Goal: Transaction & Acquisition: Purchase product/service

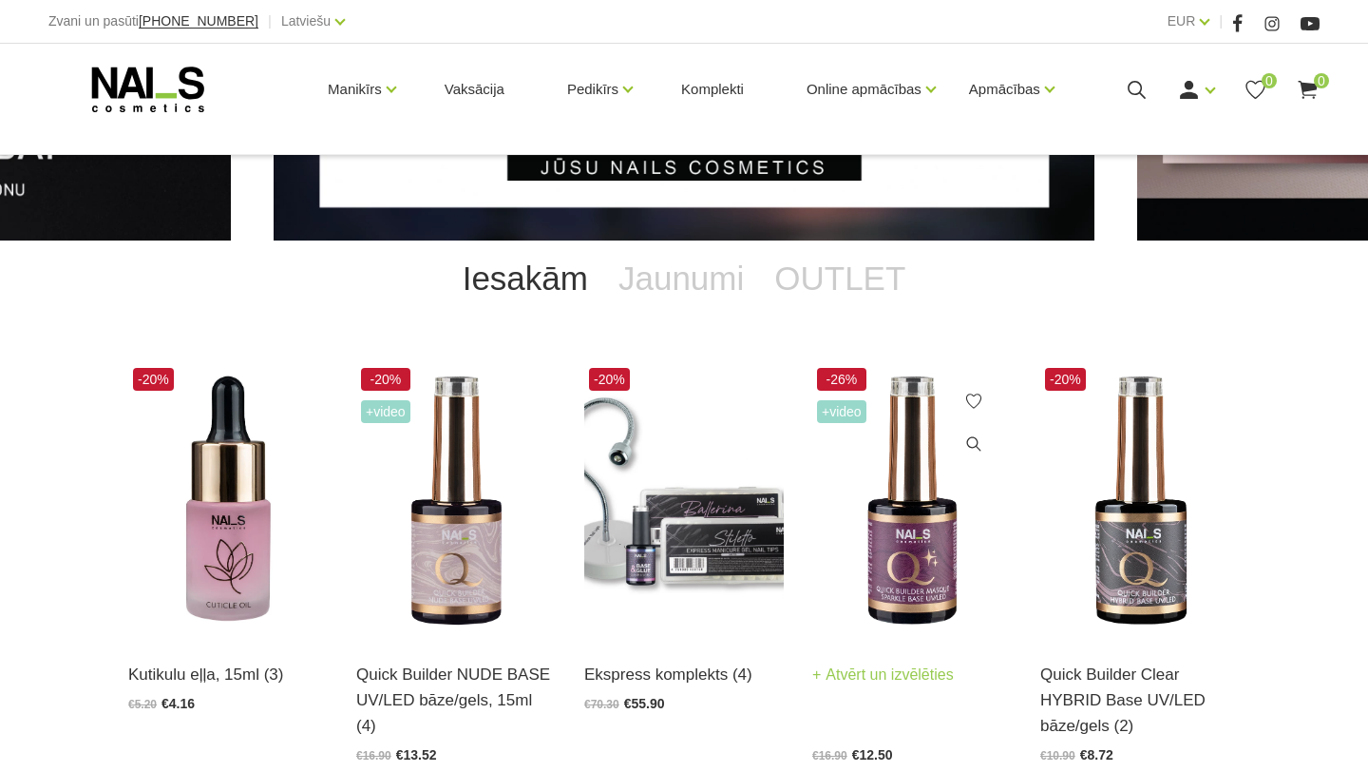
scroll to position [248, 0]
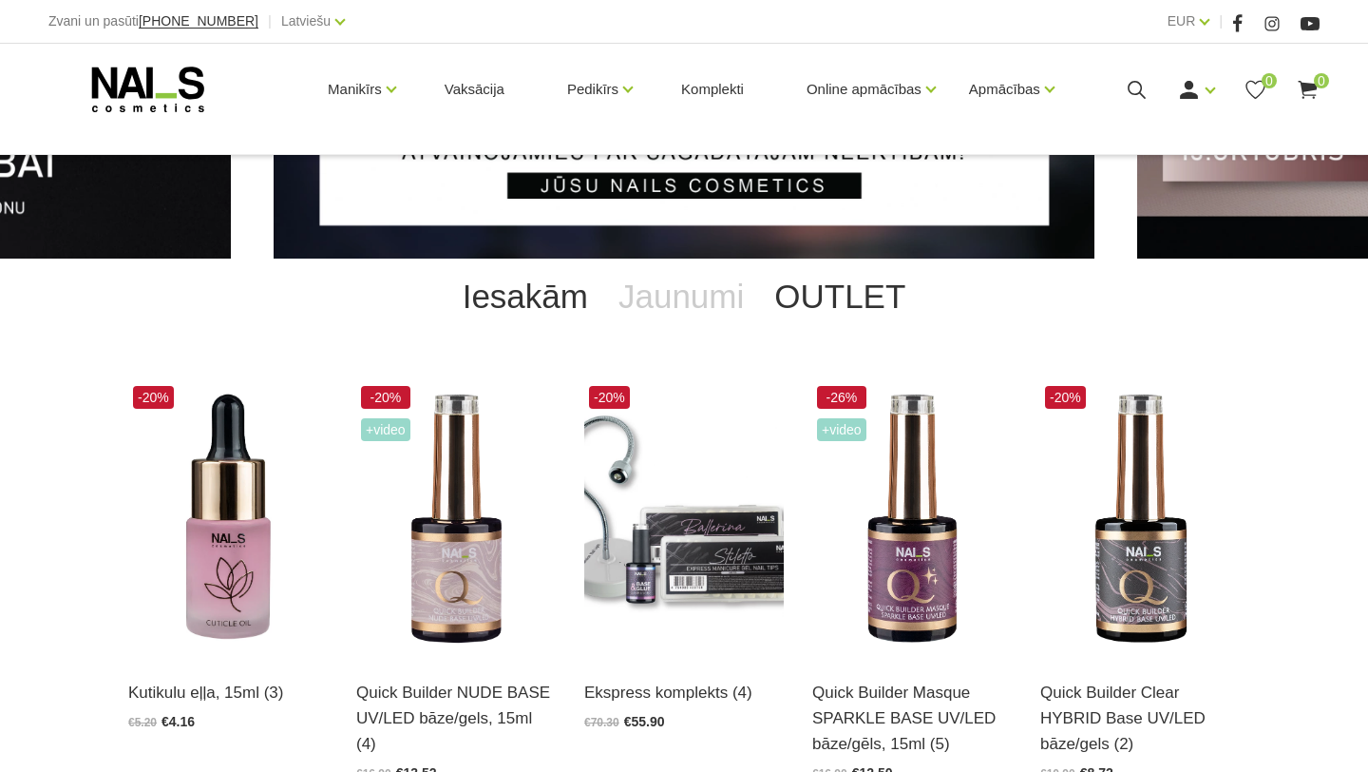
click at [830, 300] on link "OUTLET" at bounding box center [840, 296] width 162 height 76
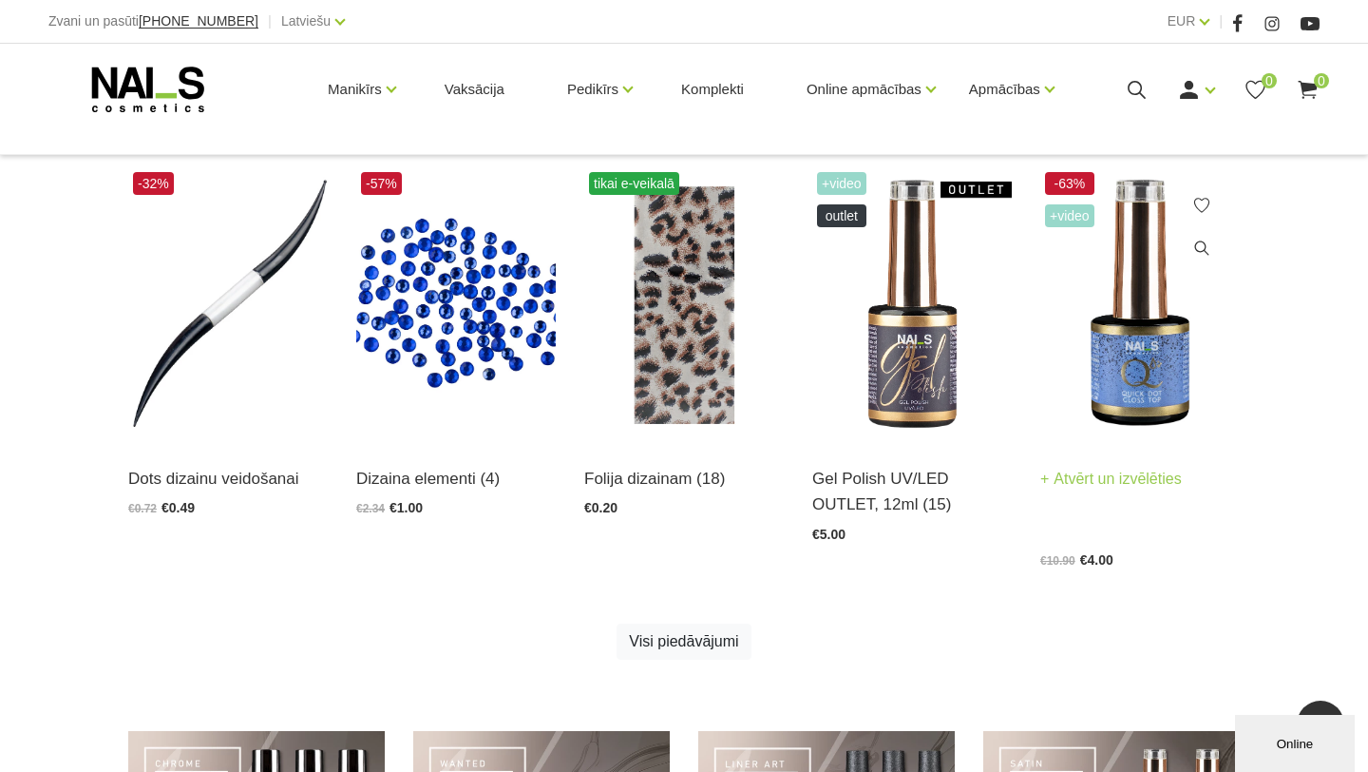
scroll to position [919, 0]
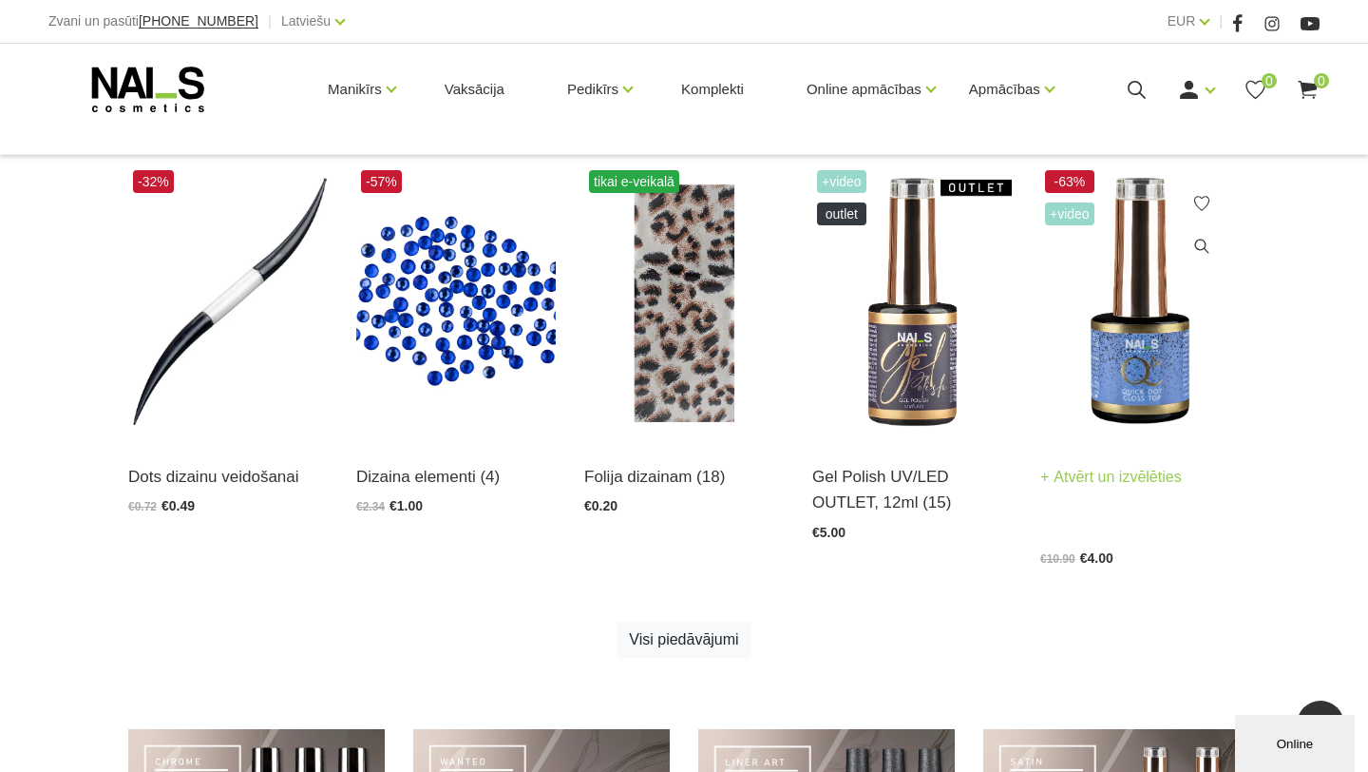
click at [1118, 370] on img at bounding box center [1140, 302] width 200 height 275
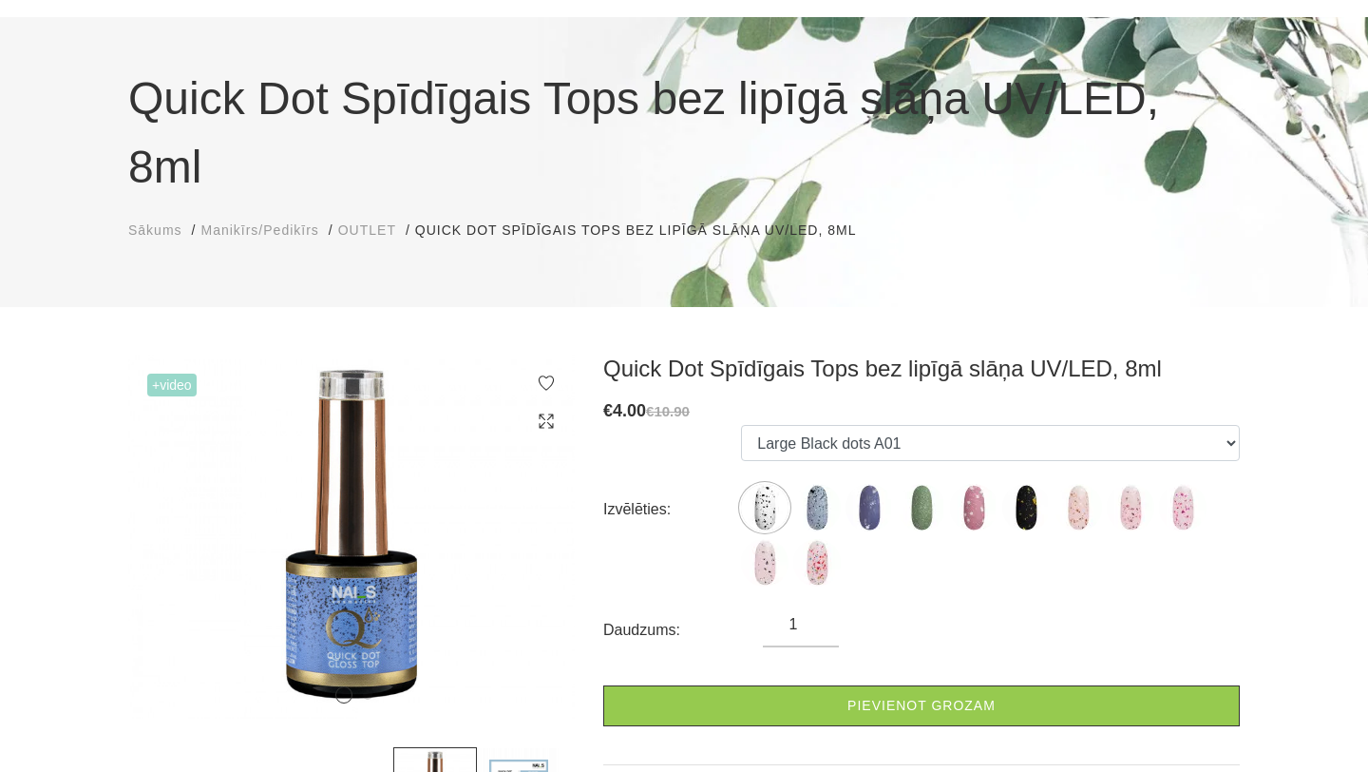
scroll to position [150, 0]
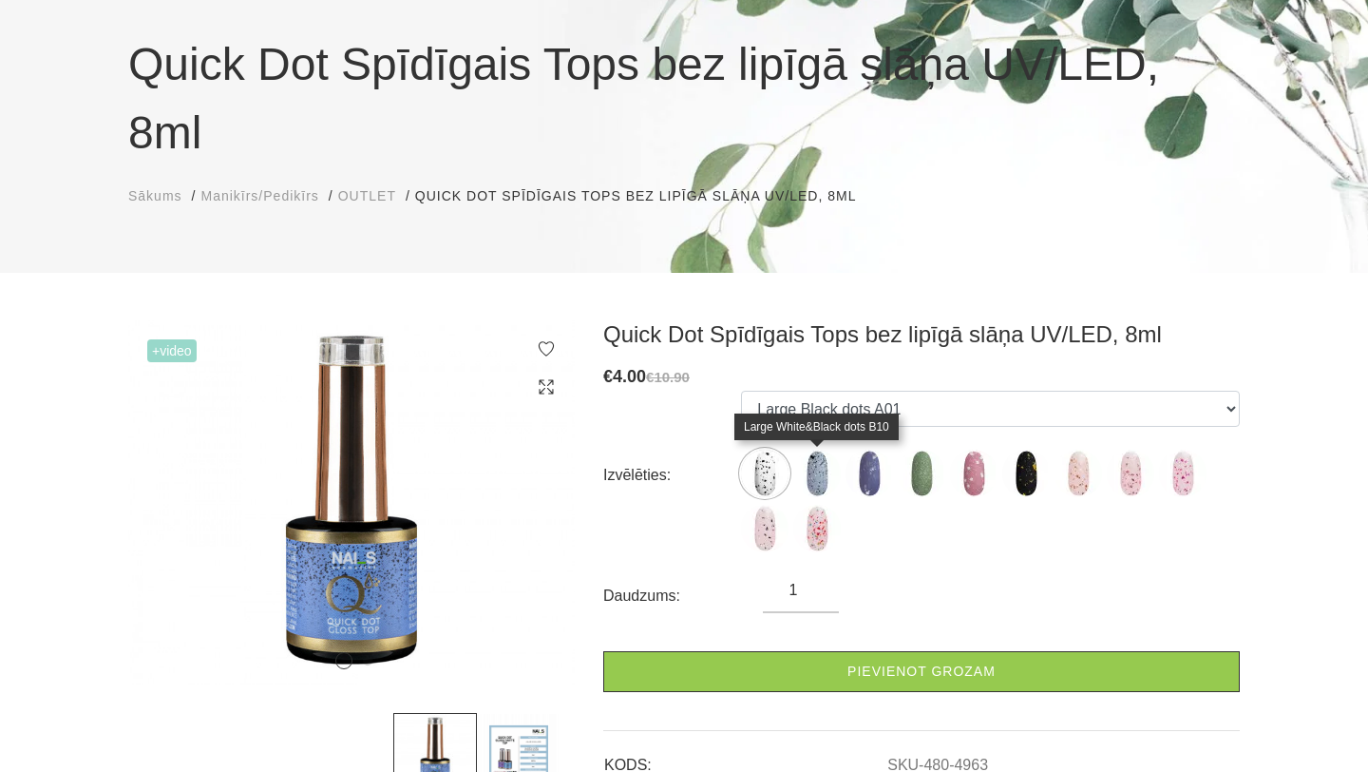
click at [821, 474] on img at bounding box center [817, 473] width 48 height 48
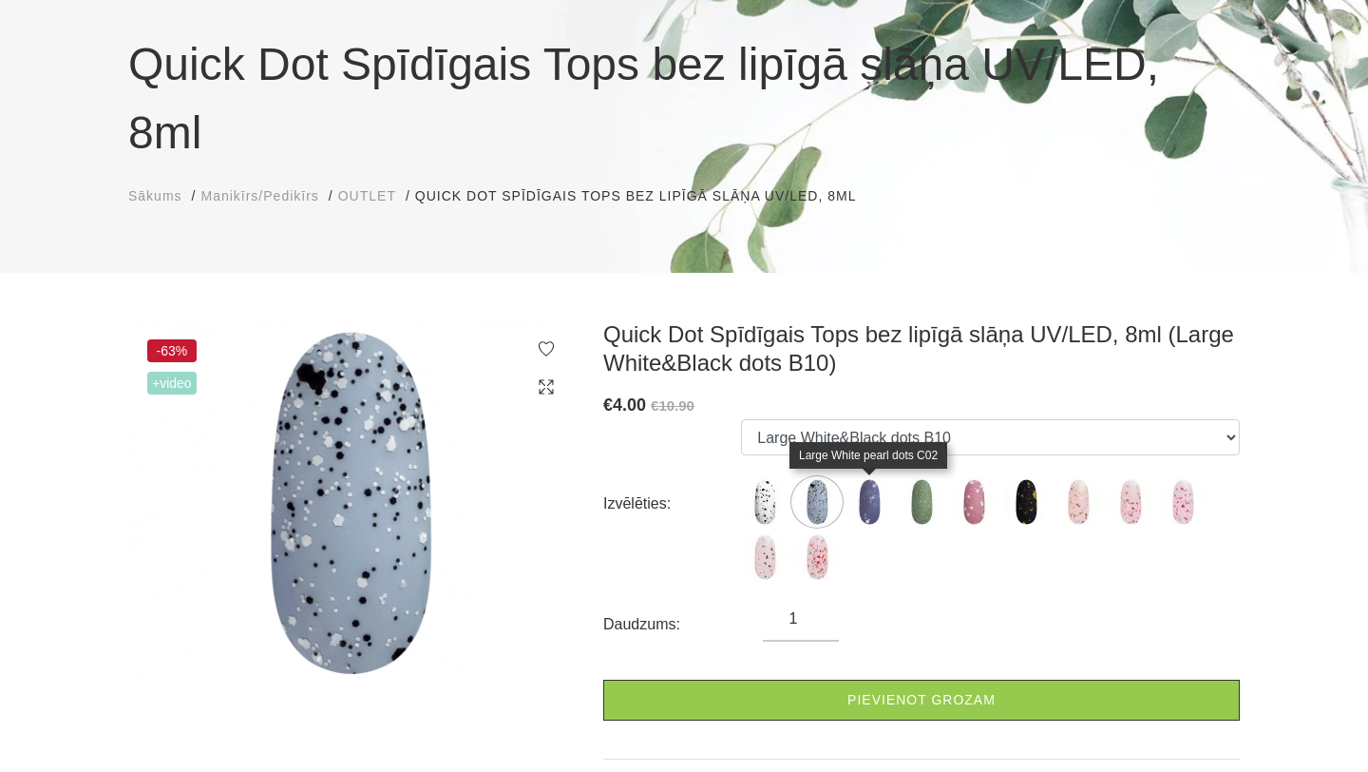
click at [850, 486] on img at bounding box center [870, 502] width 48 height 48
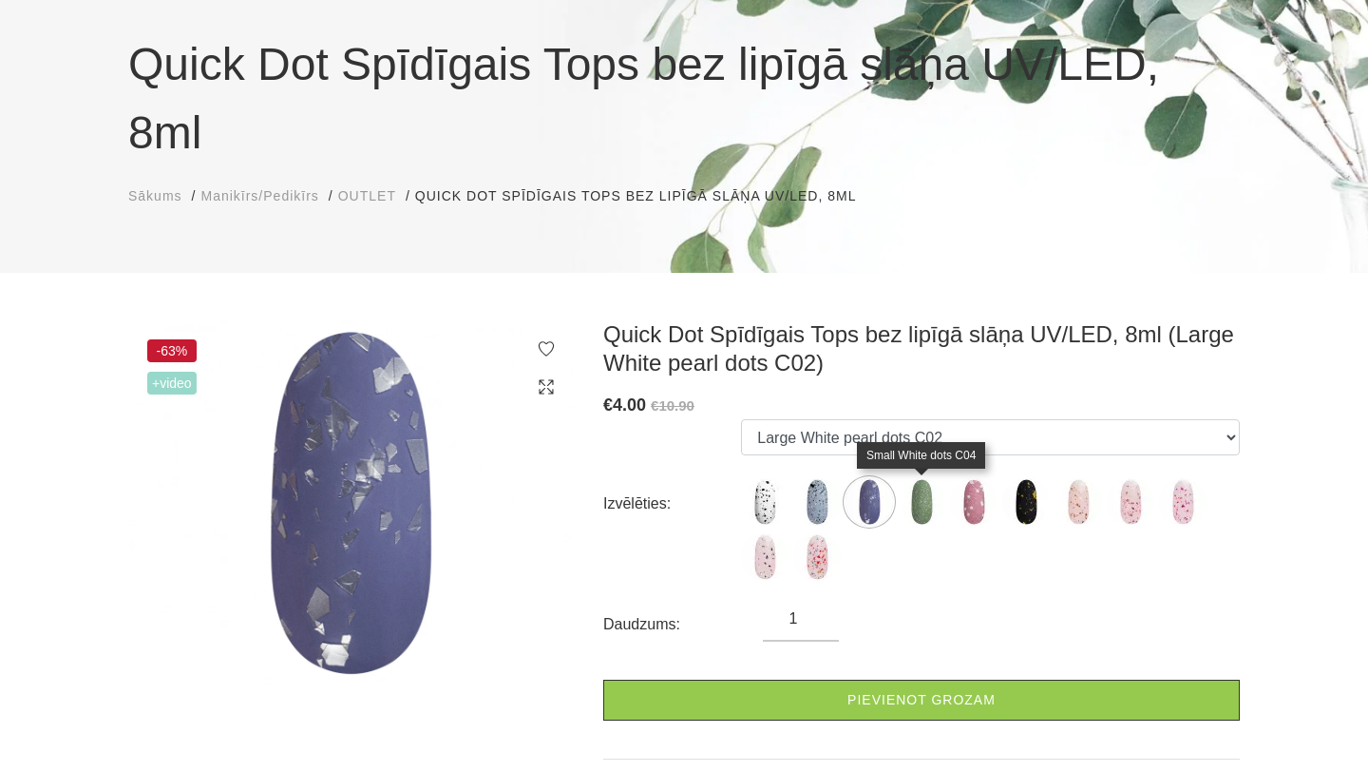
click at [909, 492] on img at bounding box center [922, 502] width 48 height 48
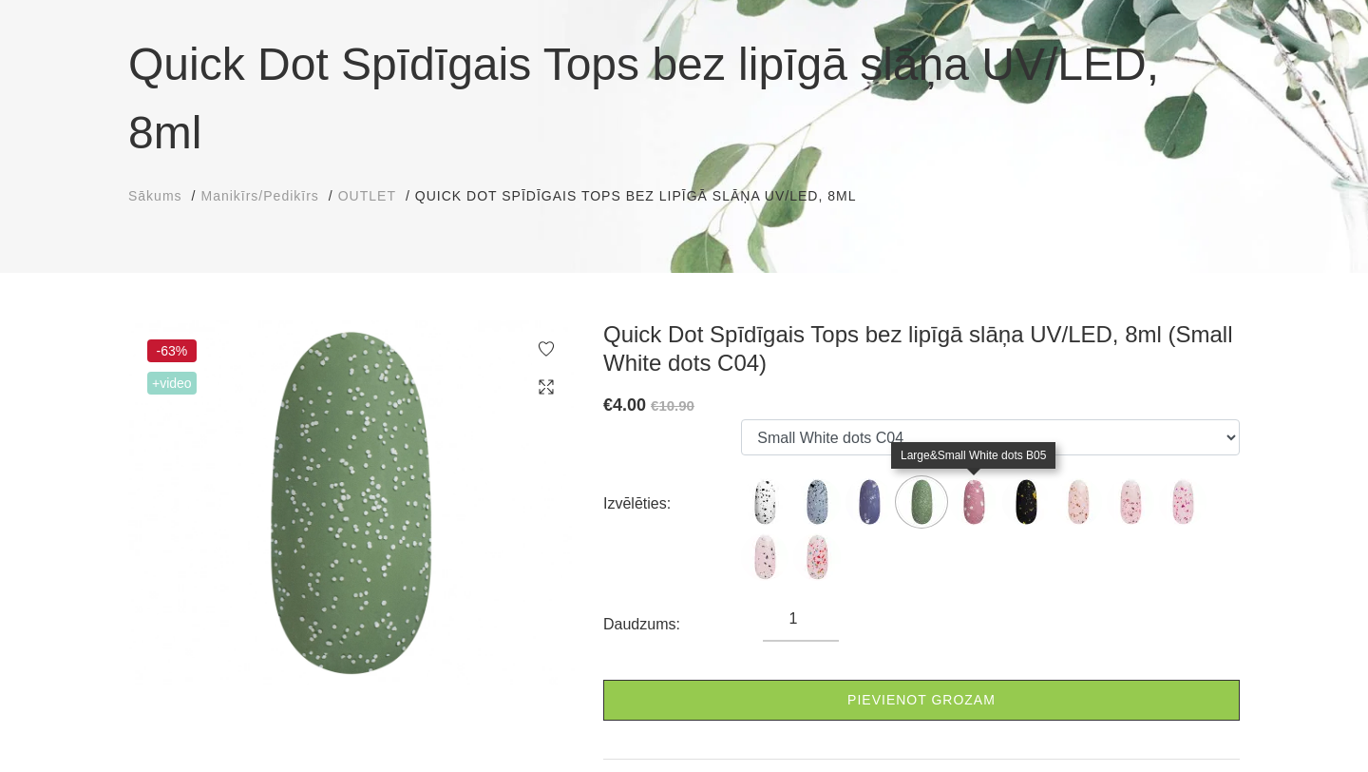
click at [952, 501] on img at bounding box center [974, 502] width 48 height 48
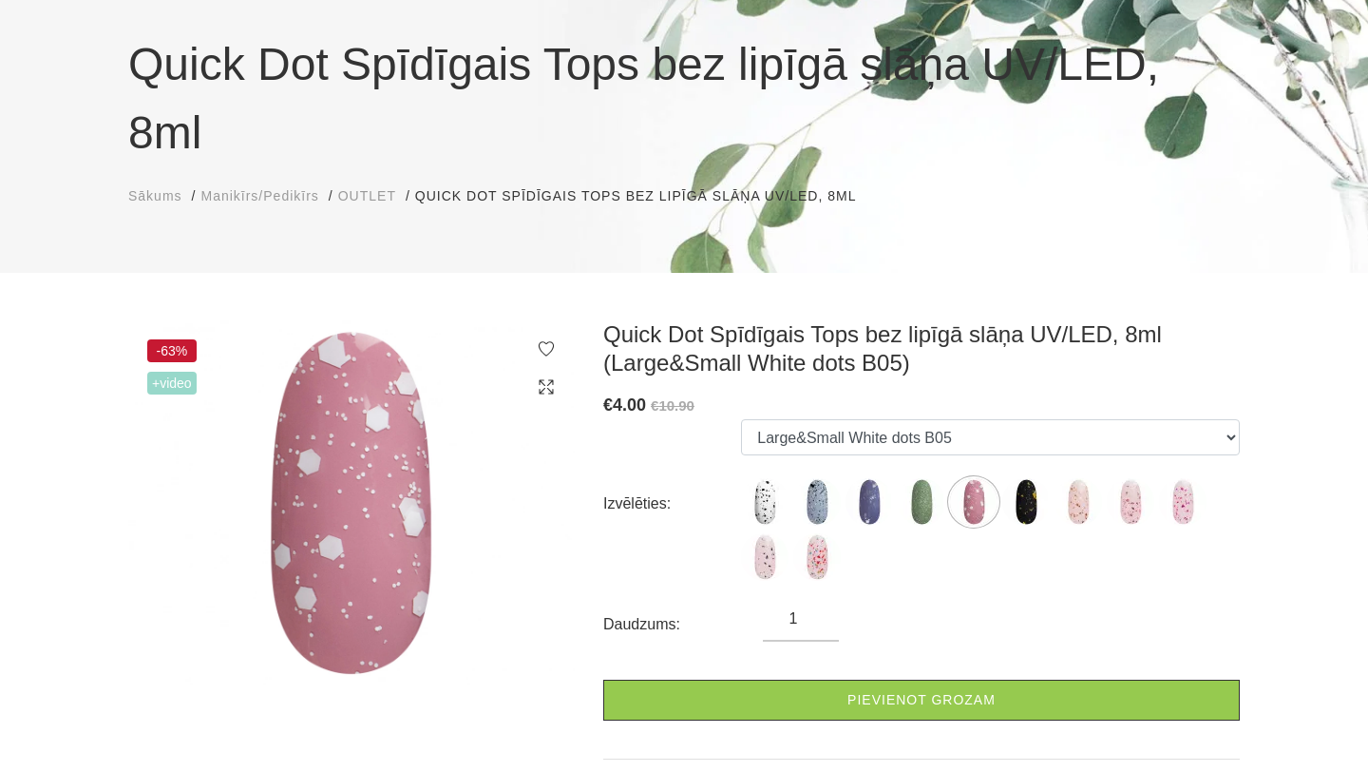
click at [992, 500] on img at bounding box center [974, 502] width 48 height 48
click at [1023, 503] on img at bounding box center [1026, 502] width 48 height 48
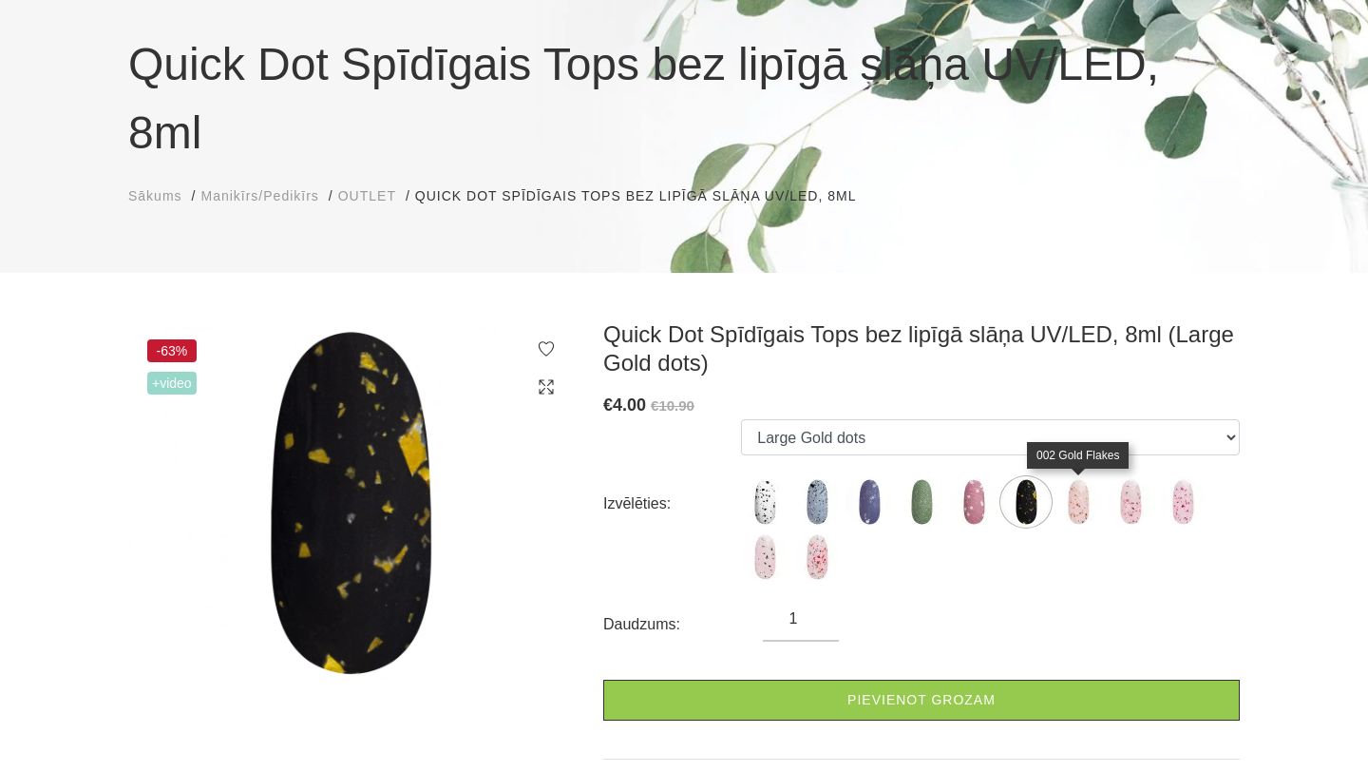
click at [1061, 506] on img at bounding box center [1079, 502] width 48 height 48
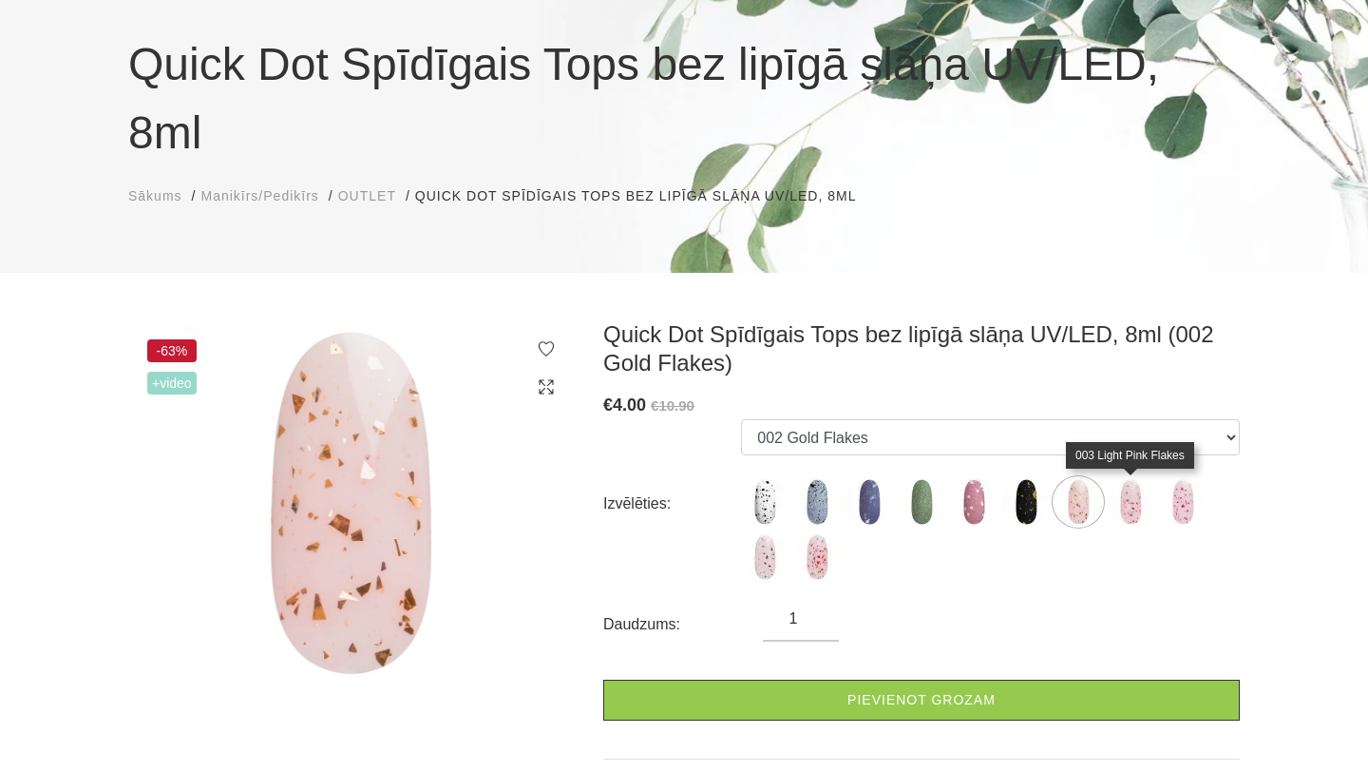
click at [1112, 508] on img at bounding box center [1131, 502] width 48 height 48
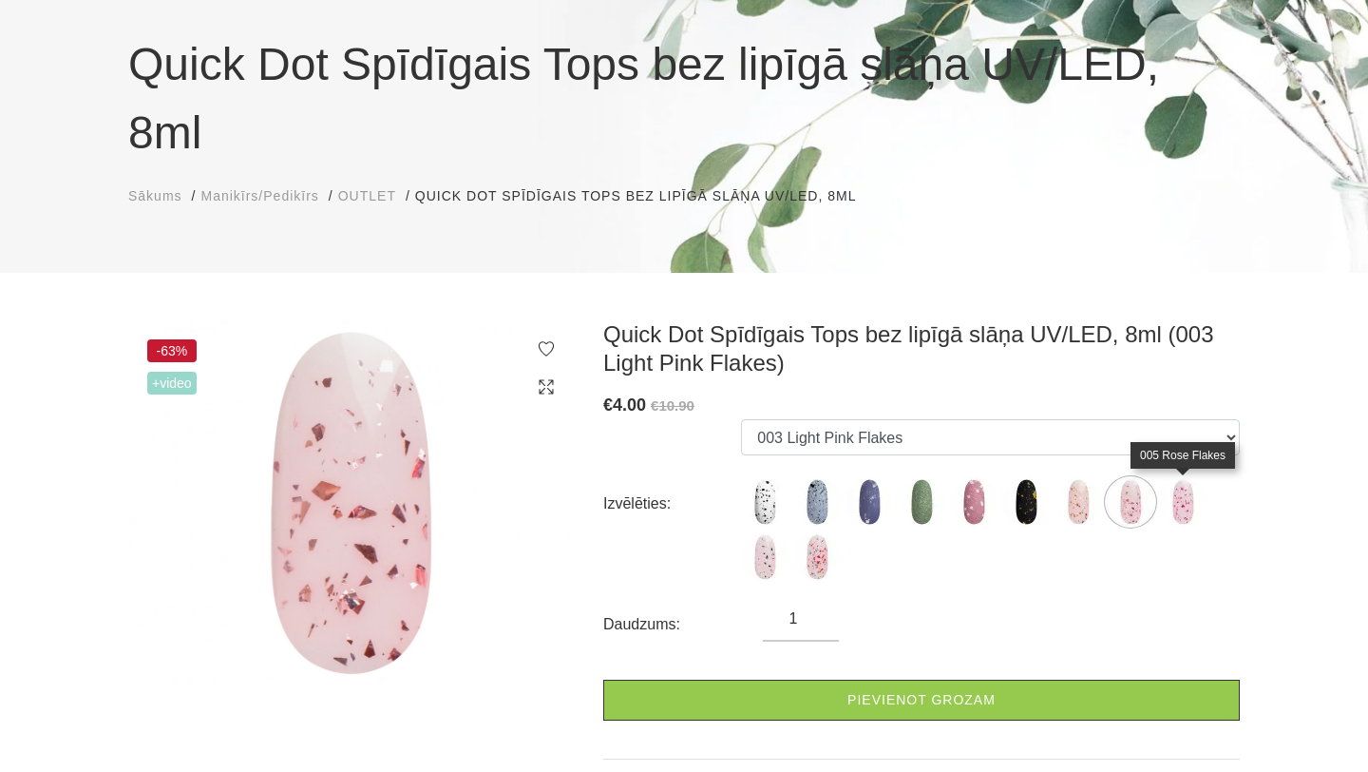
click at [1171, 507] on img at bounding box center [1183, 502] width 48 height 48
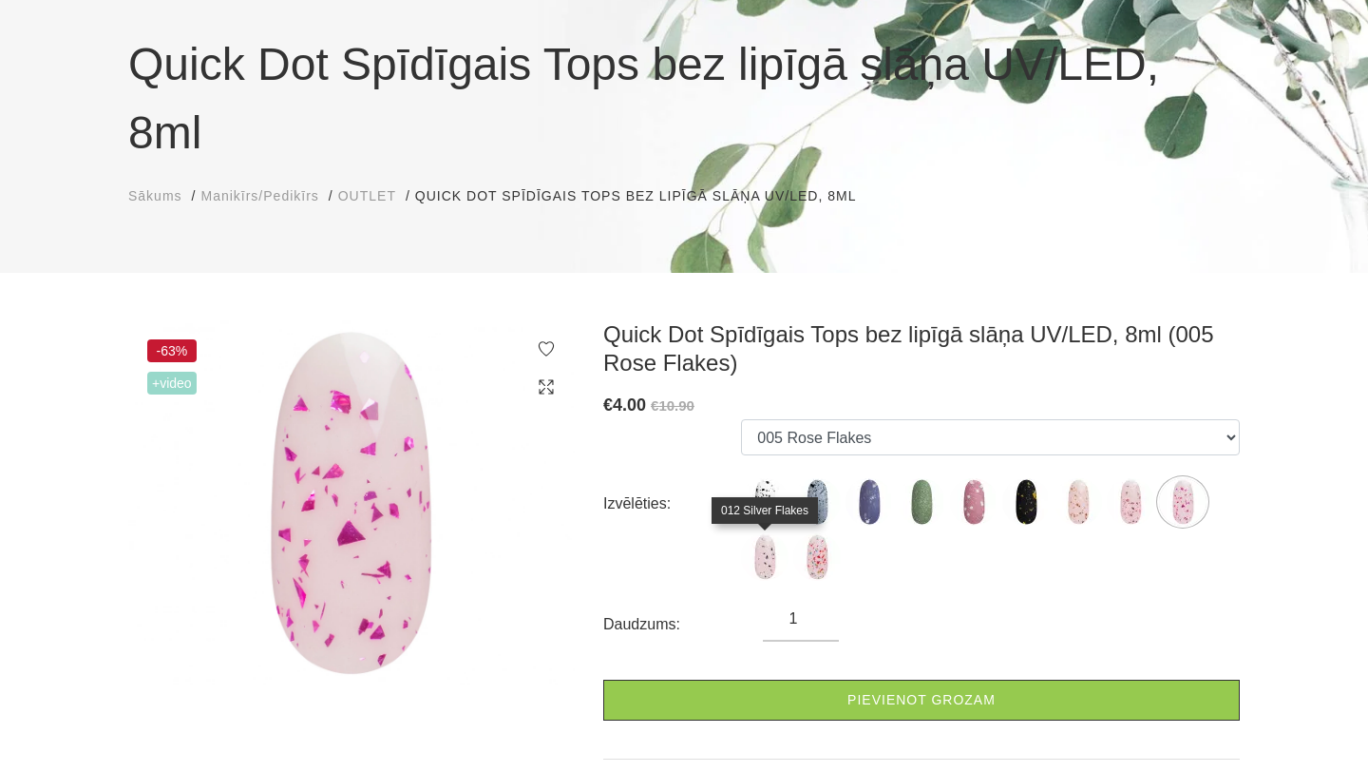
click at [779, 569] on img at bounding box center [765, 557] width 48 height 48
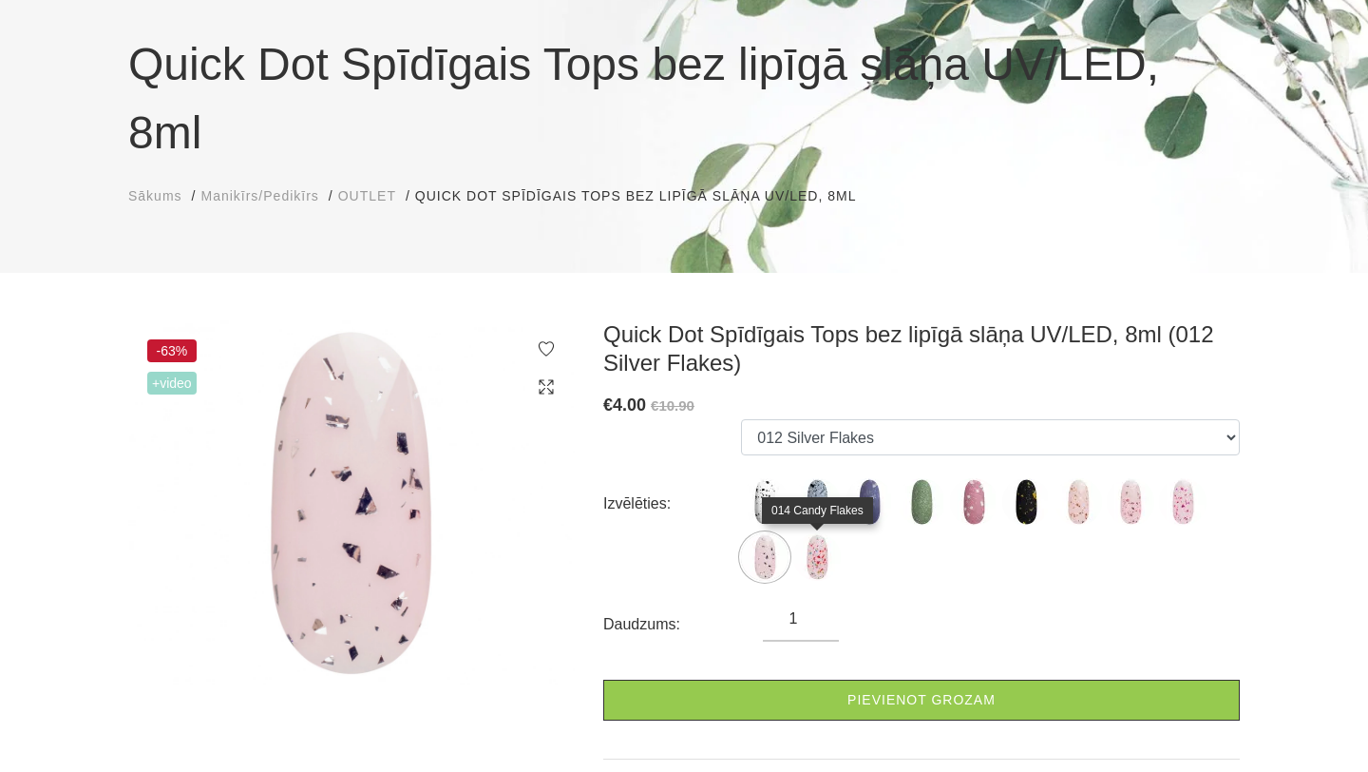
click at [805, 568] on img at bounding box center [817, 557] width 48 height 48
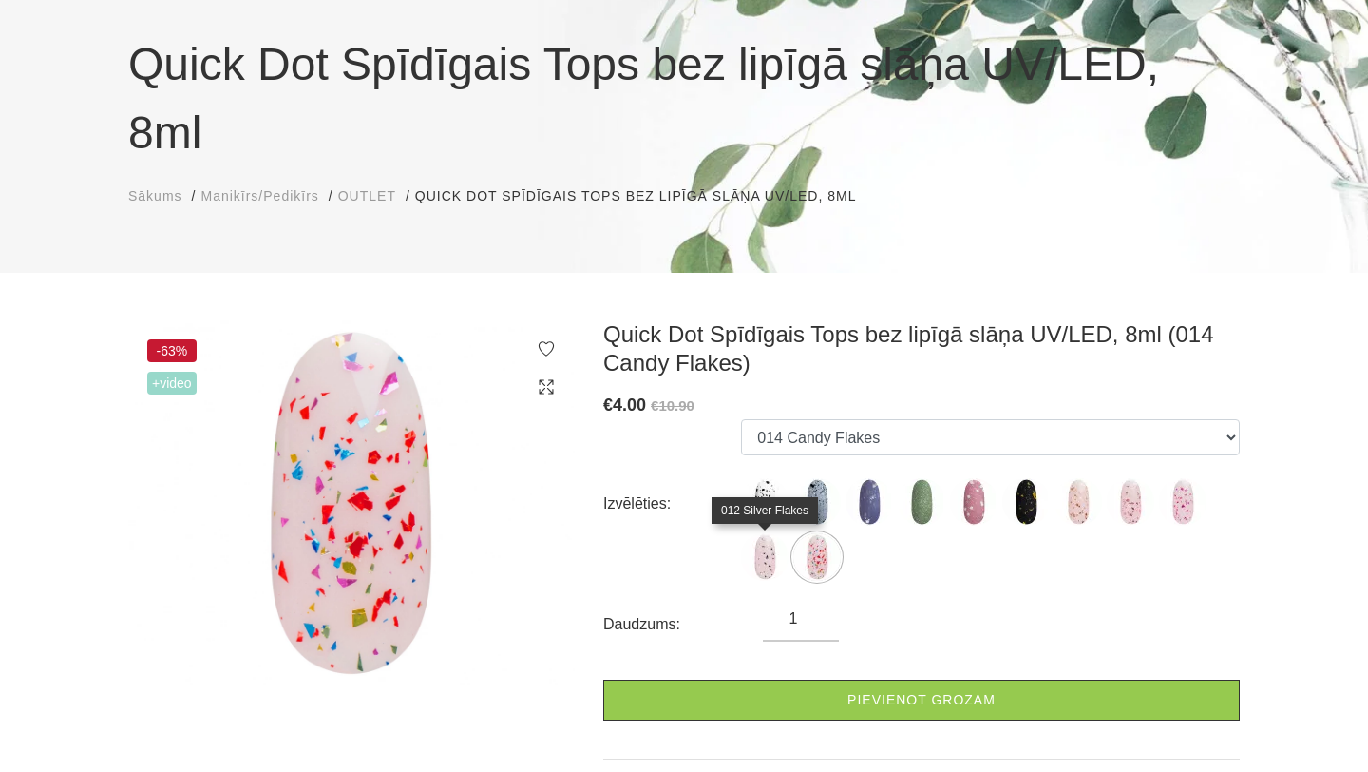
click at [772, 562] on img at bounding box center [765, 557] width 48 height 48
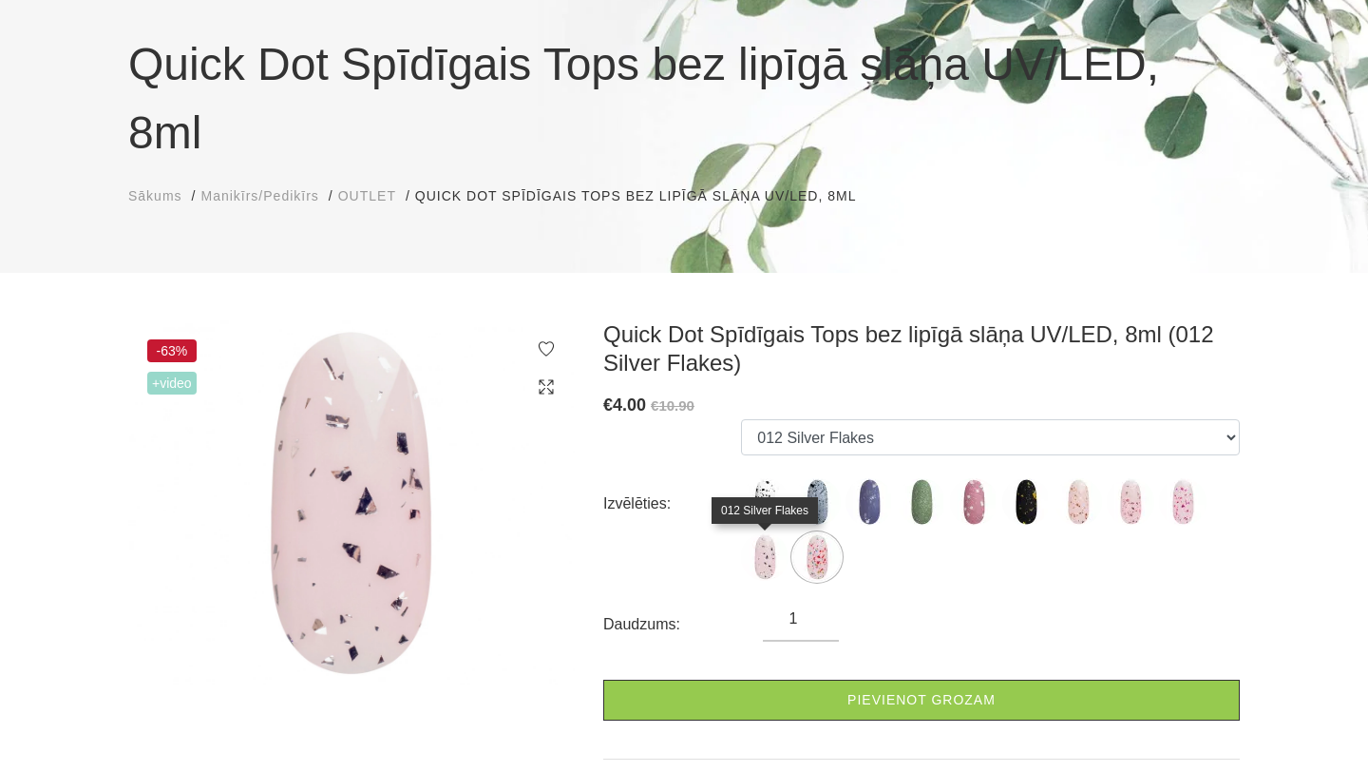
click at [770, 554] on img at bounding box center [765, 557] width 48 height 48
click at [747, 553] on img at bounding box center [765, 557] width 48 height 48
click at [753, 553] on img at bounding box center [765, 557] width 48 height 48
click at [767, 555] on img at bounding box center [765, 557] width 48 height 48
click at [768, 498] on img at bounding box center [765, 502] width 48 height 48
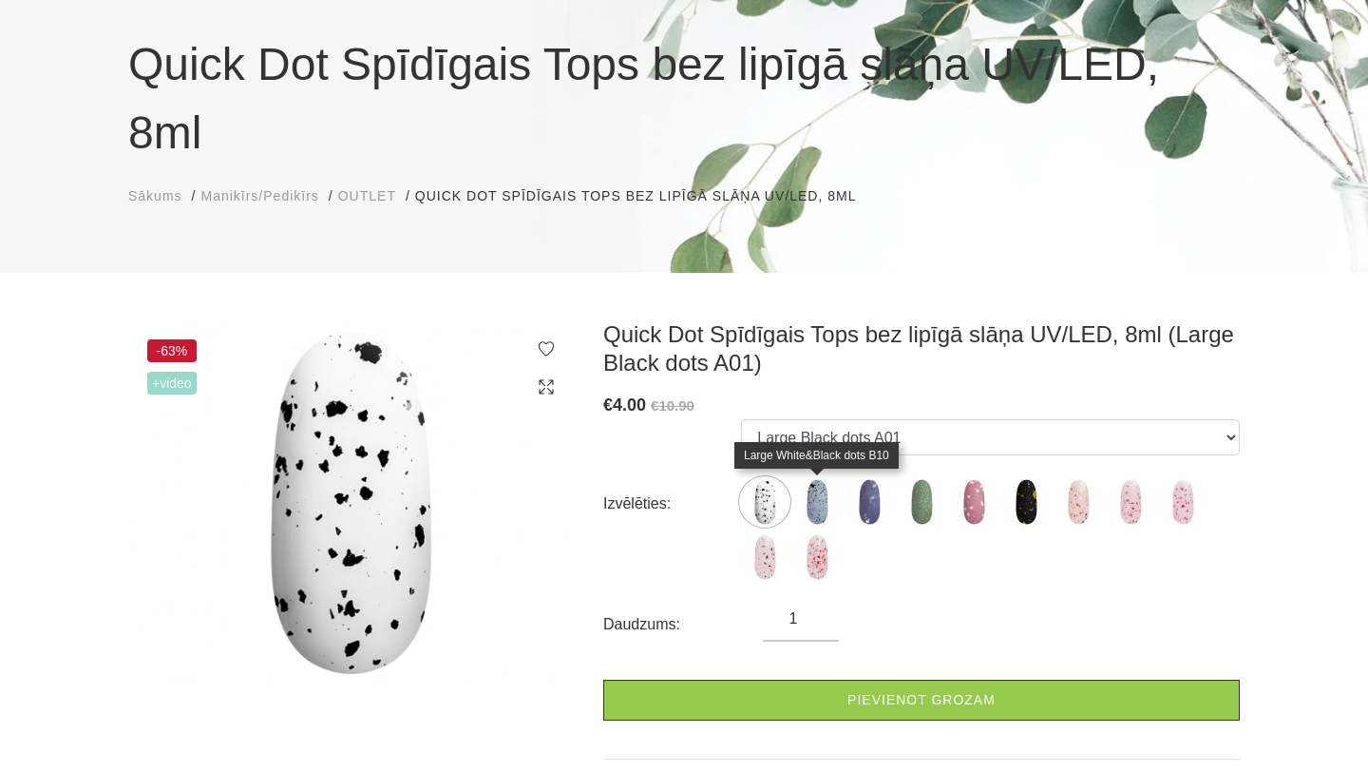
click at [830, 501] on img at bounding box center [817, 502] width 48 height 48
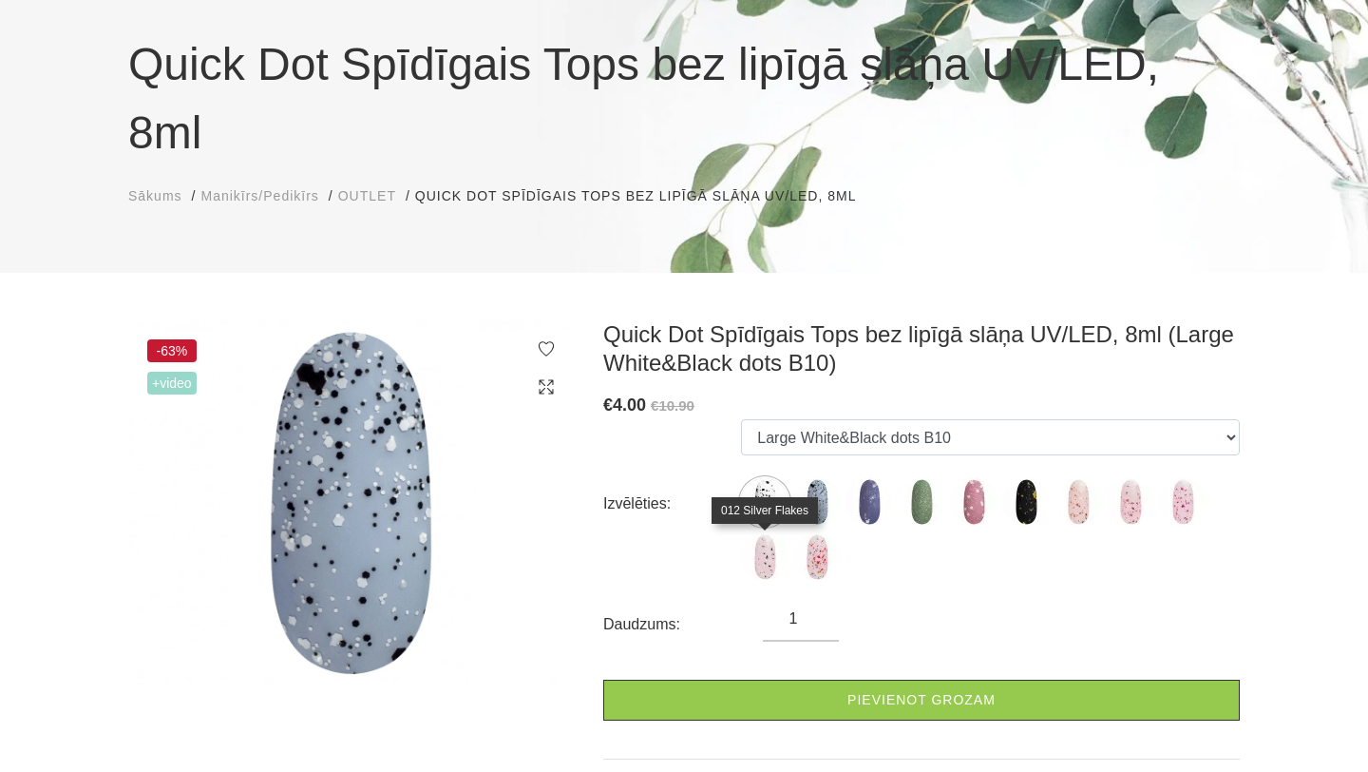
click at [770, 545] on img at bounding box center [765, 557] width 48 height 48
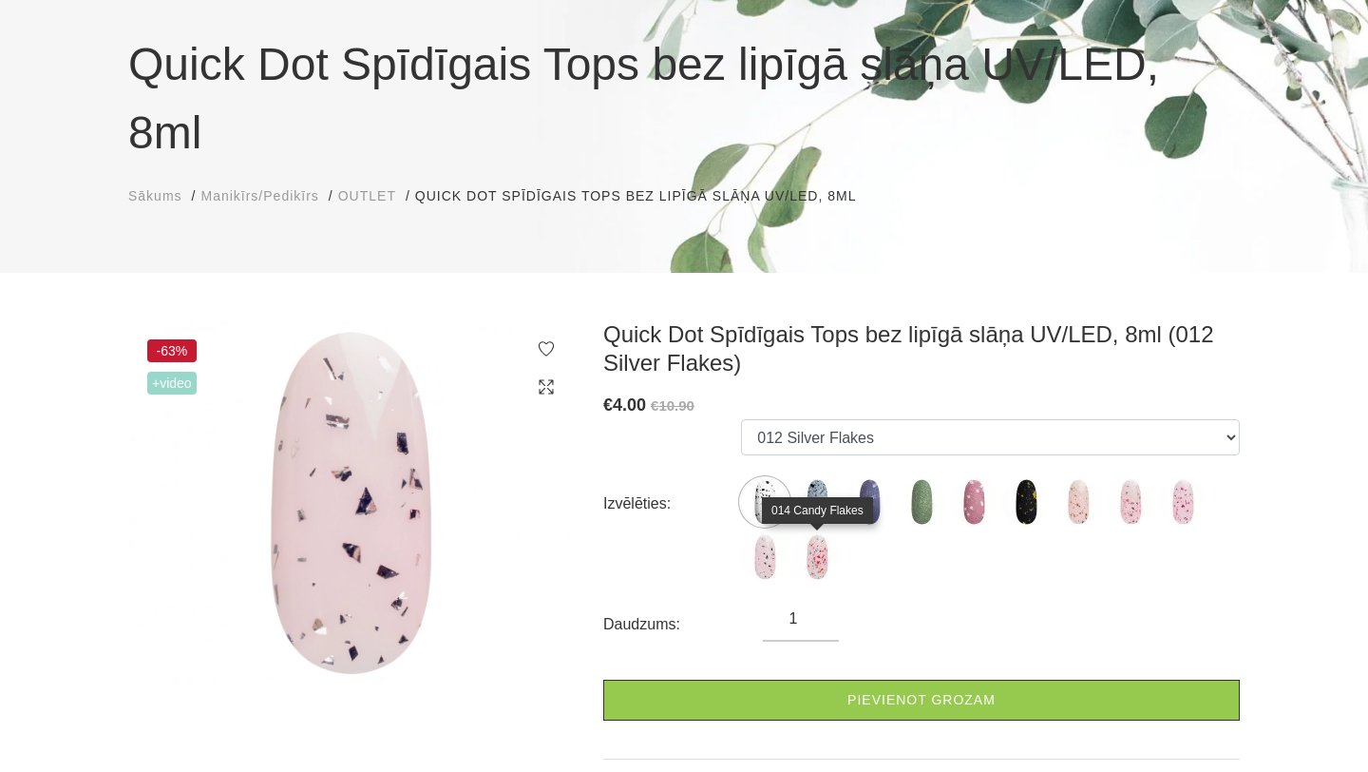
click at [817, 551] on img at bounding box center [817, 557] width 48 height 48
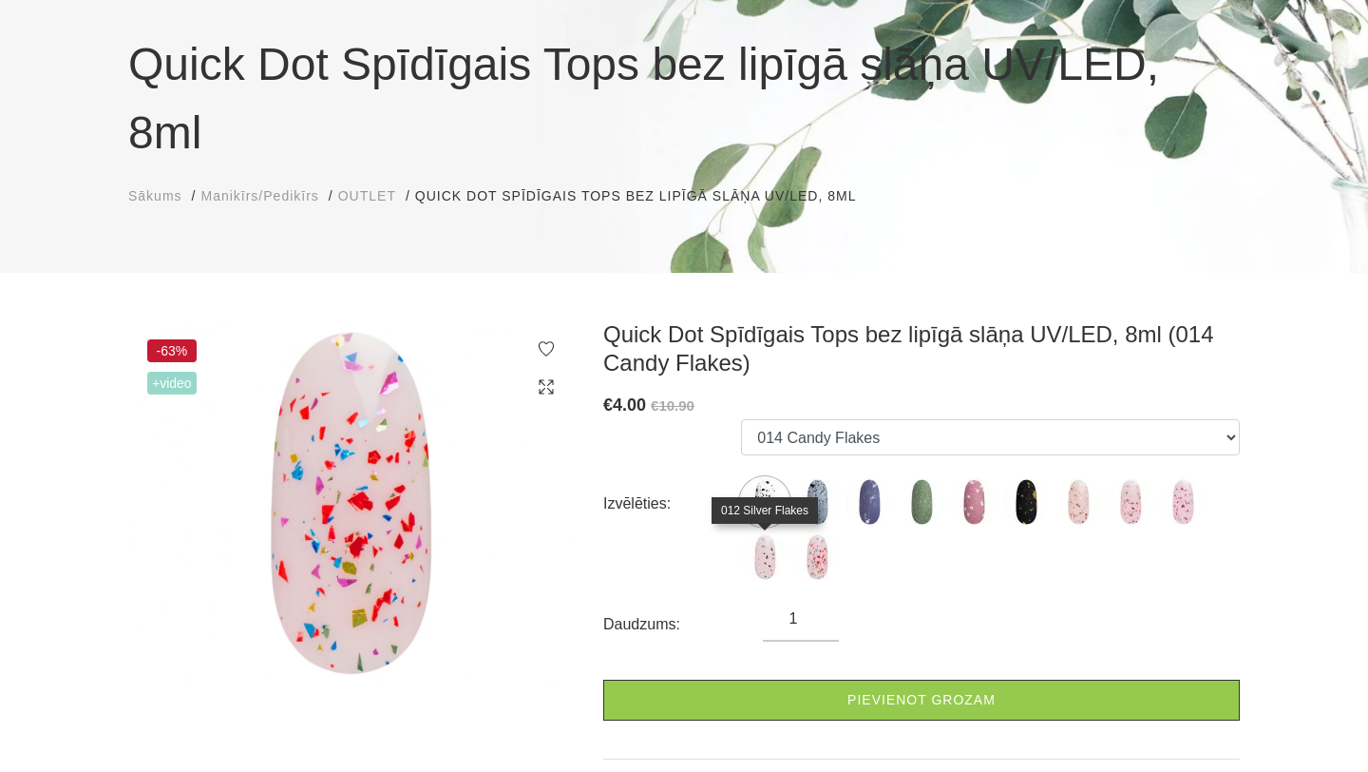
click at [772, 551] on img at bounding box center [765, 557] width 48 height 48
select select "5868"
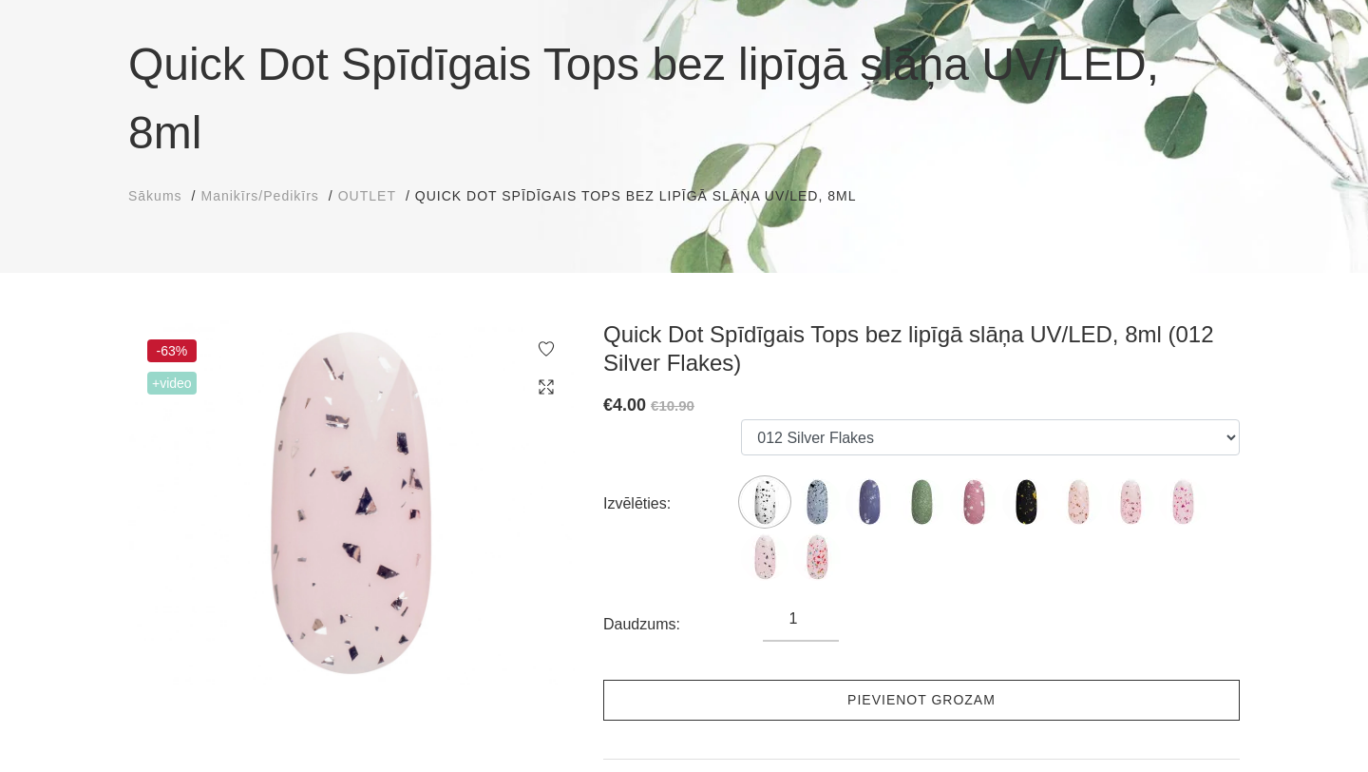
click at [851, 692] on link "Pievienot grozam" at bounding box center [921, 699] width 637 height 41
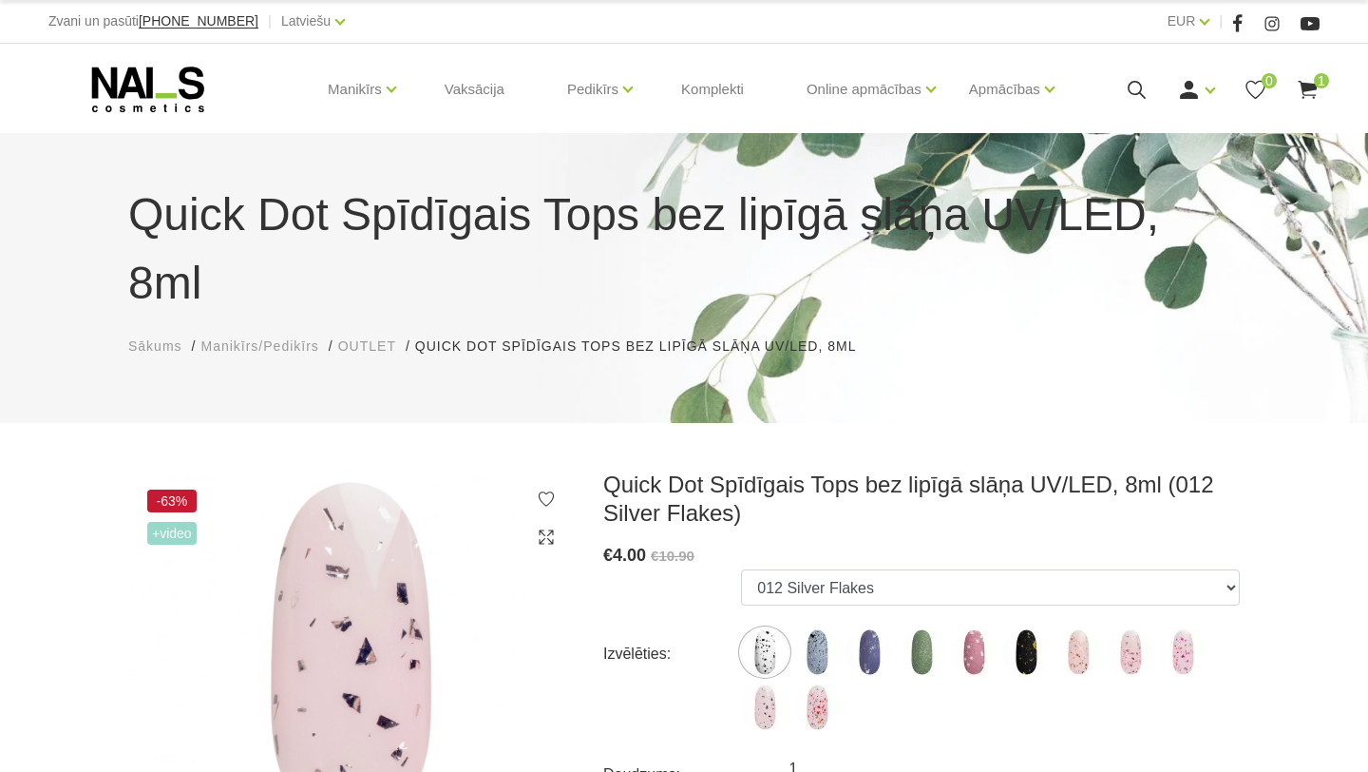
scroll to position [12, 0]
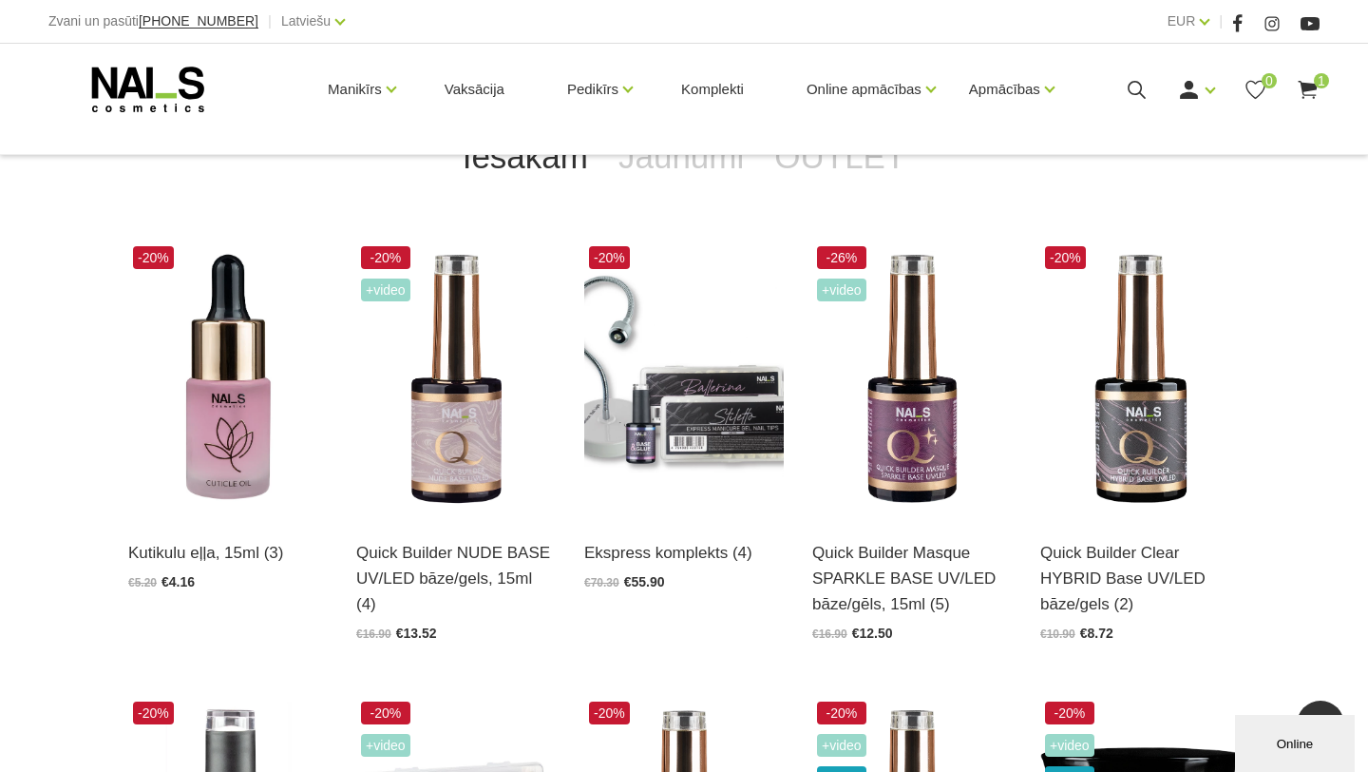
scroll to position [426, 0]
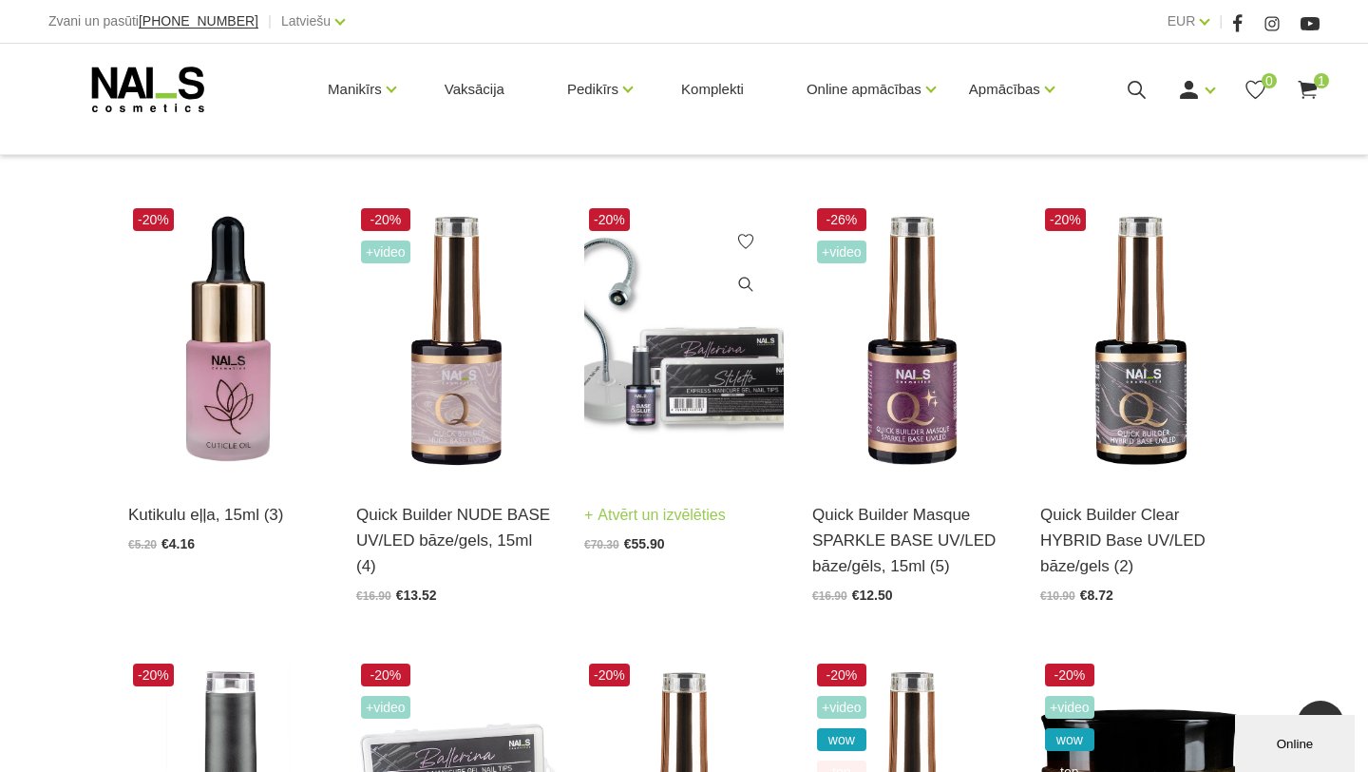
click at [685, 414] on img at bounding box center [684, 340] width 200 height 275
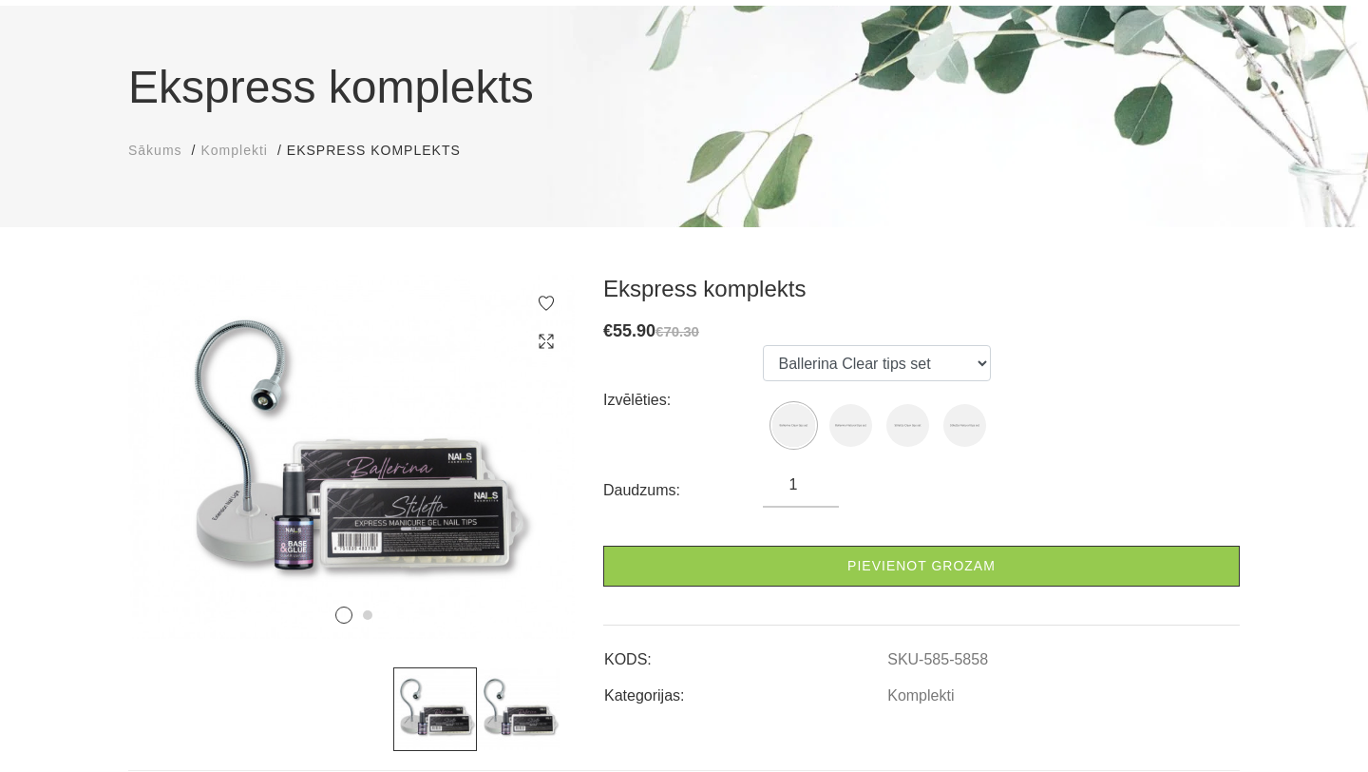
scroll to position [130, 0]
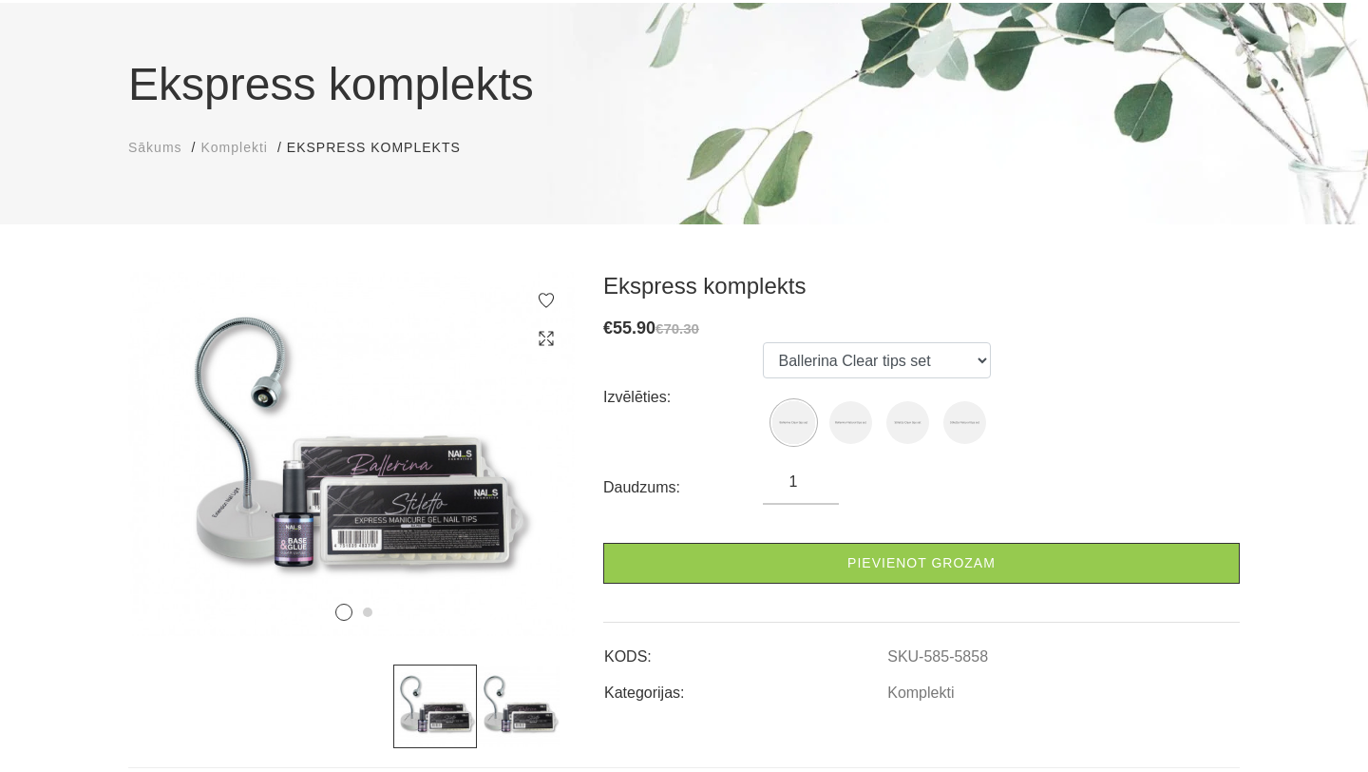
click at [496, 710] on img at bounding box center [519, 706] width 84 height 84
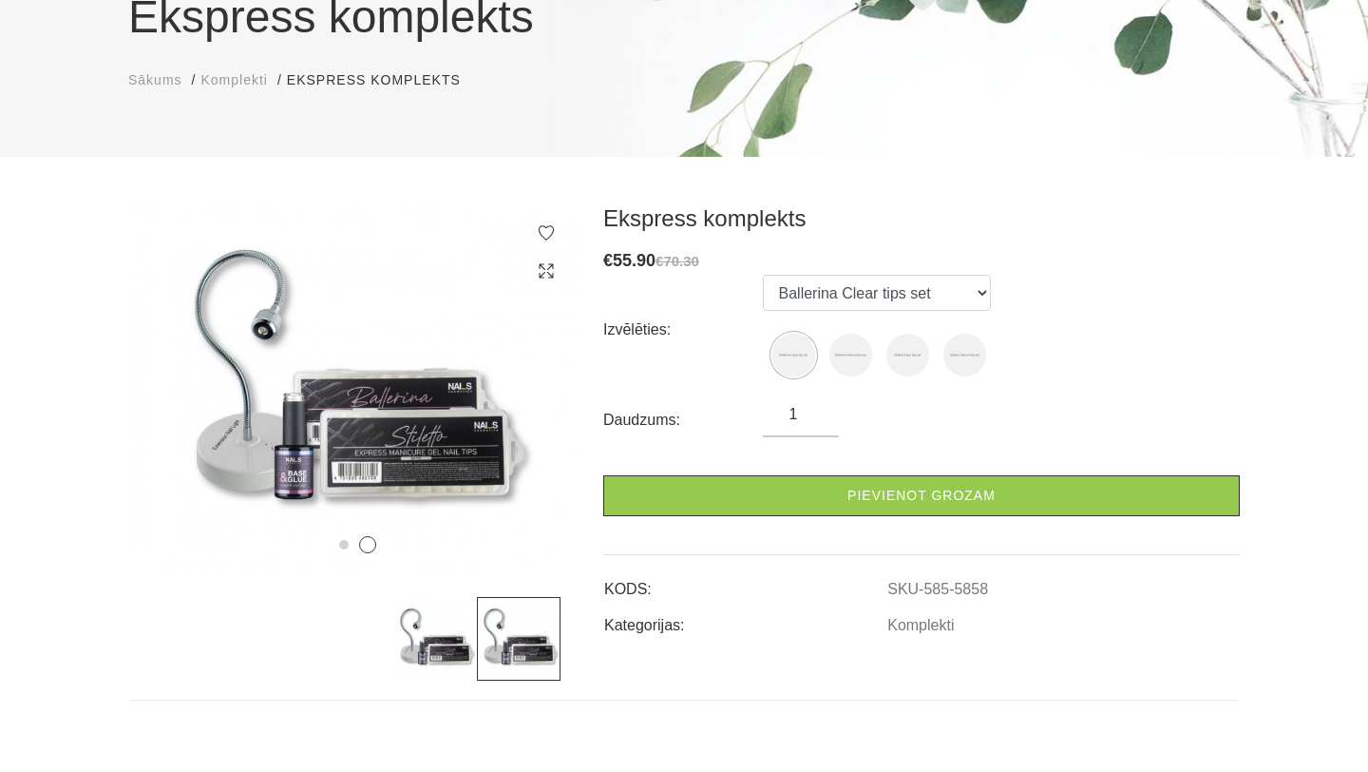
scroll to position [201, 0]
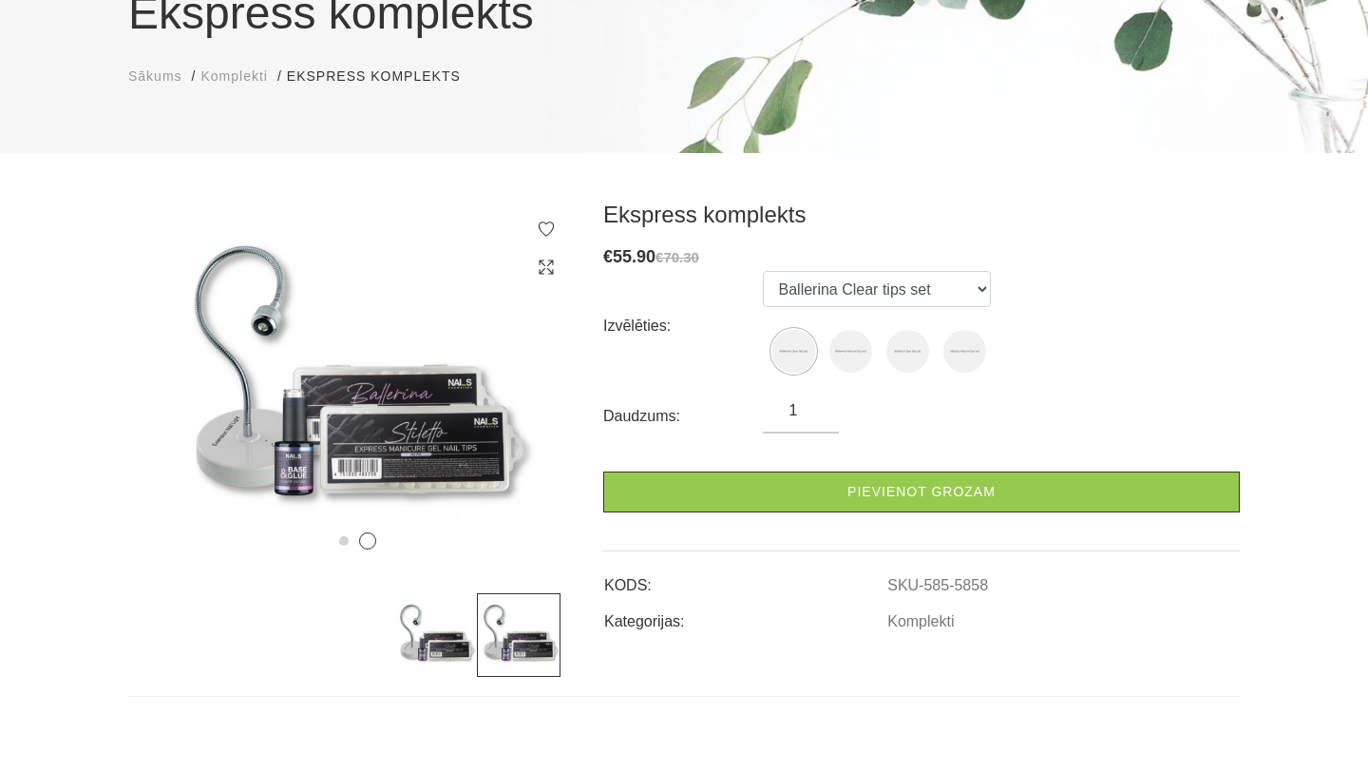
click at [449, 654] on img at bounding box center [435, 635] width 84 height 84
click at [492, 641] on img at bounding box center [519, 635] width 84 height 84
click at [338, 430] on img at bounding box center [351, 382] width 447 height 364
click at [539, 410] on img at bounding box center [351, 382] width 447 height 364
click at [546, 386] on img at bounding box center [351, 382] width 447 height 364
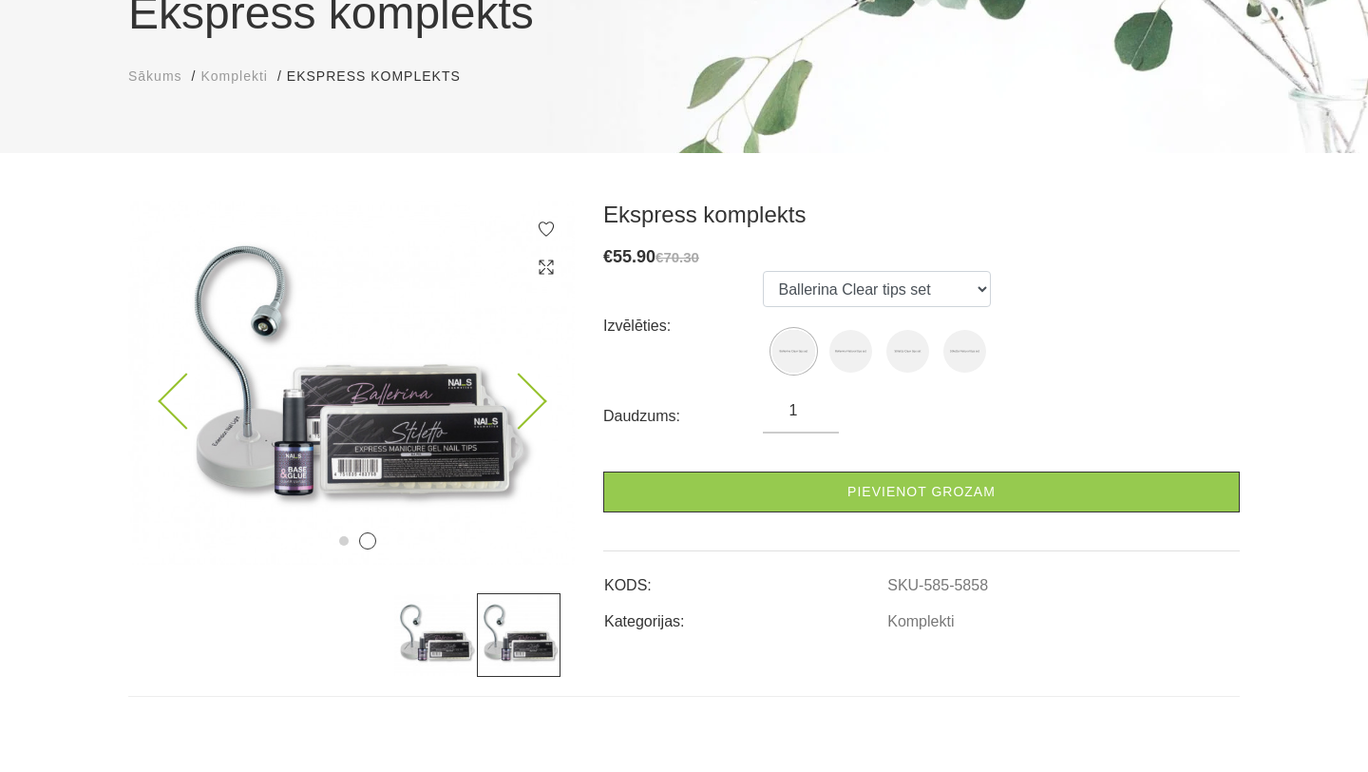
click at [531, 409] on icon at bounding box center [518, 401] width 56 height 56
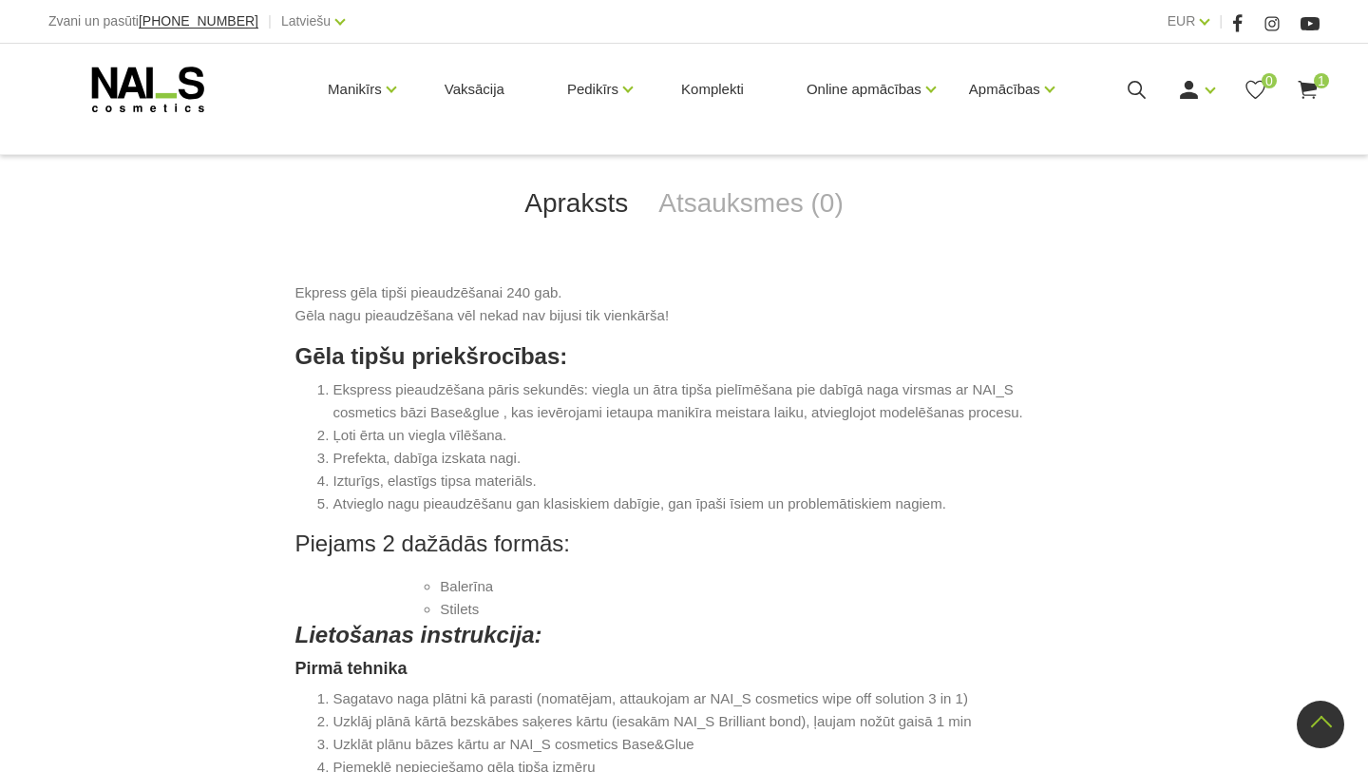
scroll to position [1125, 0]
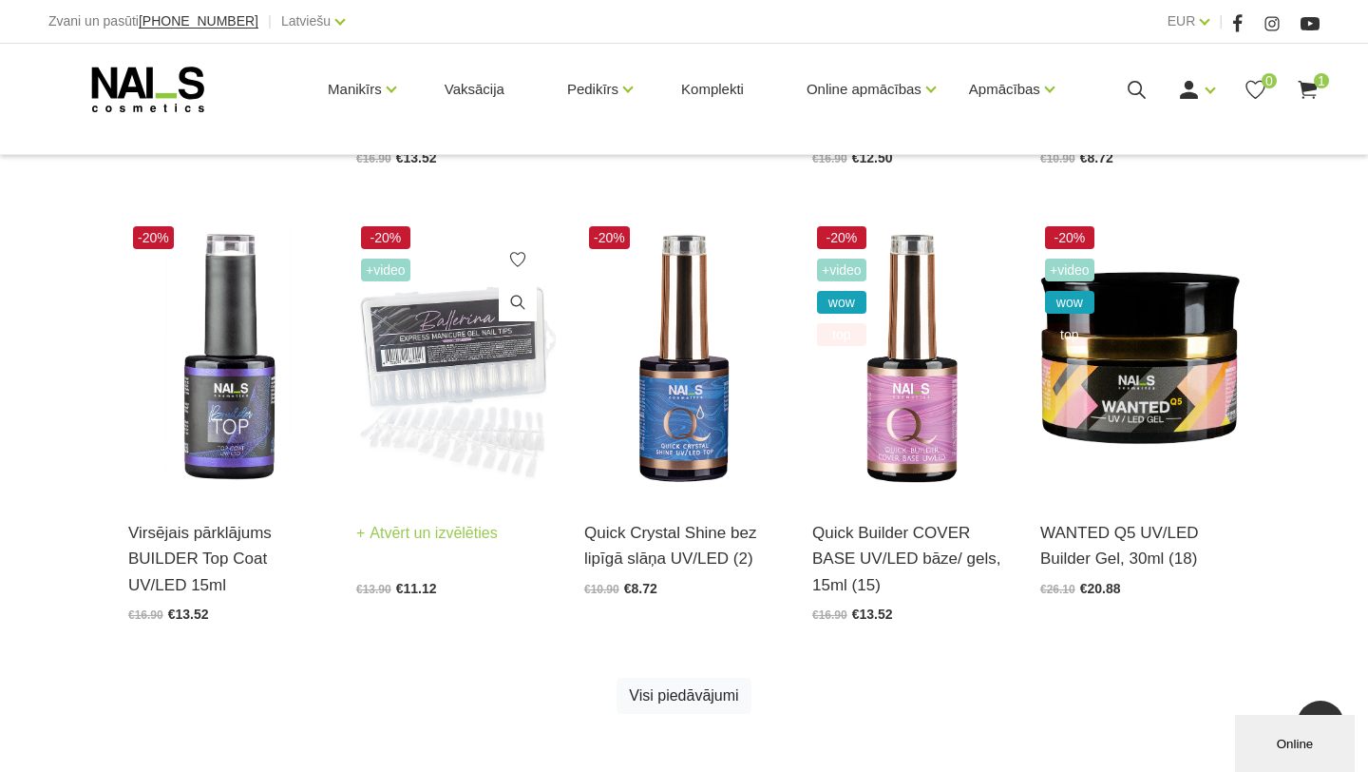
scroll to position [866, 0]
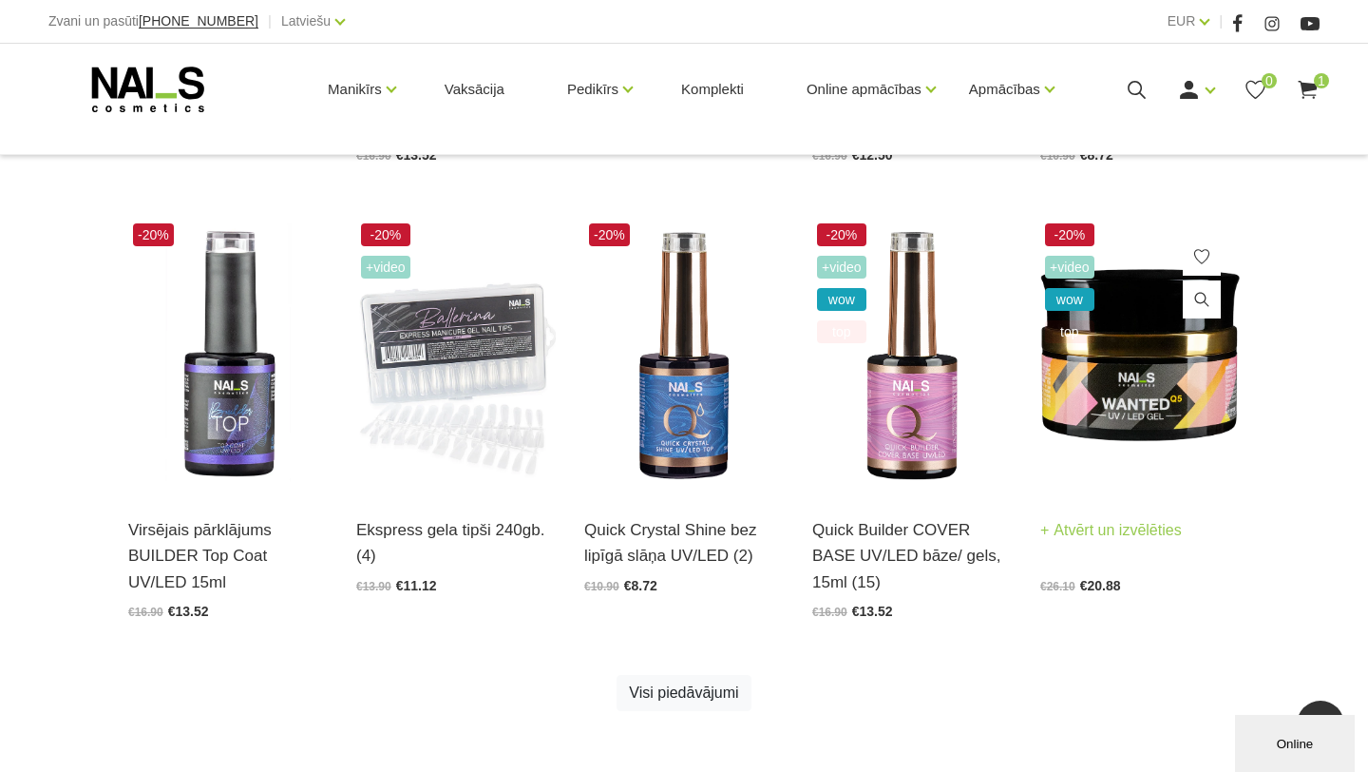
click at [1106, 414] on img at bounding box center [1140, 356] width 200 height 275
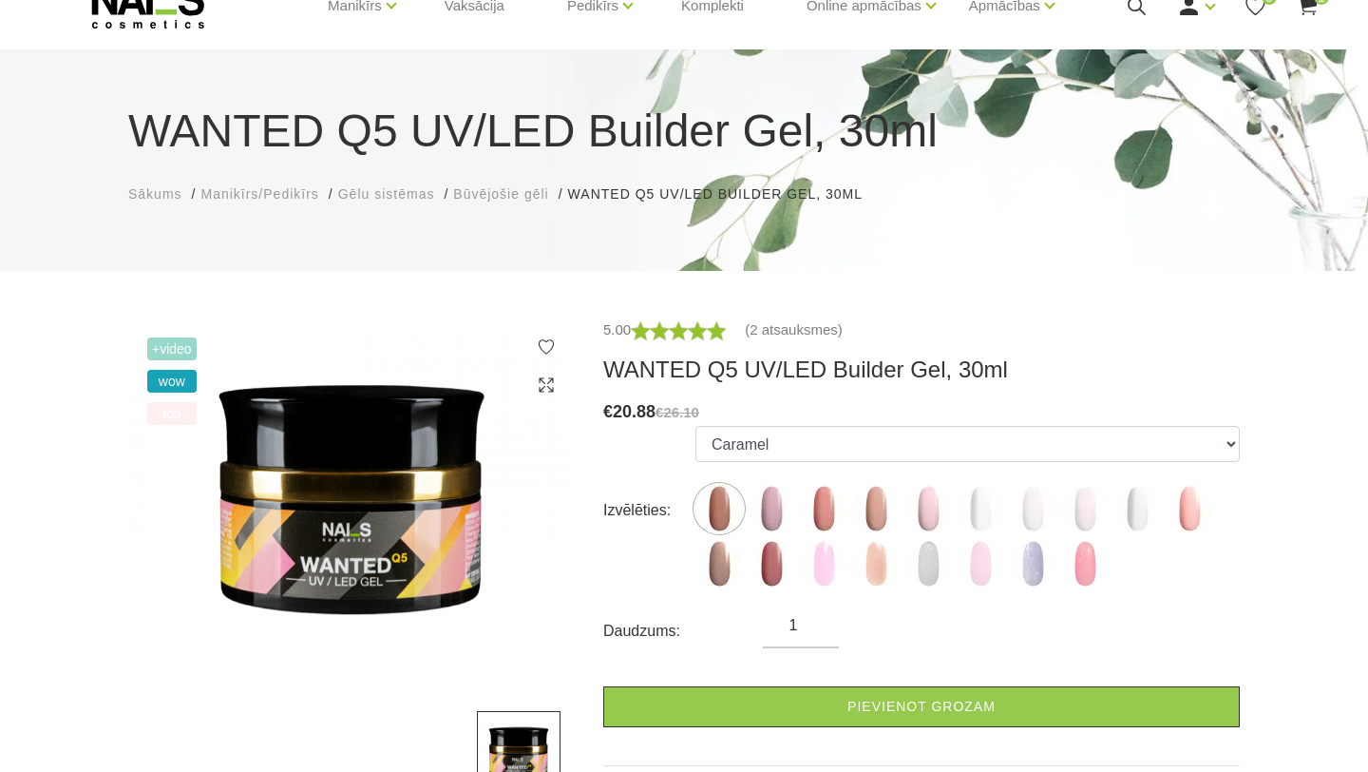
scroll to position [86, 0]
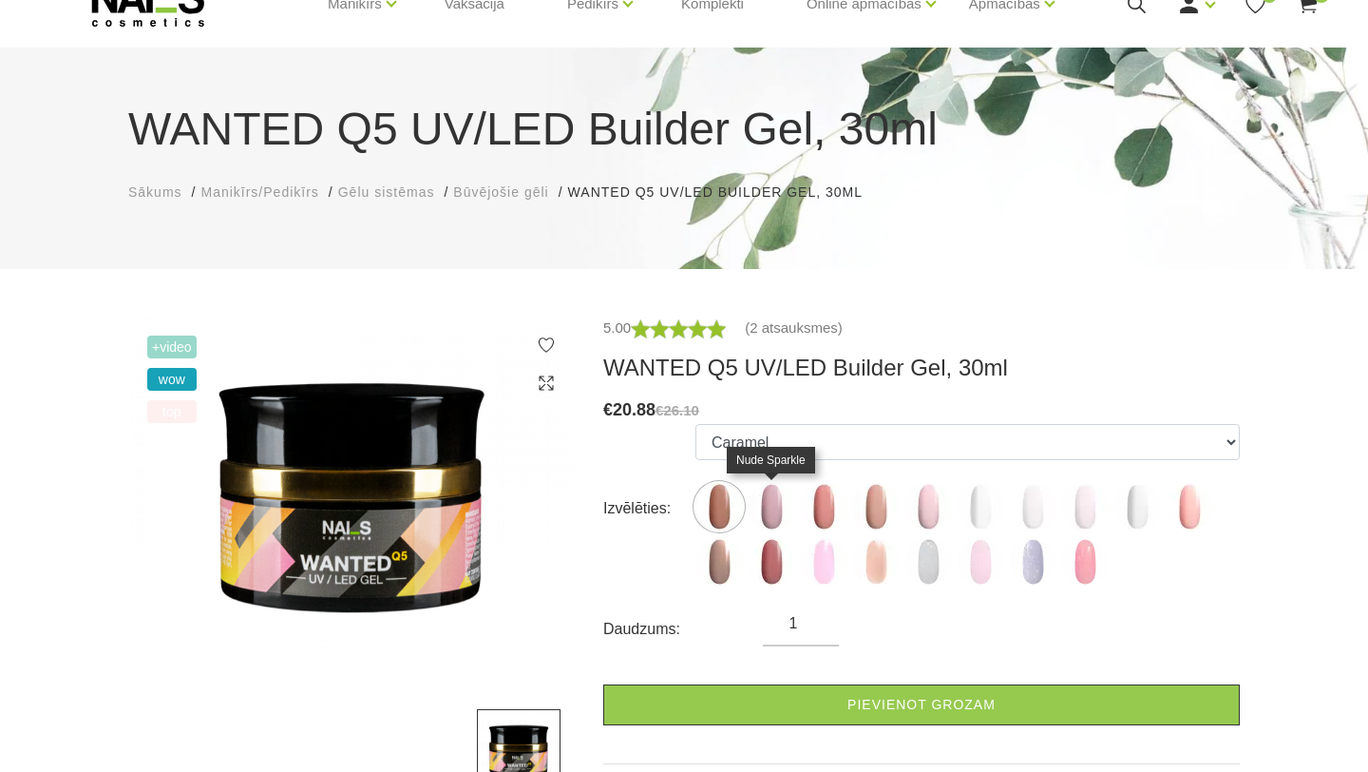
click at [761, 522] on img at bounding box center [772, 507] width 48 height 48
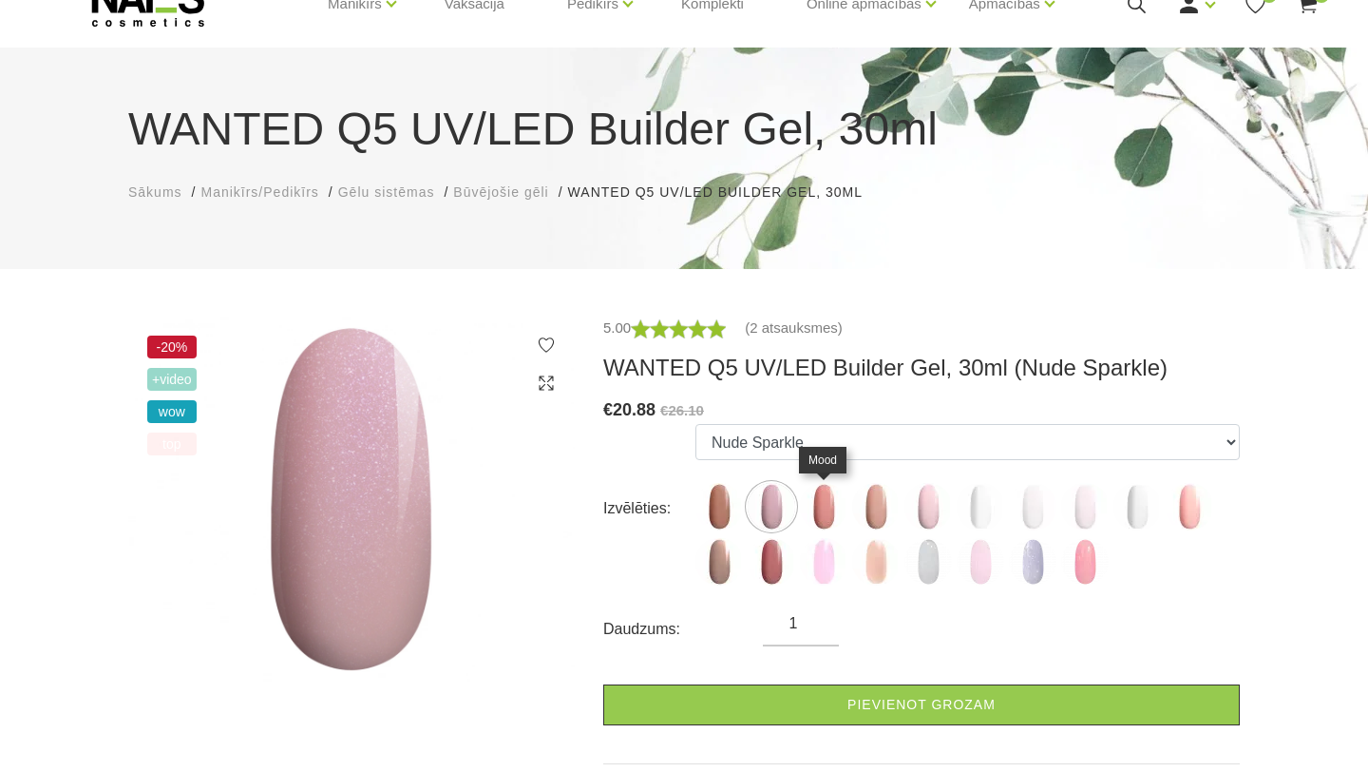
click at [810, 498] on img at bounding box center [824, 507] width 48 height 48
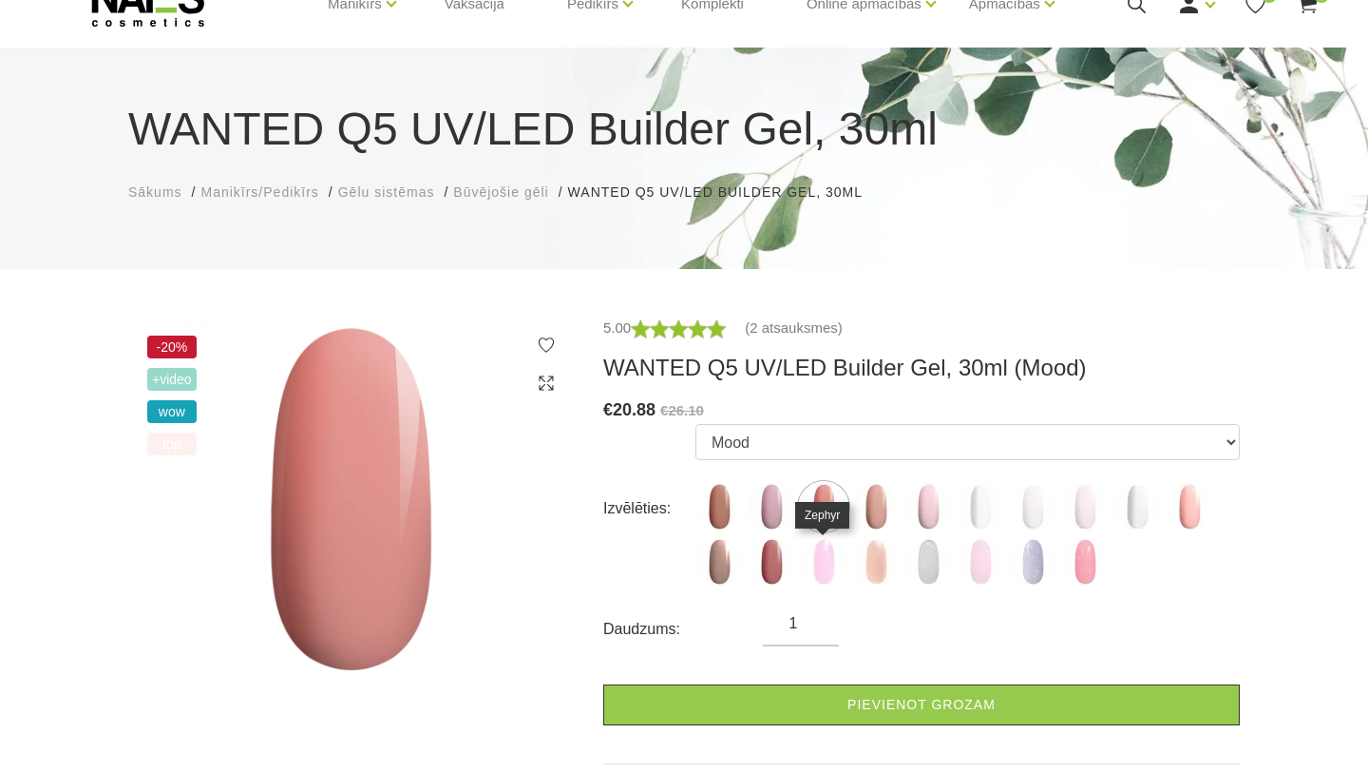
click at [833, 541] on img at bounding box center [824, 562] width 48 height 48
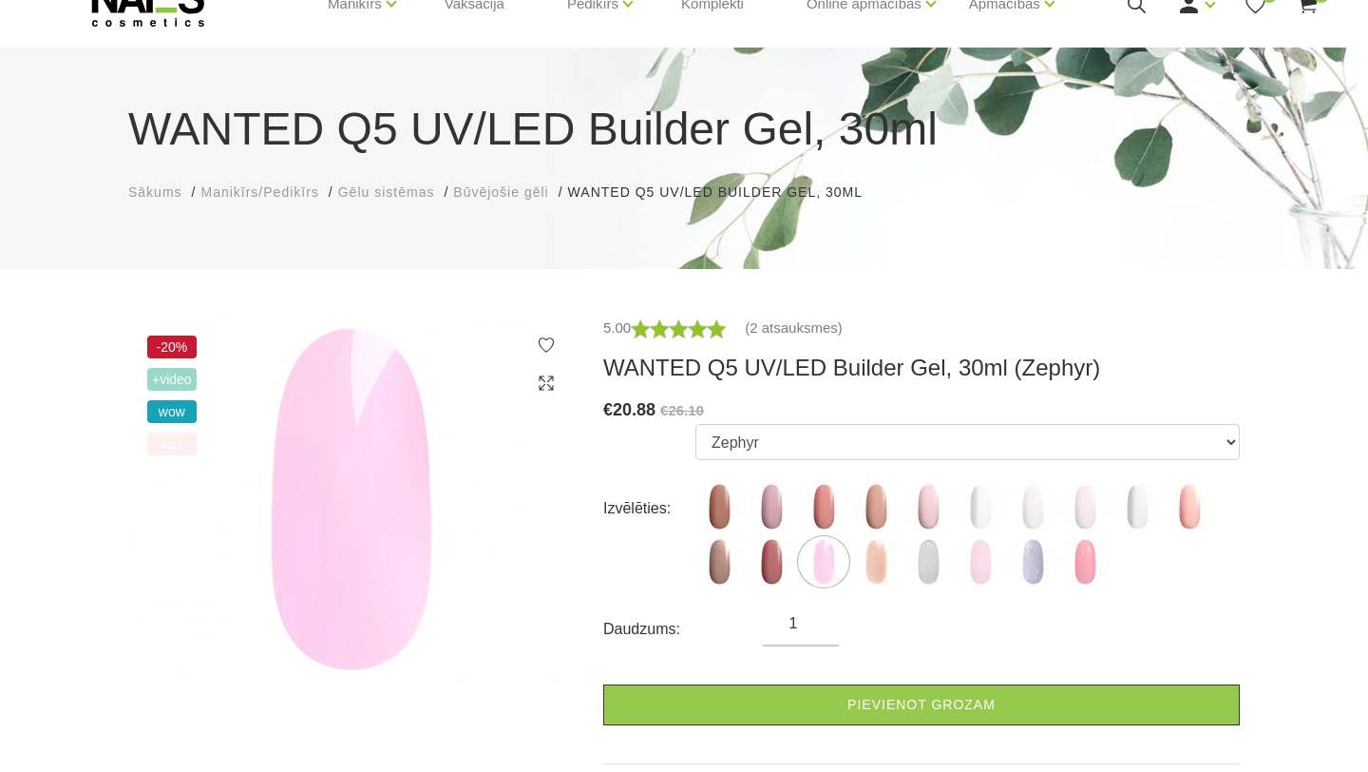
click at [915, 539] on label at bounding box center [929, 562] width 48 height 48
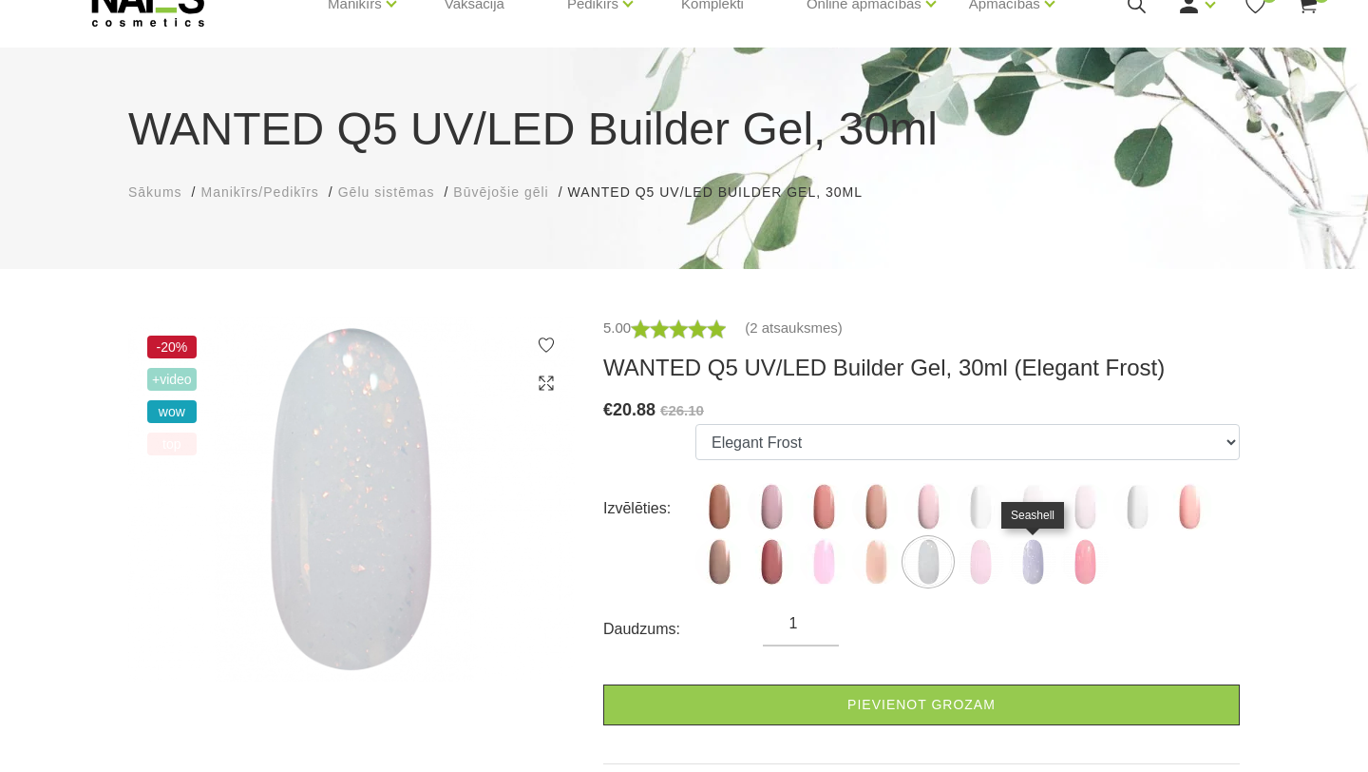
click at [984, 555] on img at bounding box center [981, 562] width 48 height 48
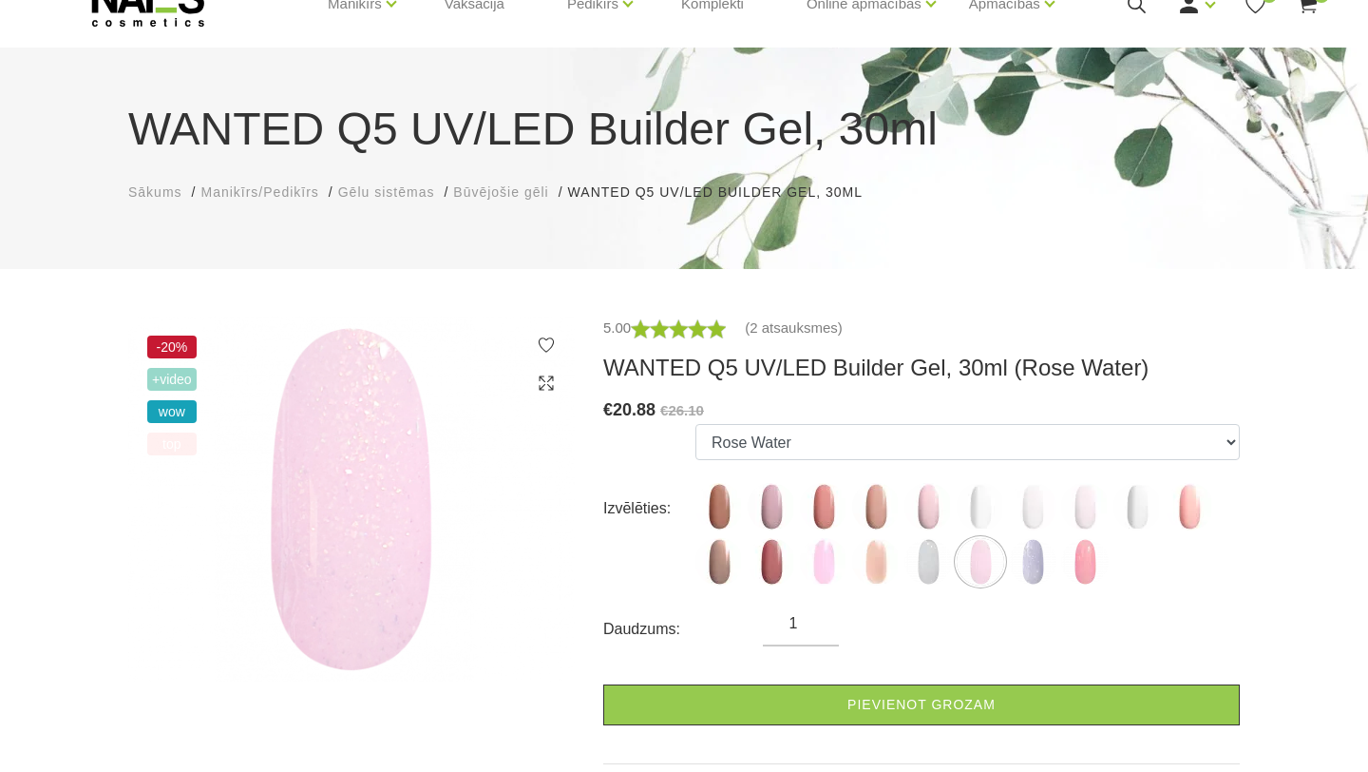
click at [1101, 525] on label at bounding box center [1085, 507] width 48 height 48
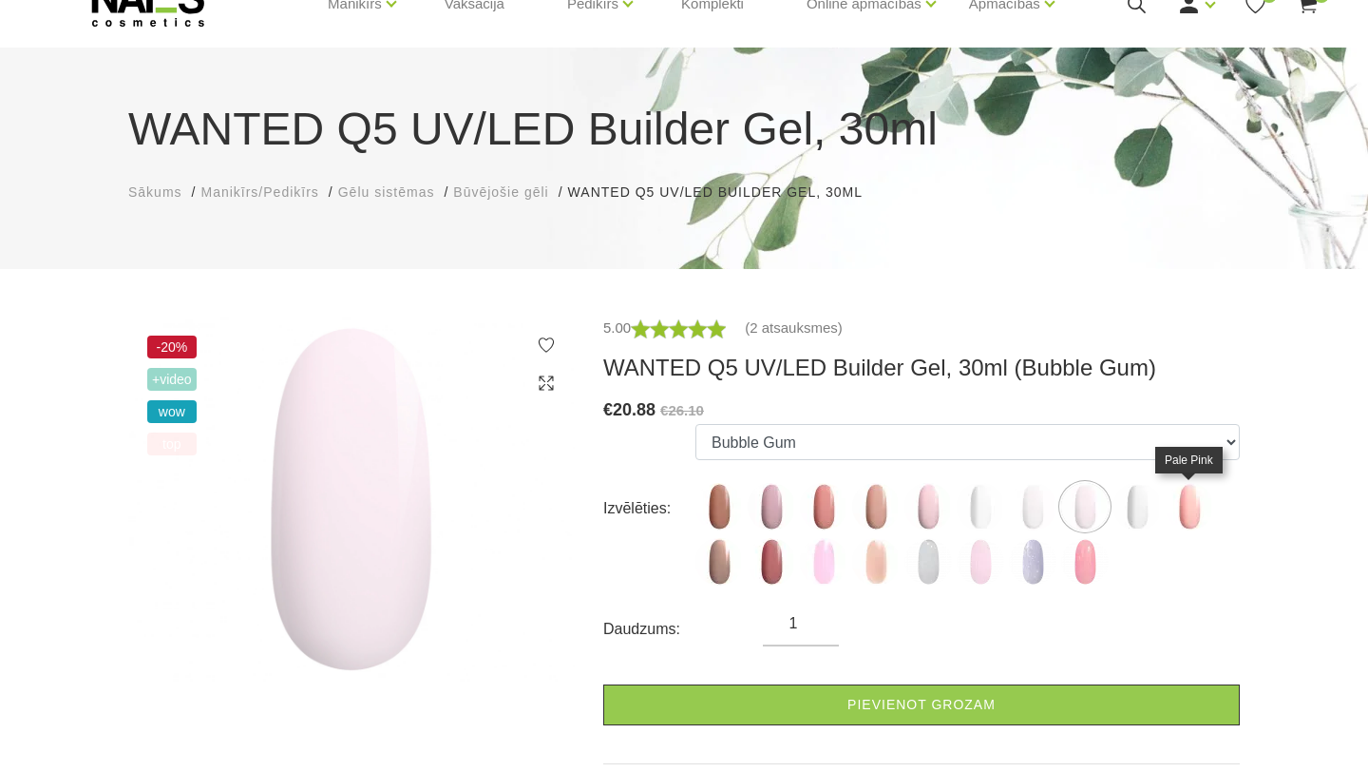
click at [1190, 495] on img at bounding box center [1190, 507] width 48 height 48
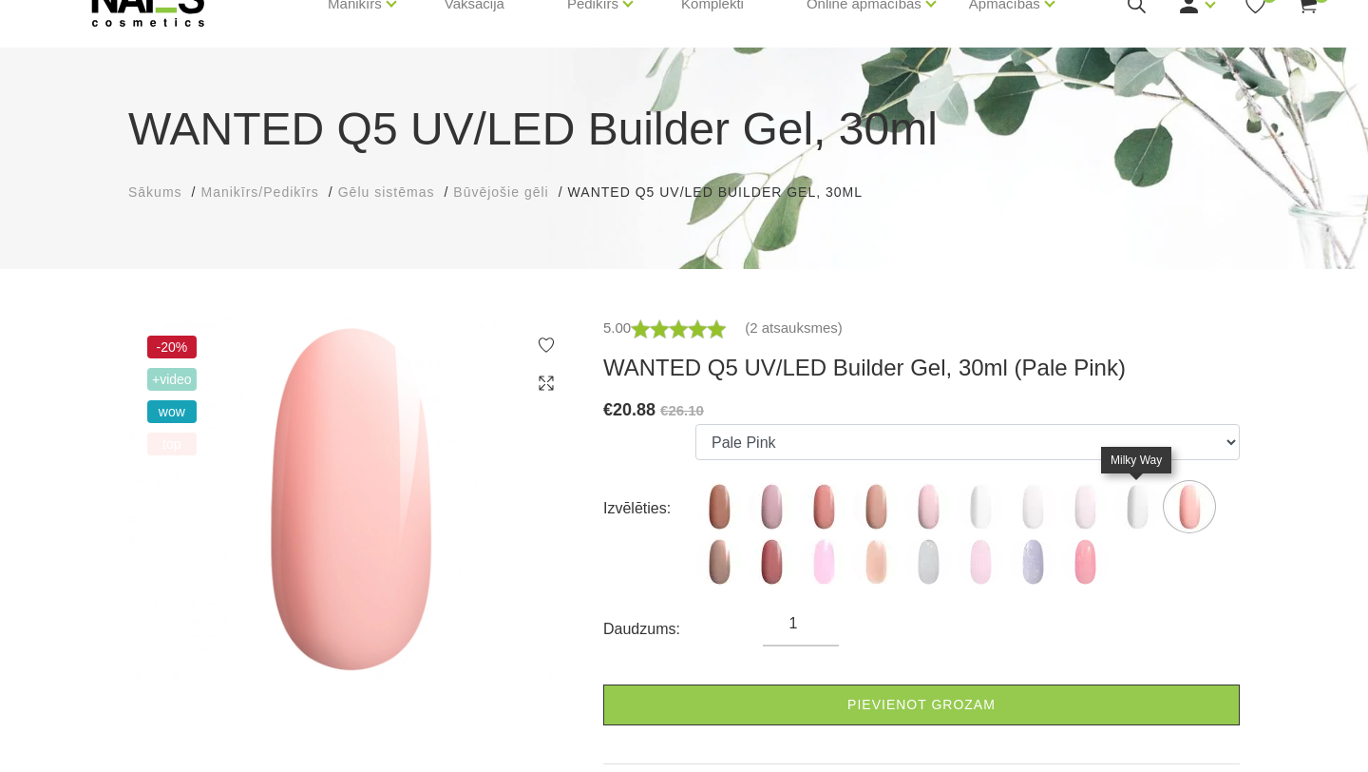
click at [1151, 499] on img at bounding box center [1138, 507] width 48 height 48
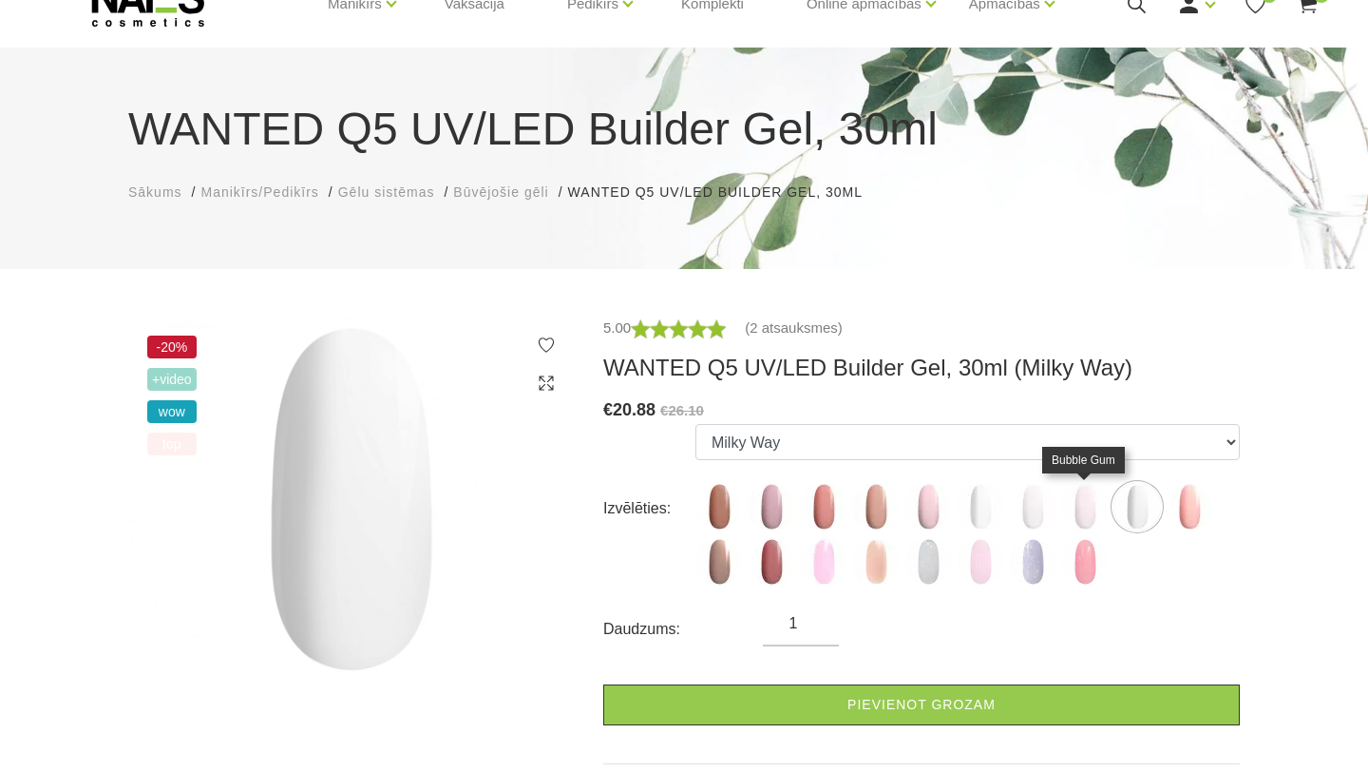
click at [1096, 502] on img at bounding box center [1085, 507] width 48 height 48
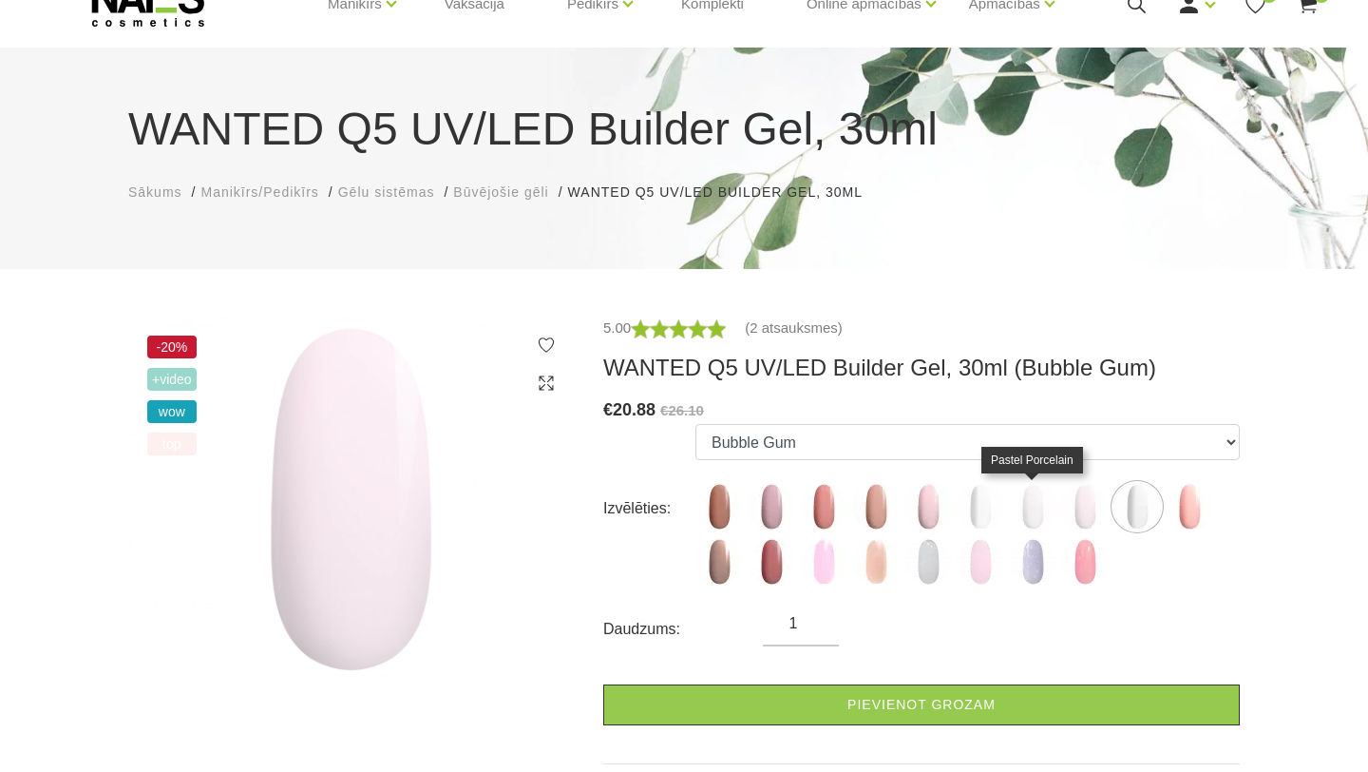
click at [1025, 512] on img at bounding box center [1033, 507] width 48 height 48
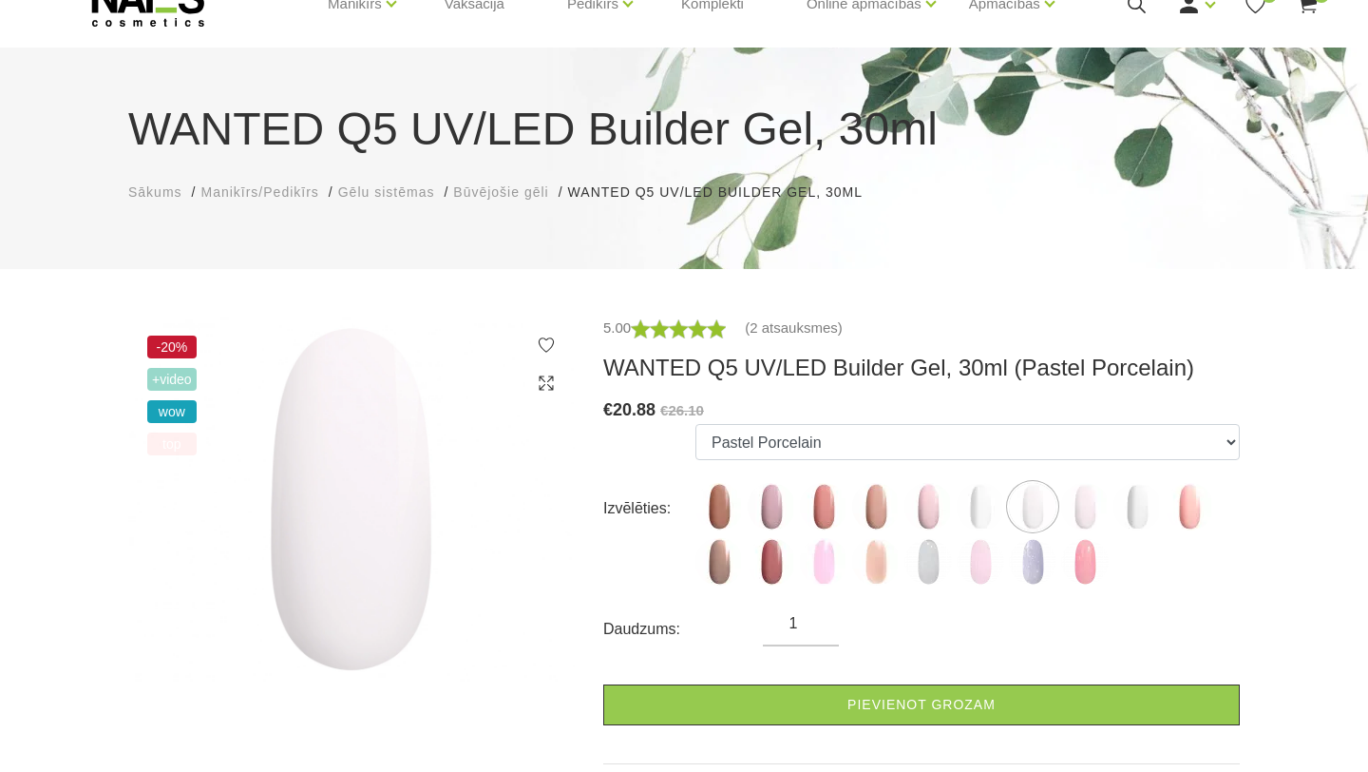
click at [1057, 515] on ul "Caramel Nude Sparkle Mood Macchiato Dream Rose Premium Clear Pastel Porcelain B…" at bounding box center [967, 508] width 544 height 169
click at [1093, 490] on img at bounding box center [1085, 507] width 48 height 48
select select "5558"
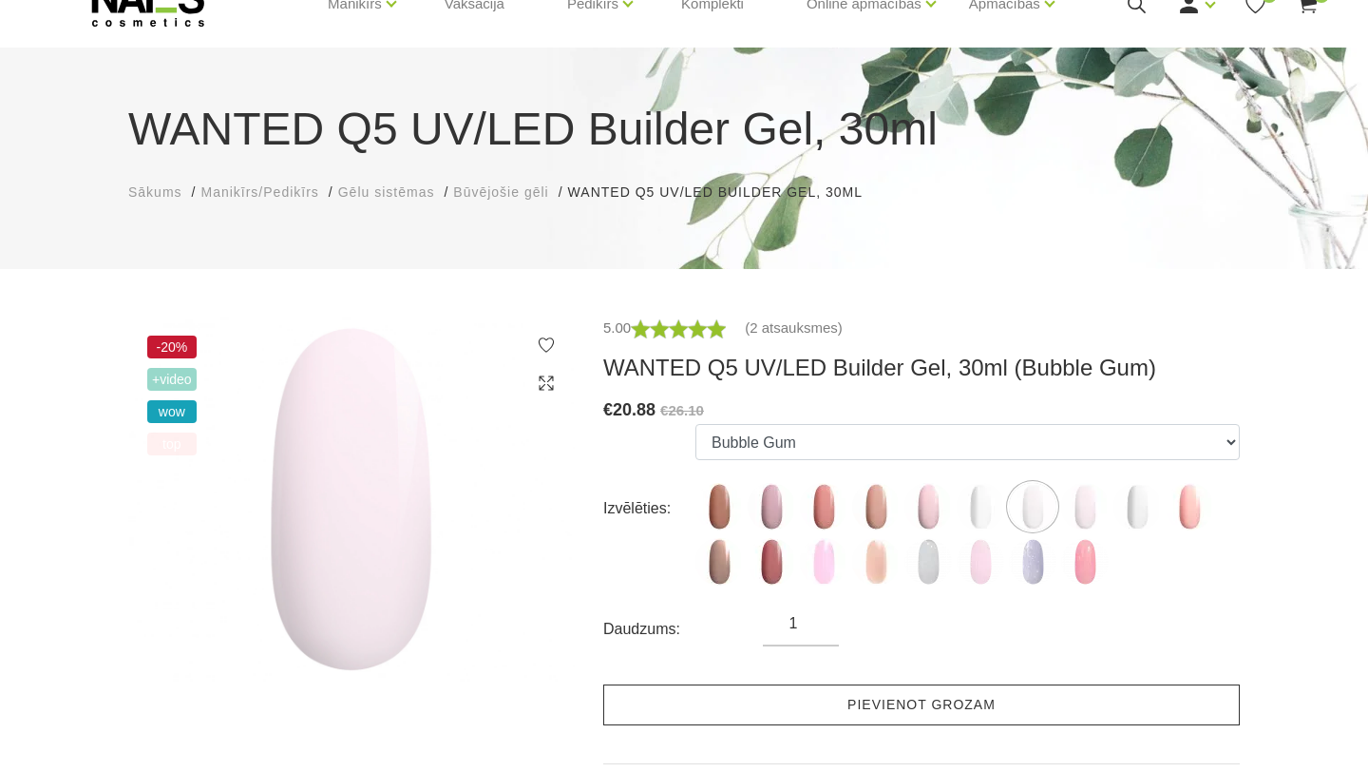
click at [919, 716] on link "Pievienot grozam" at bounding box center [921, 704] width 637 height 41
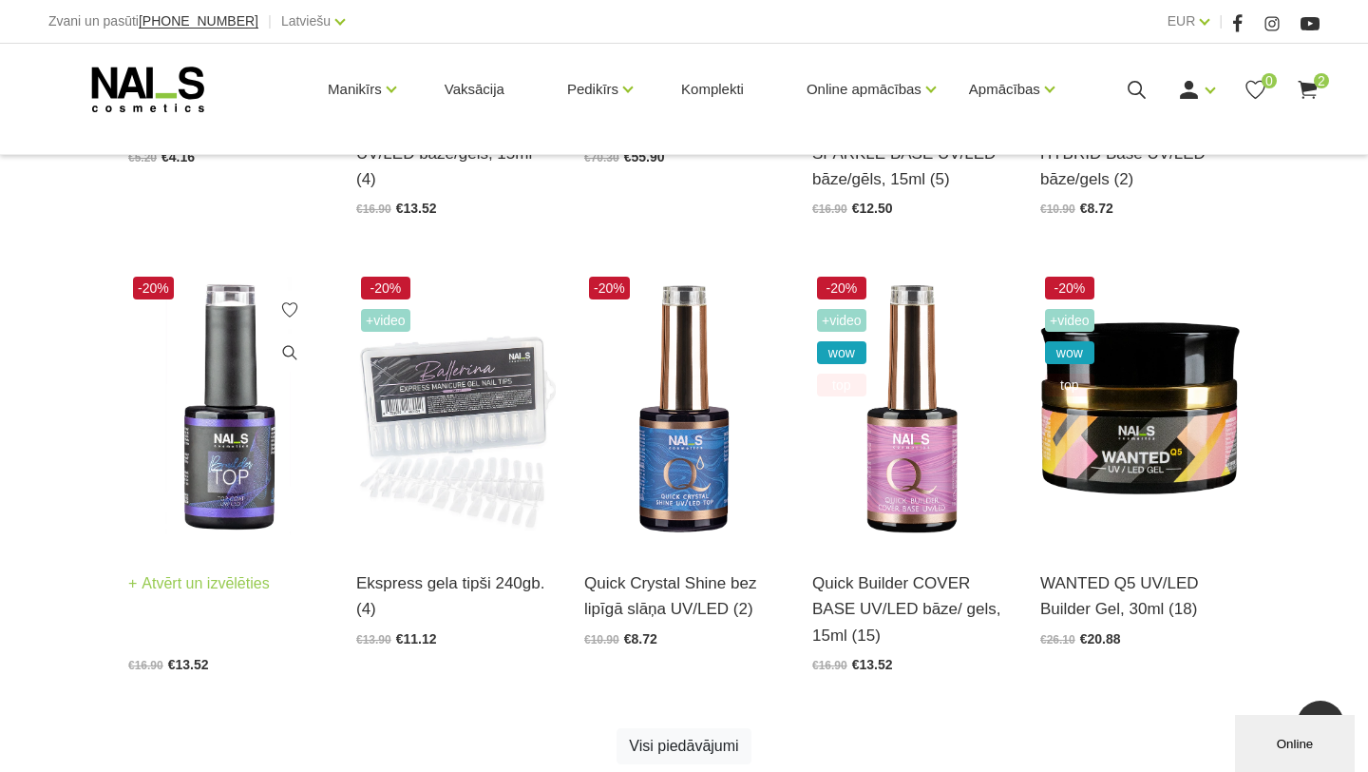
scroll to position [816, 0]
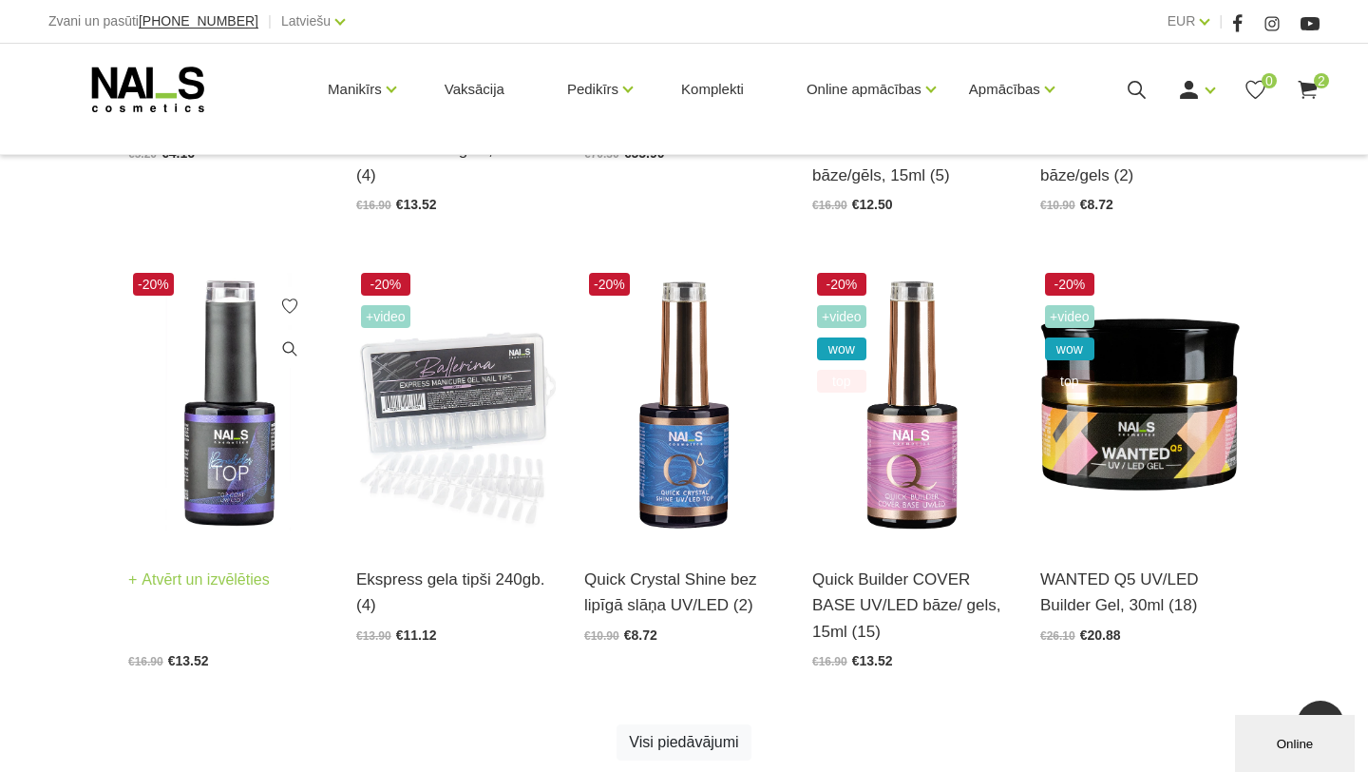
click at [246, 493] on img at bounding box center [228, 405] width 200 height 275
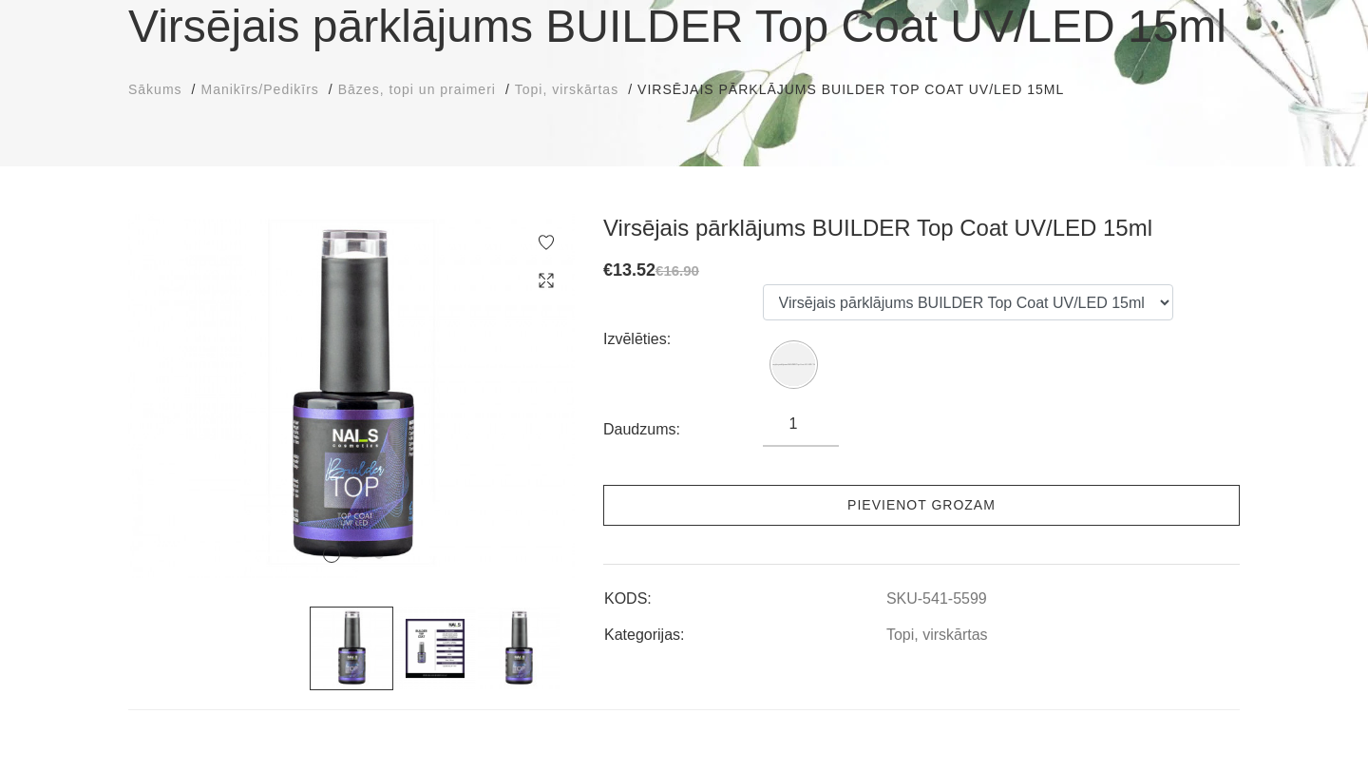
scroll to position [197, 0]
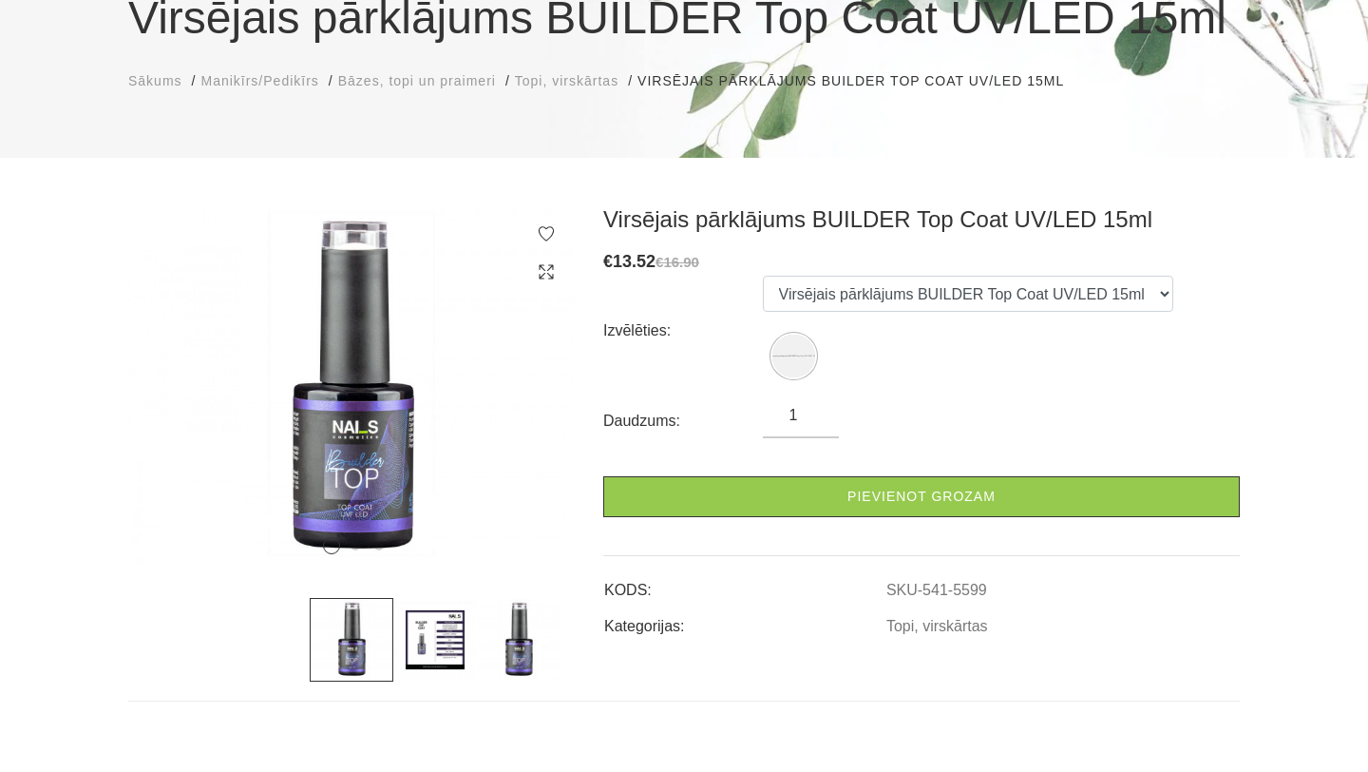
click at [448, 634] on img at bounding box center [435, 640] width 84 height 84
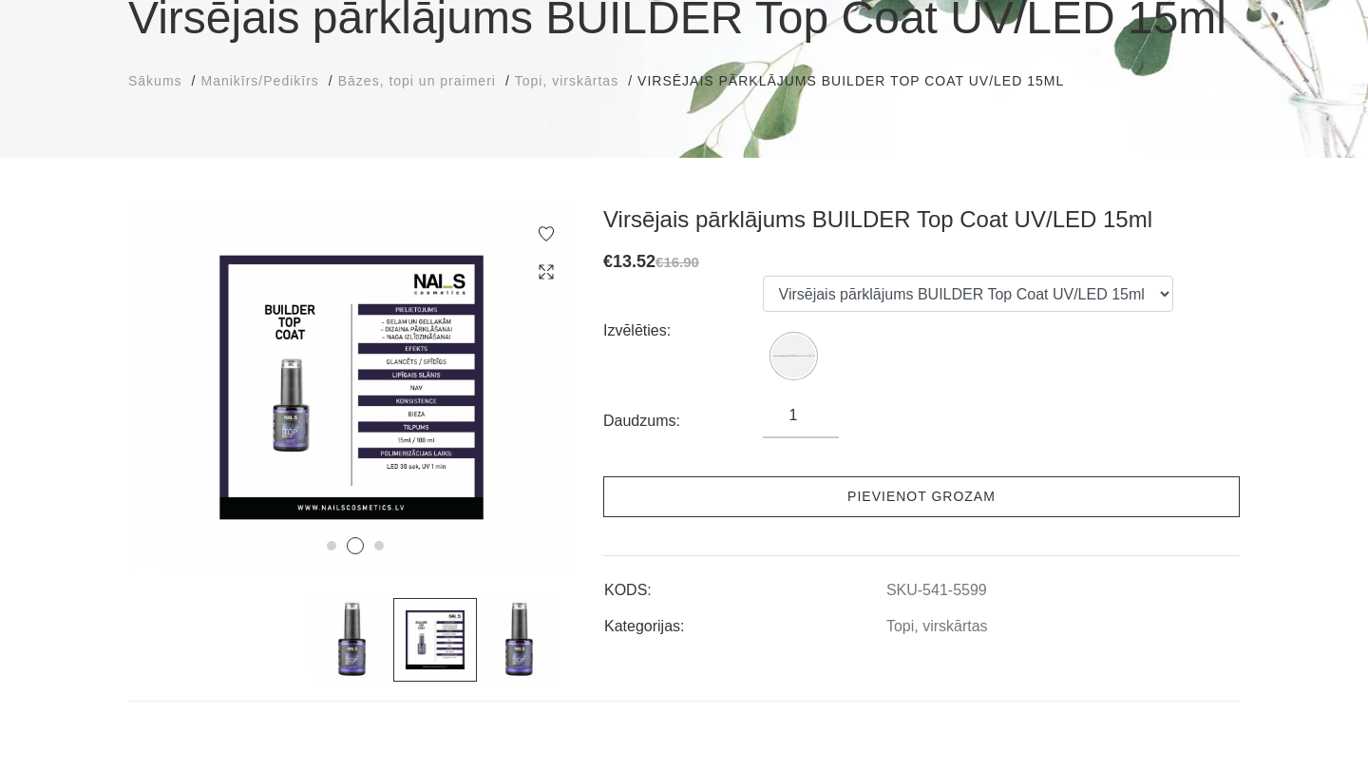
click at [615, 495] on link "Pievienot grozam" at bounding box center [921, 496] width 637 height 41
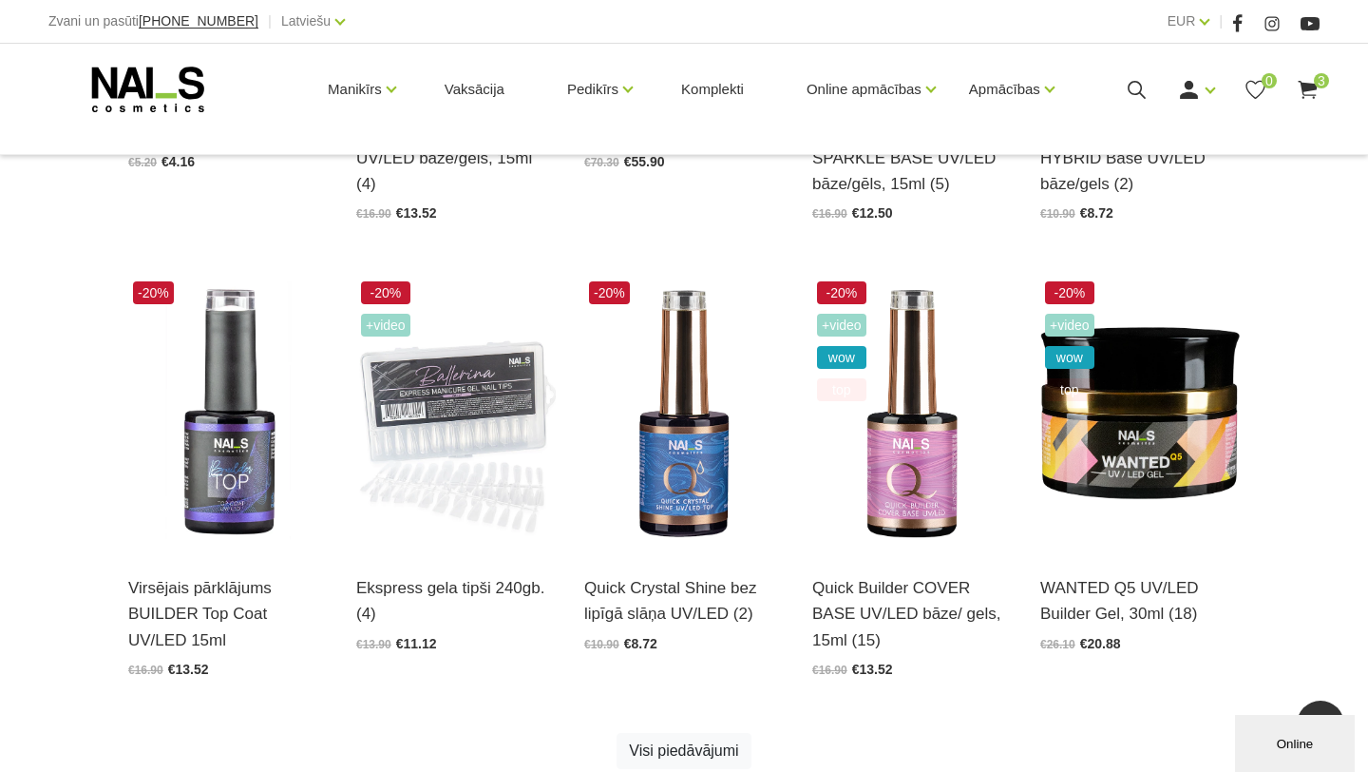
scroll to position [986, 0]
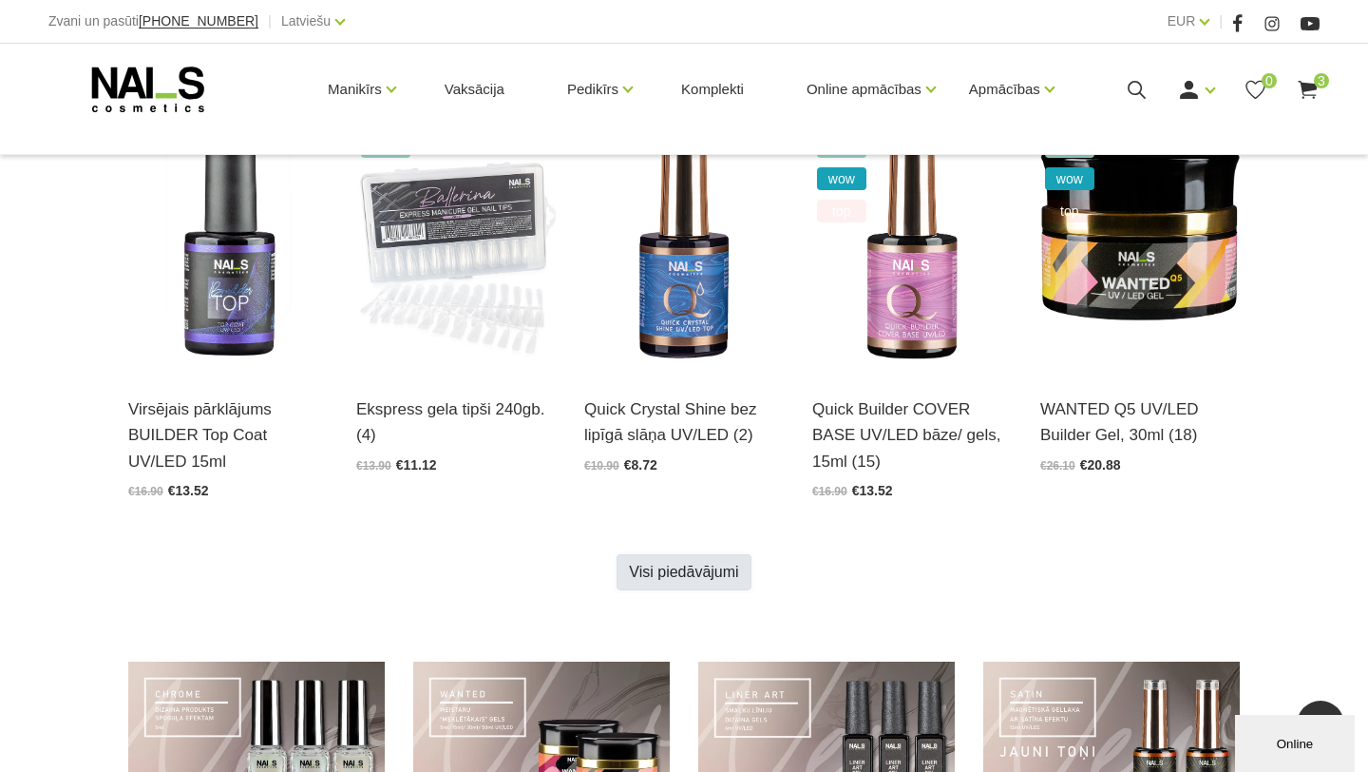
click at [691, 563] on link "Visi piedāvājumi" at bounding box center [684, 572] width 134 height 36
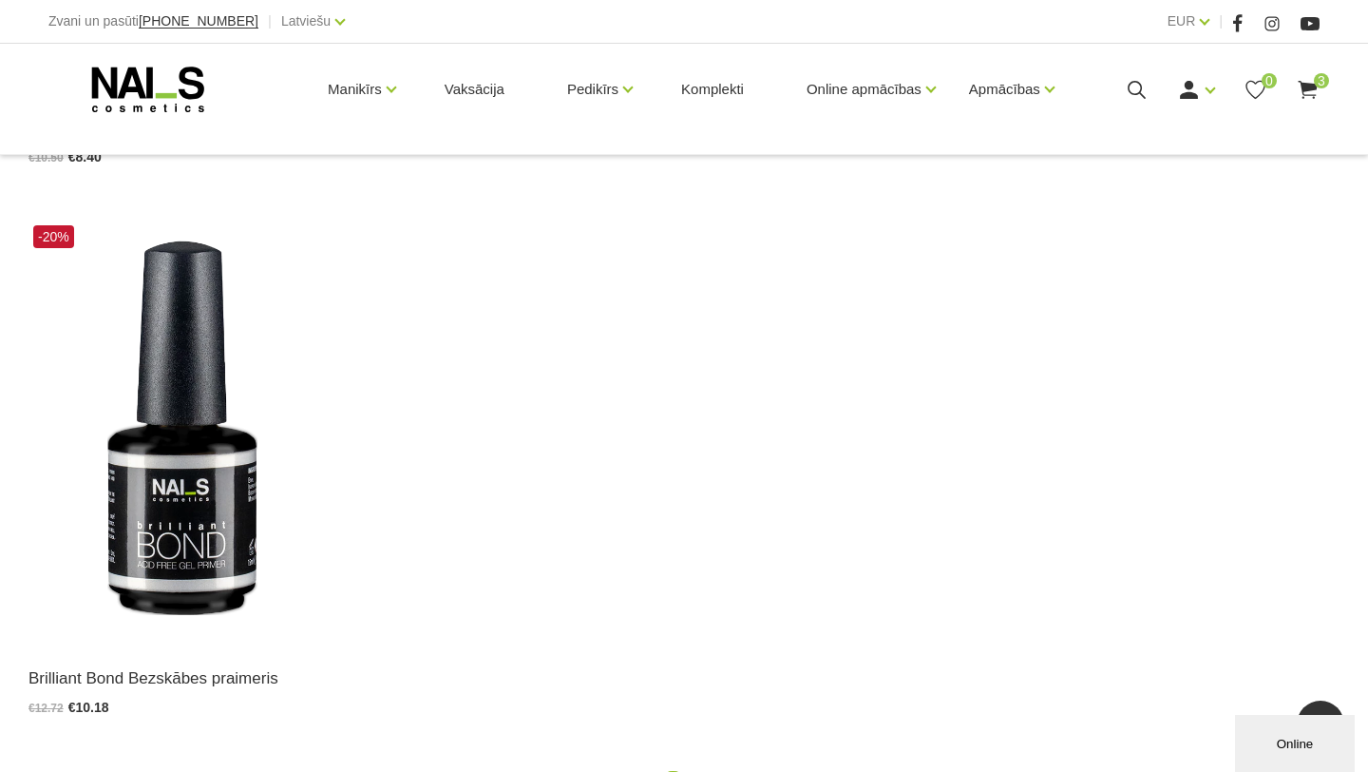
scroll to position [2582, 0]
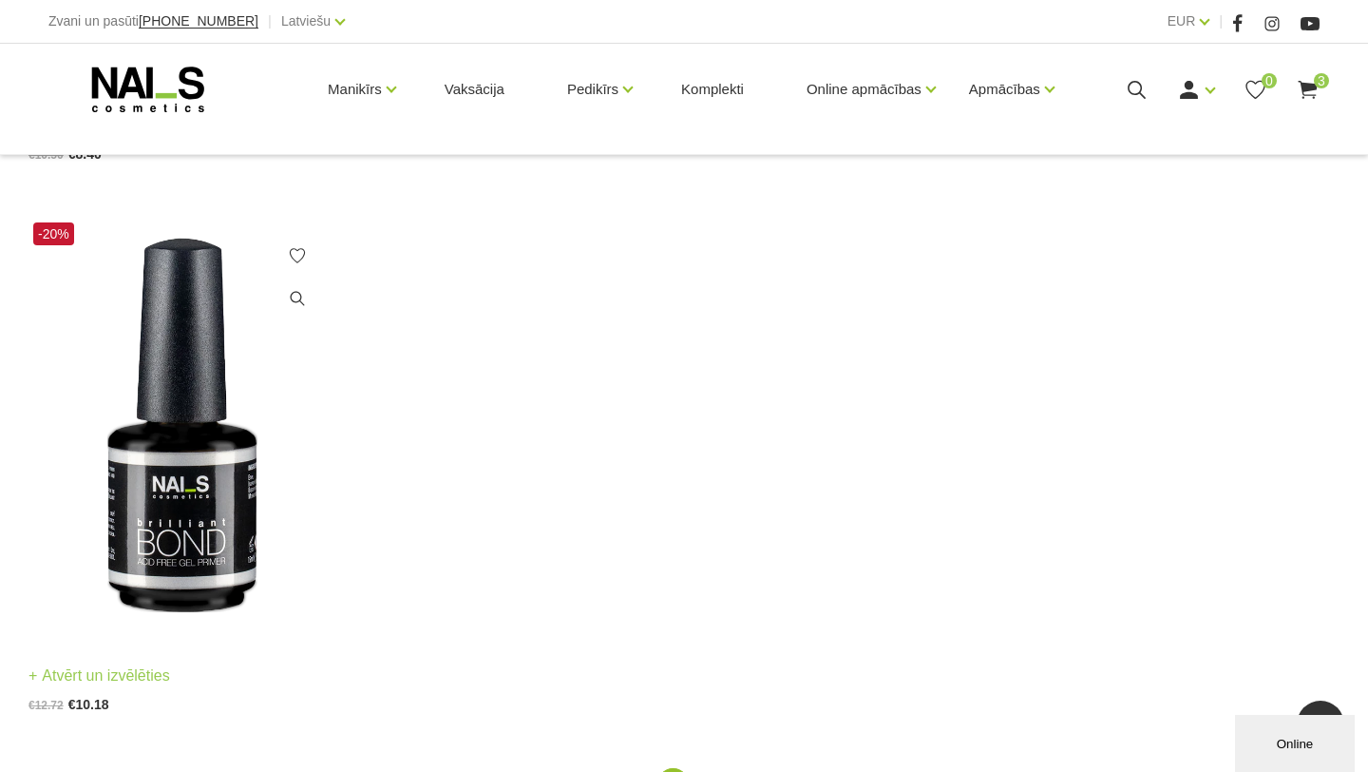
click at [251, 498] on img at bounding box center [182, 429] width 307 height 422
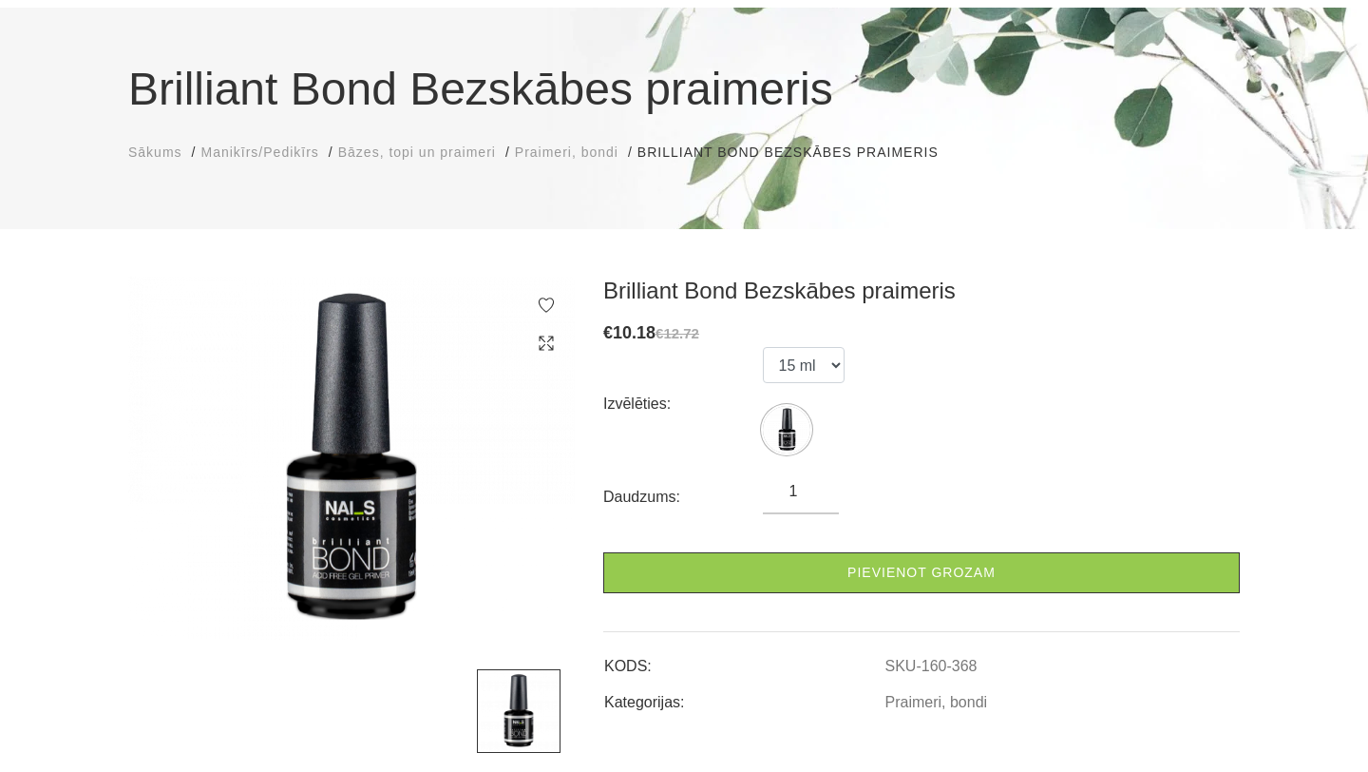
scroll to position [150, 0]
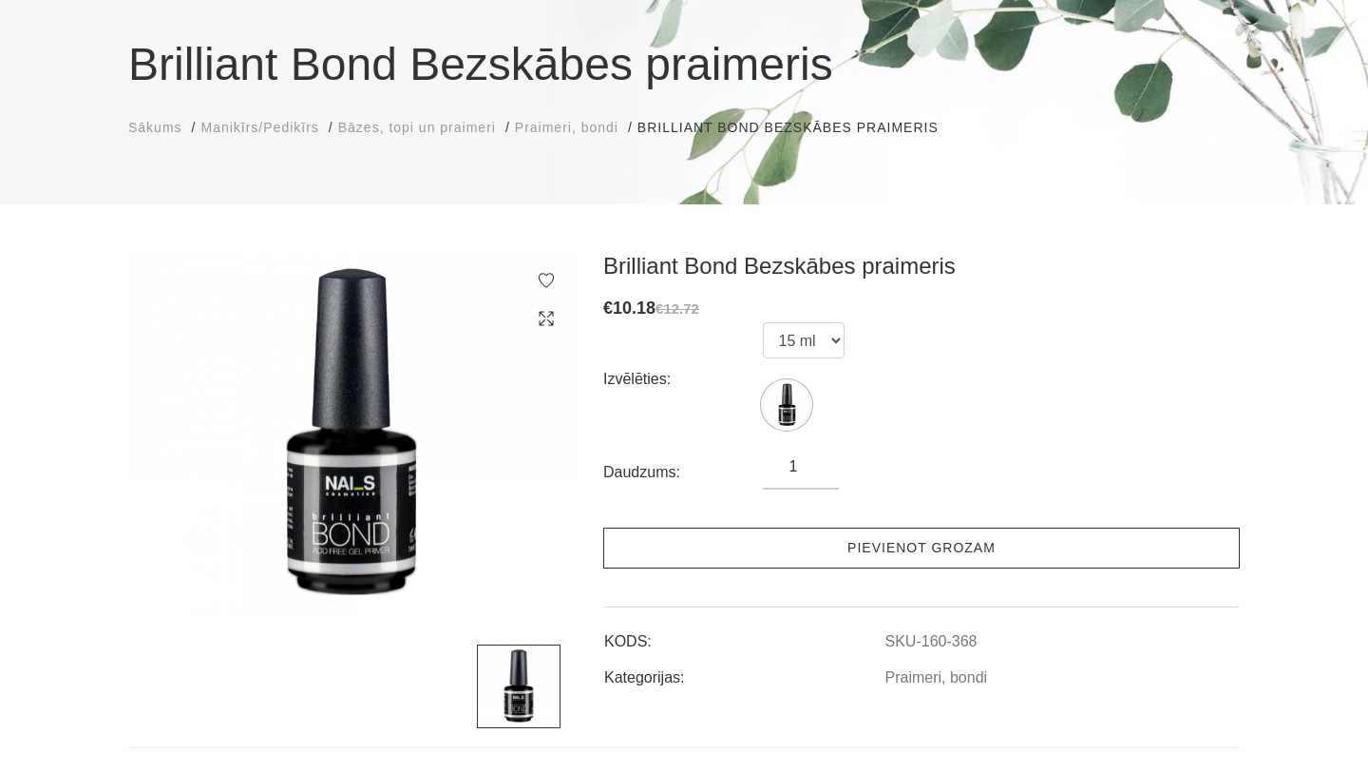
click at [695, 556] on link "Pievienot grozam" at bounding box center [921, 547] width 637 height 41
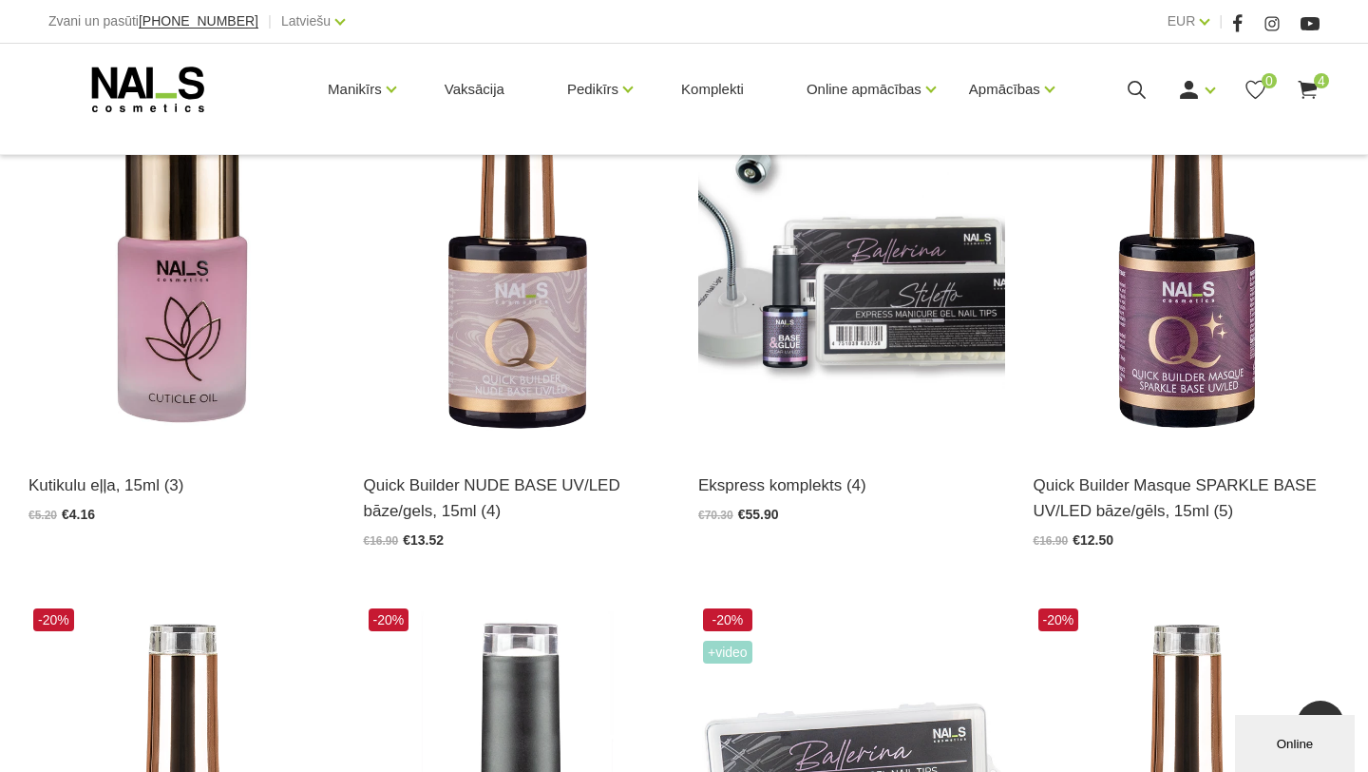
scroll to position [471, 0]
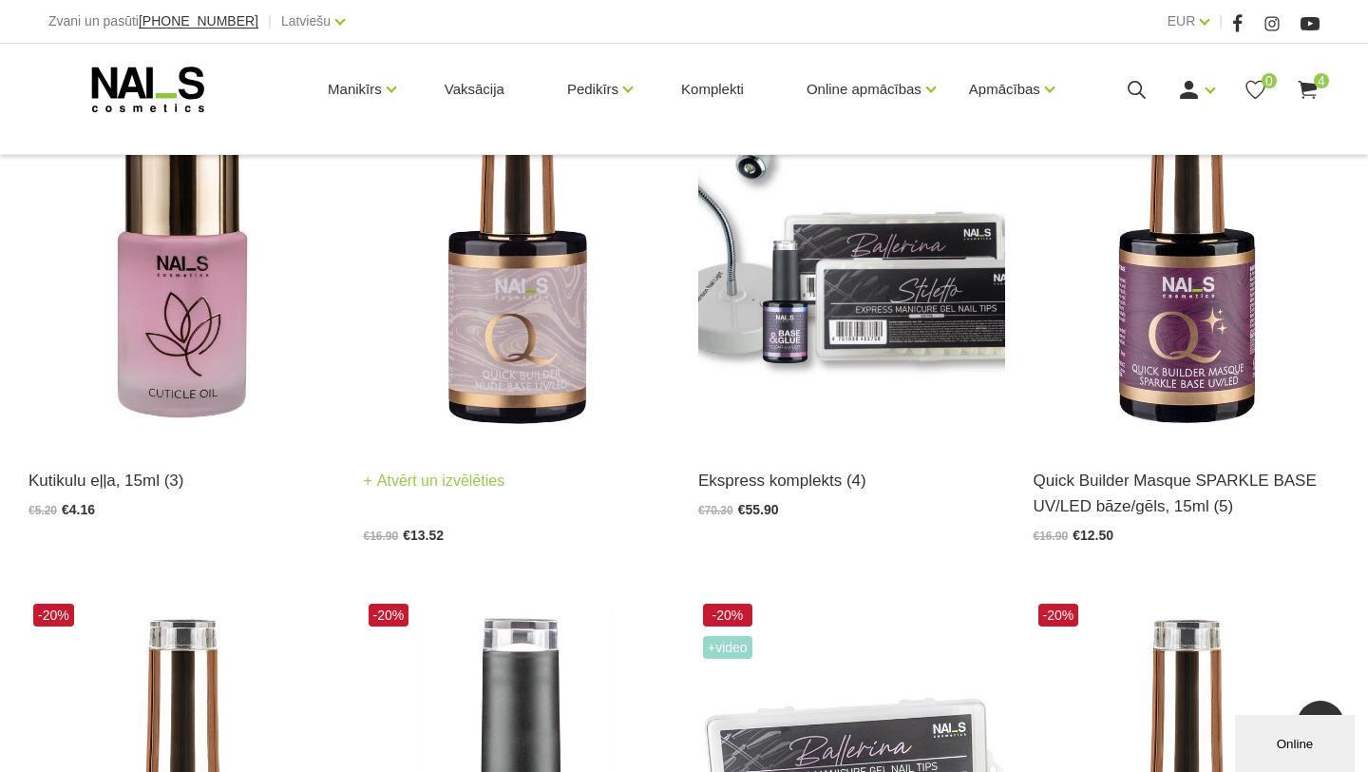
click at [465, 380] on img at bounding box center [517, 233] width 307 height 422
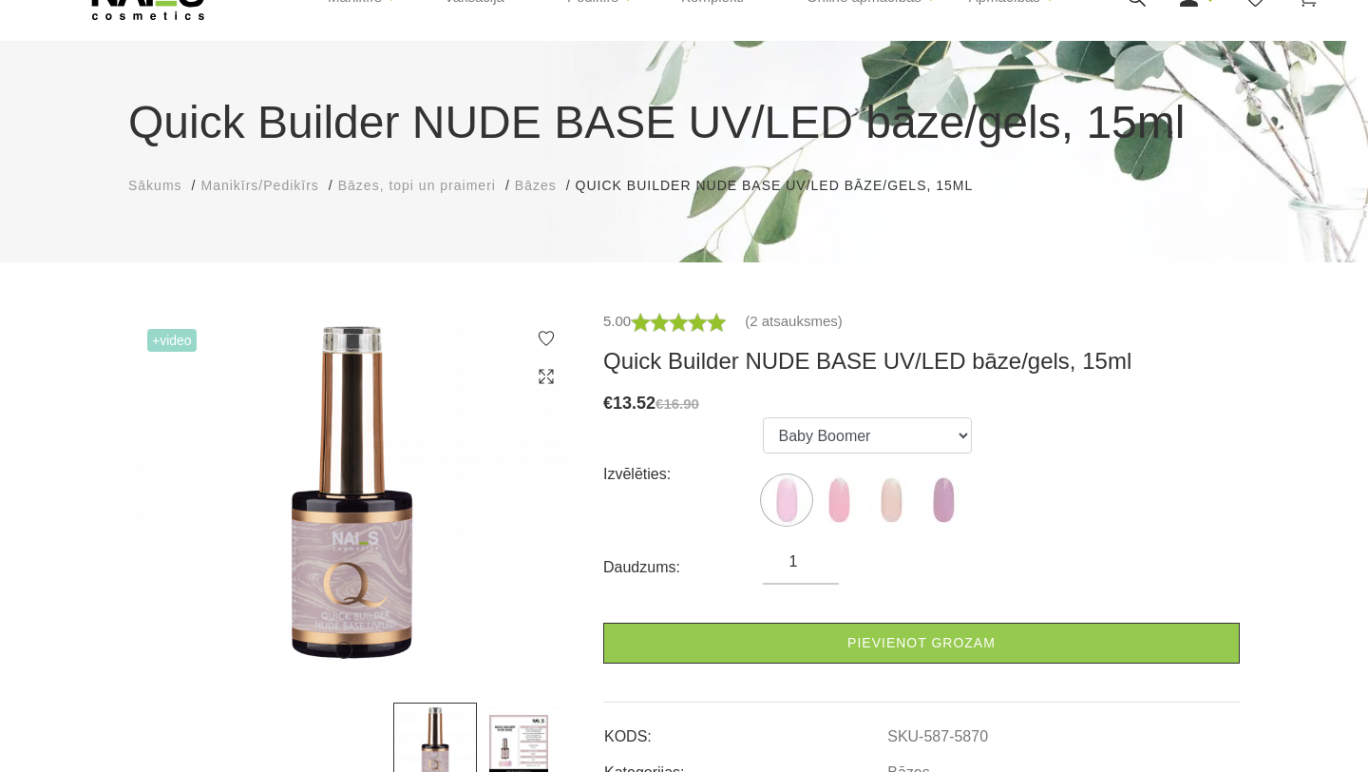
scroll to position [105, 0]
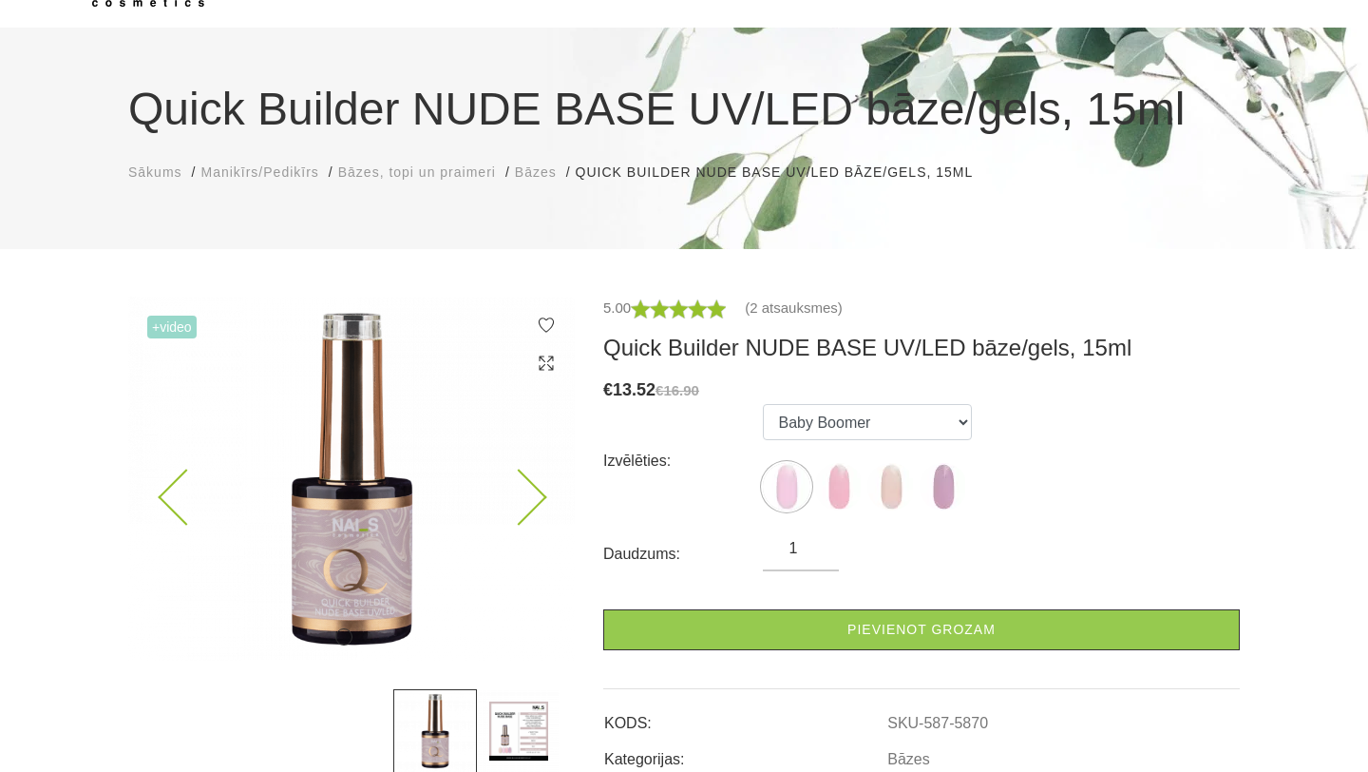
click at [526, 487] on icon at bounding box center [518, 497] width 56 height 56
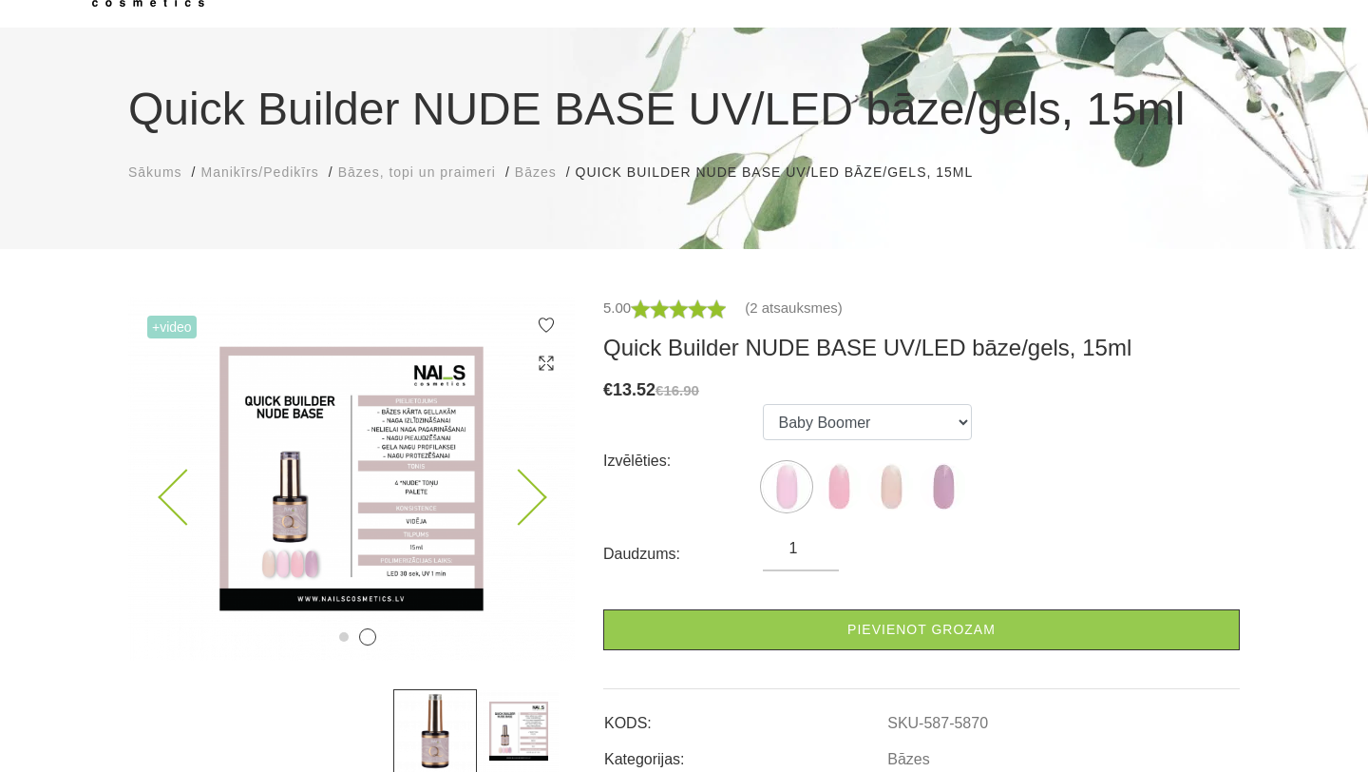
click at [526, 487] on icon at bounding box center [518, 497] width 56 height 56
click at [890, 488] on img at bounding box center [891, 487] width 48 height 48
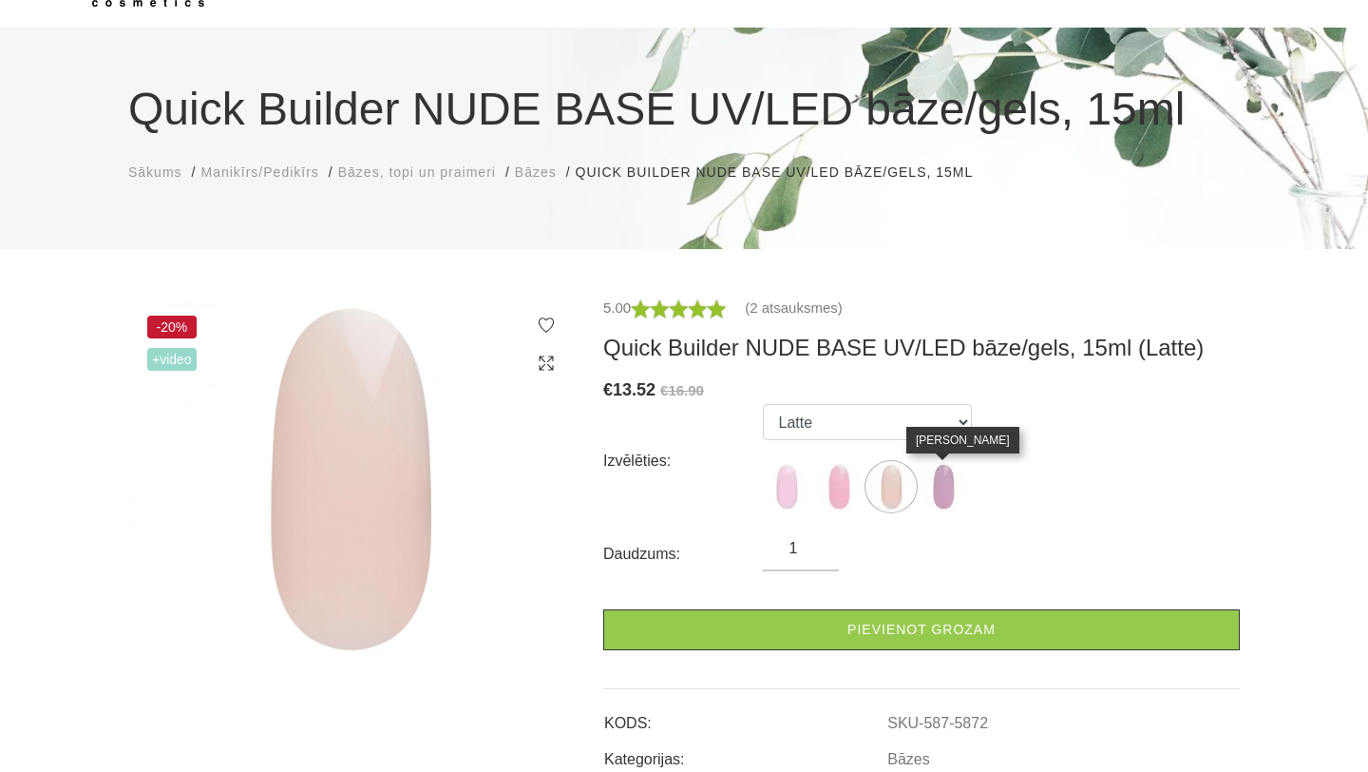
click at [943, 485] on img at bounding box center [944, 487] width 48 height 48
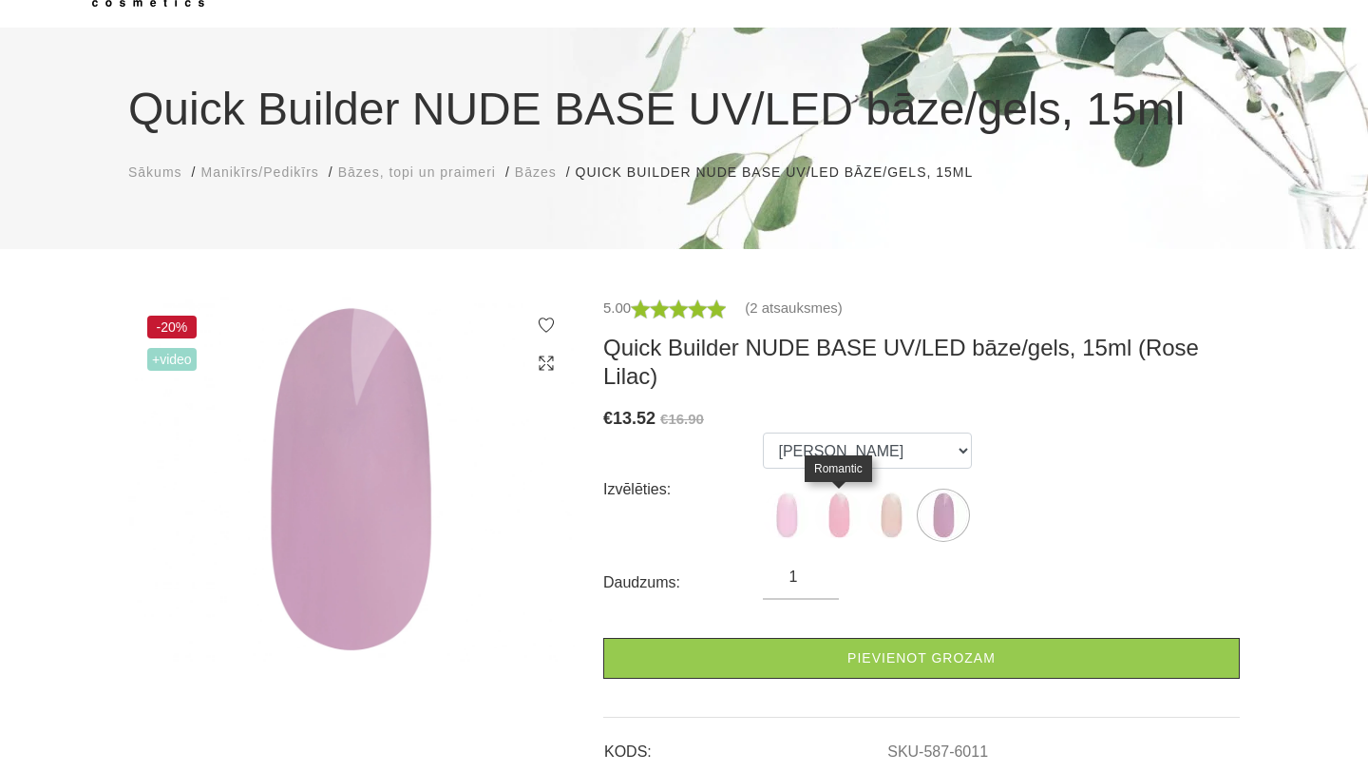
click at [842, 499] on img at bounding box center [839, 515] width 48 height 48
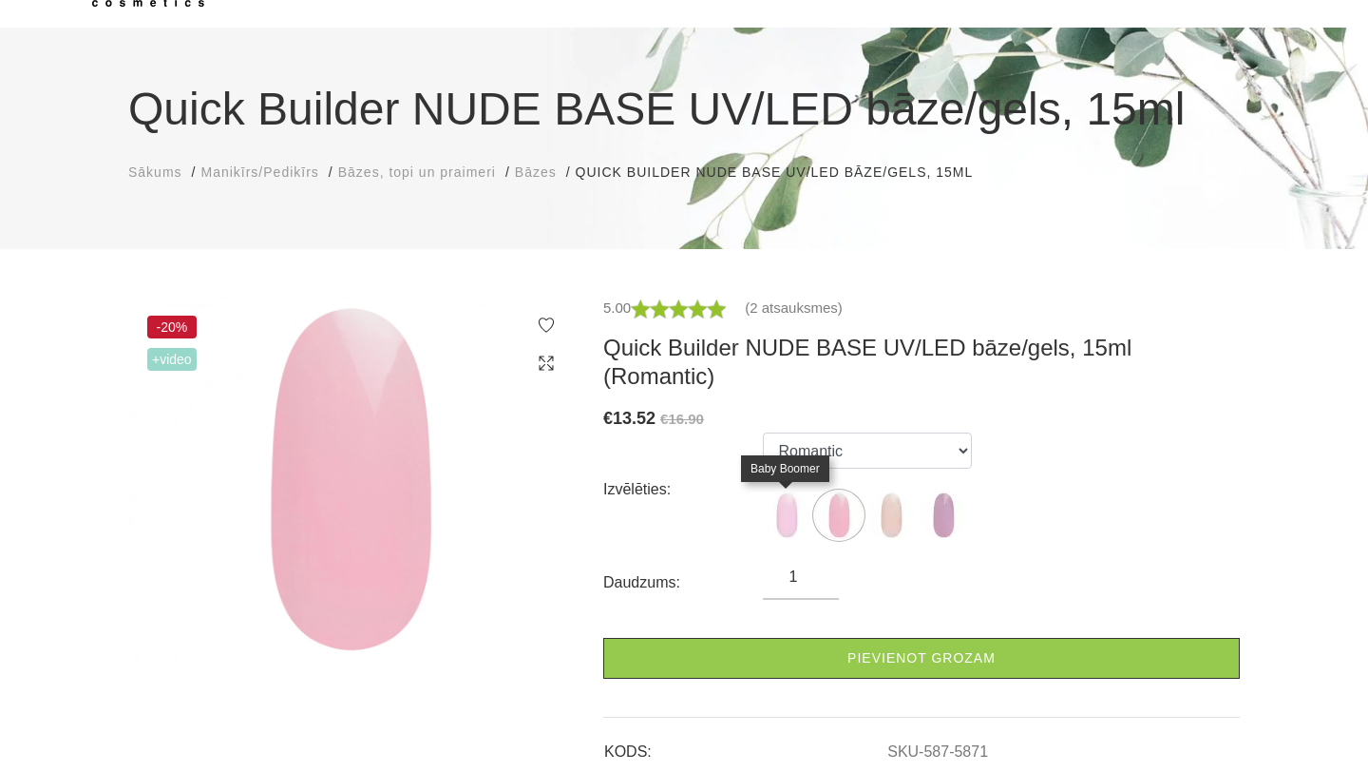
click at [782, 506] on img at bounding box center [787, 515] width 48 height 48
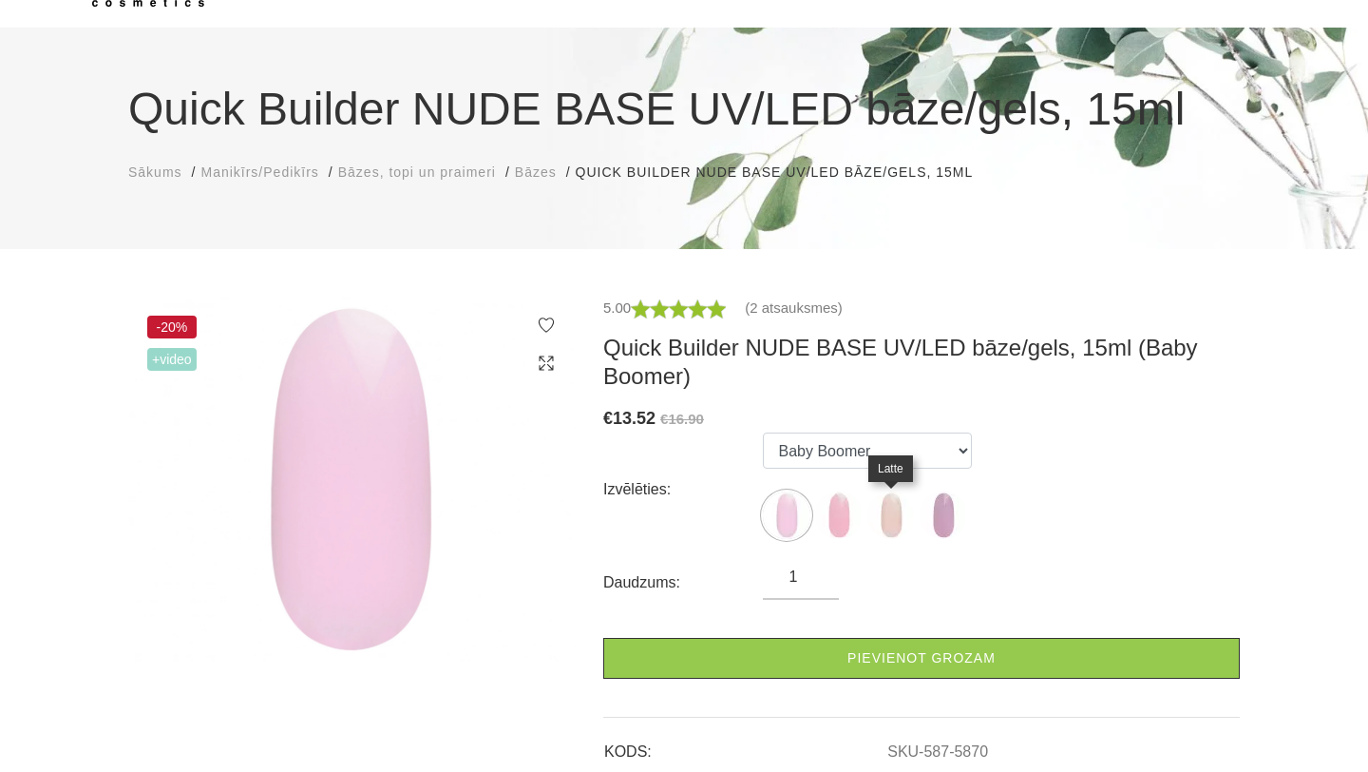
click at [881, 511] on img at bounding box center [891, 515] width 48 height 48
select select "5872"
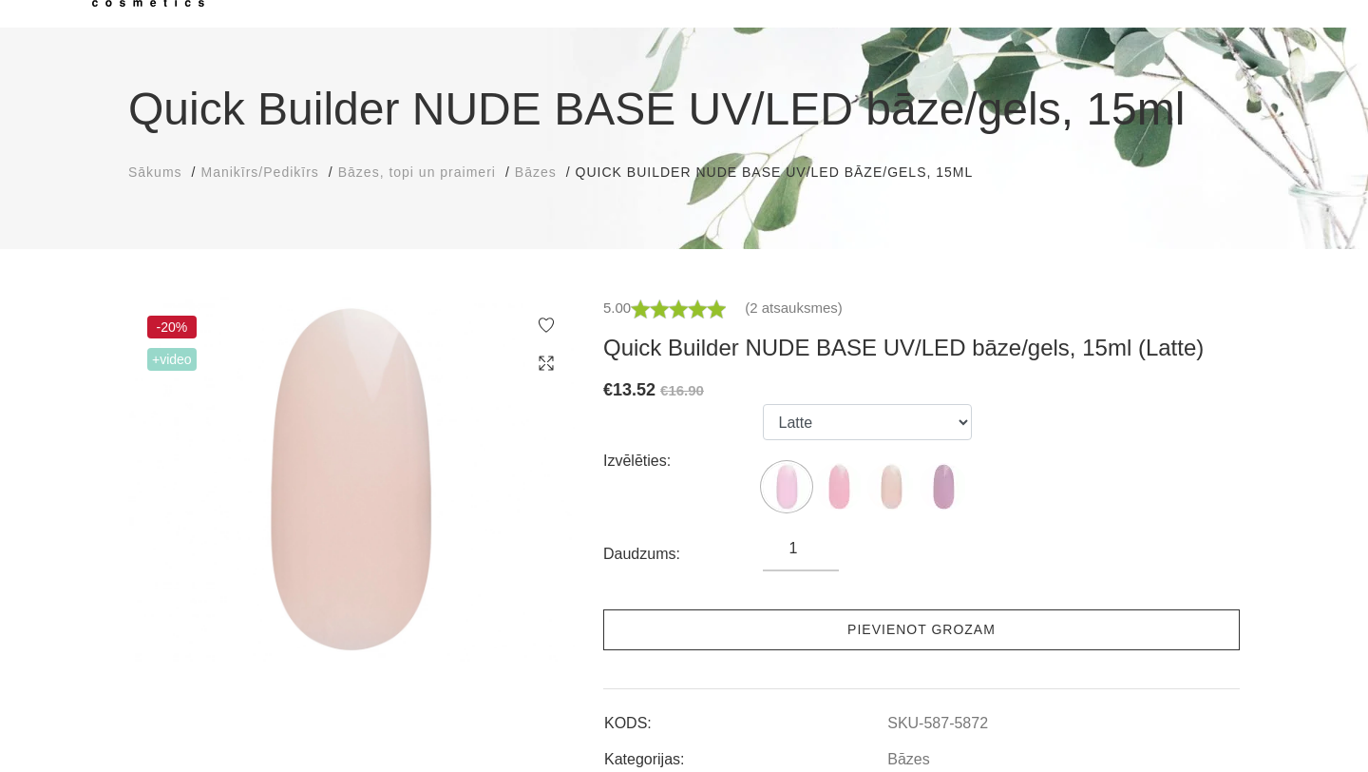
click at [776, 623] on link "Pievienot grozam" at bounding box center [921, 629] width 637 height 41
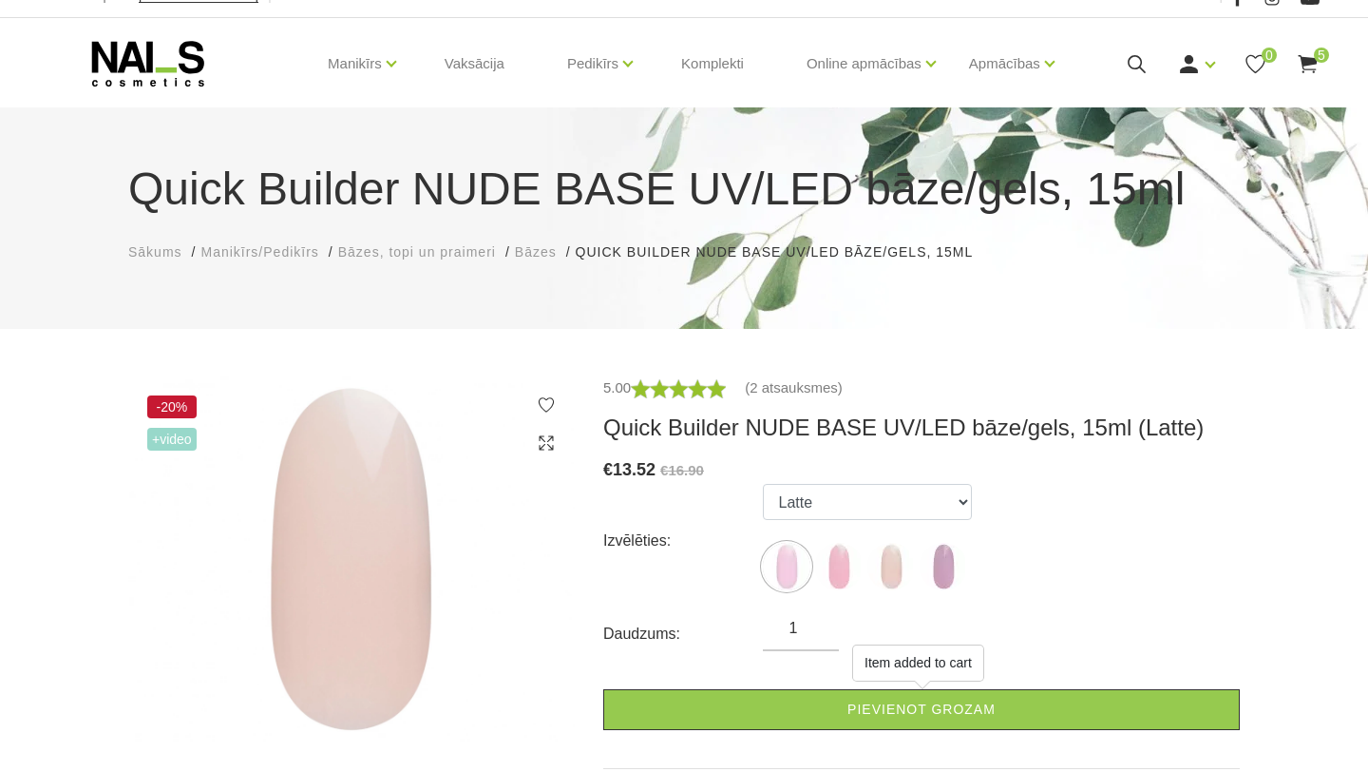
scroll to position [0, 0]
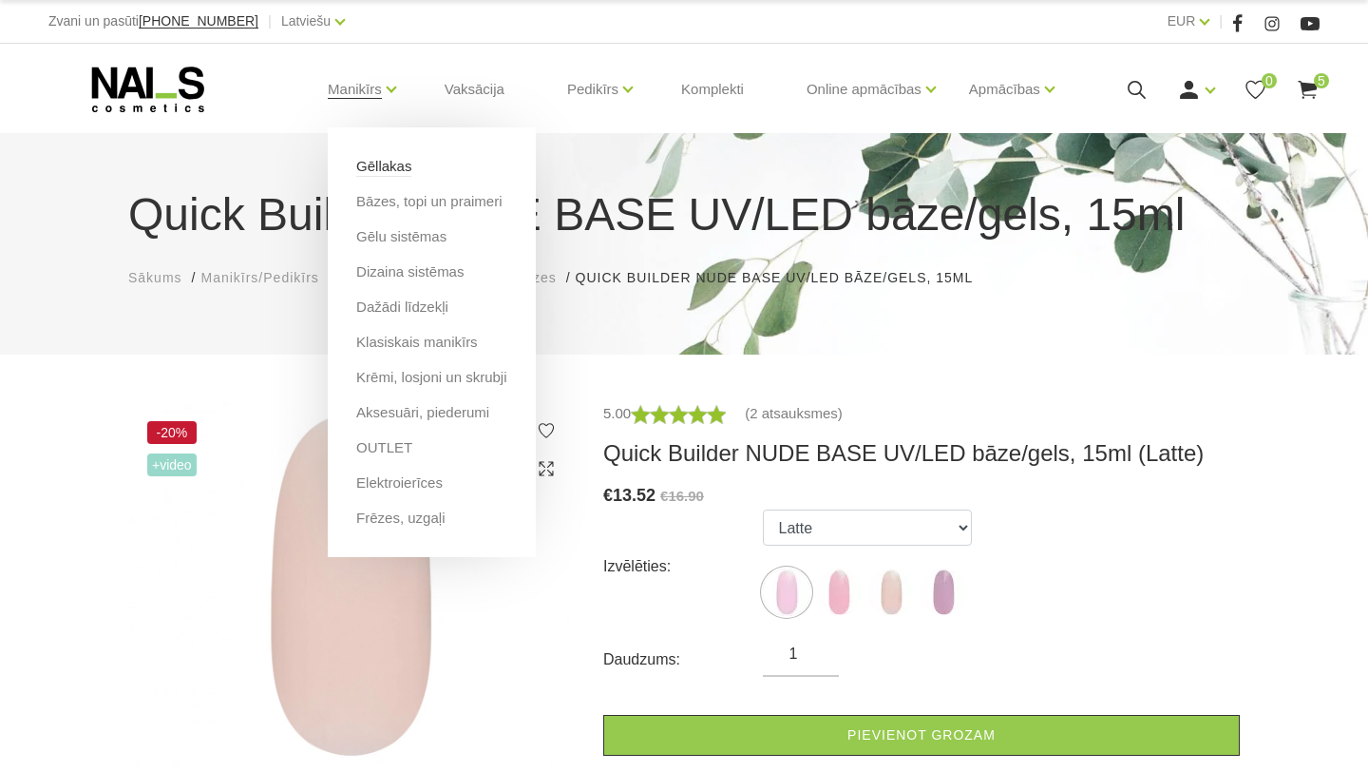
click at [411, 161] on link "Gēllakas" at bounding box center [383, 166] width 55 height 21
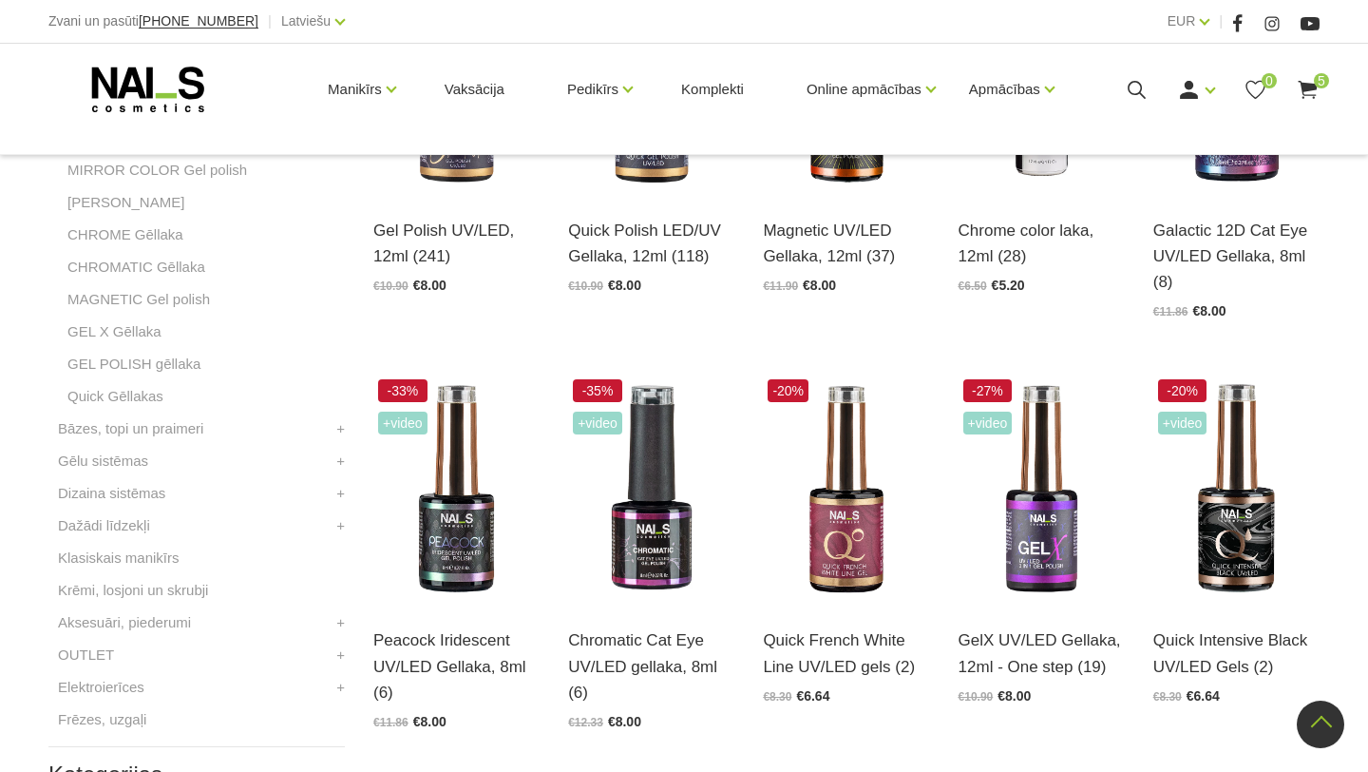
scroll to position [624, 0]
click at [1042, 507] on img at bounding box center [1042, 487] width 166 height 229
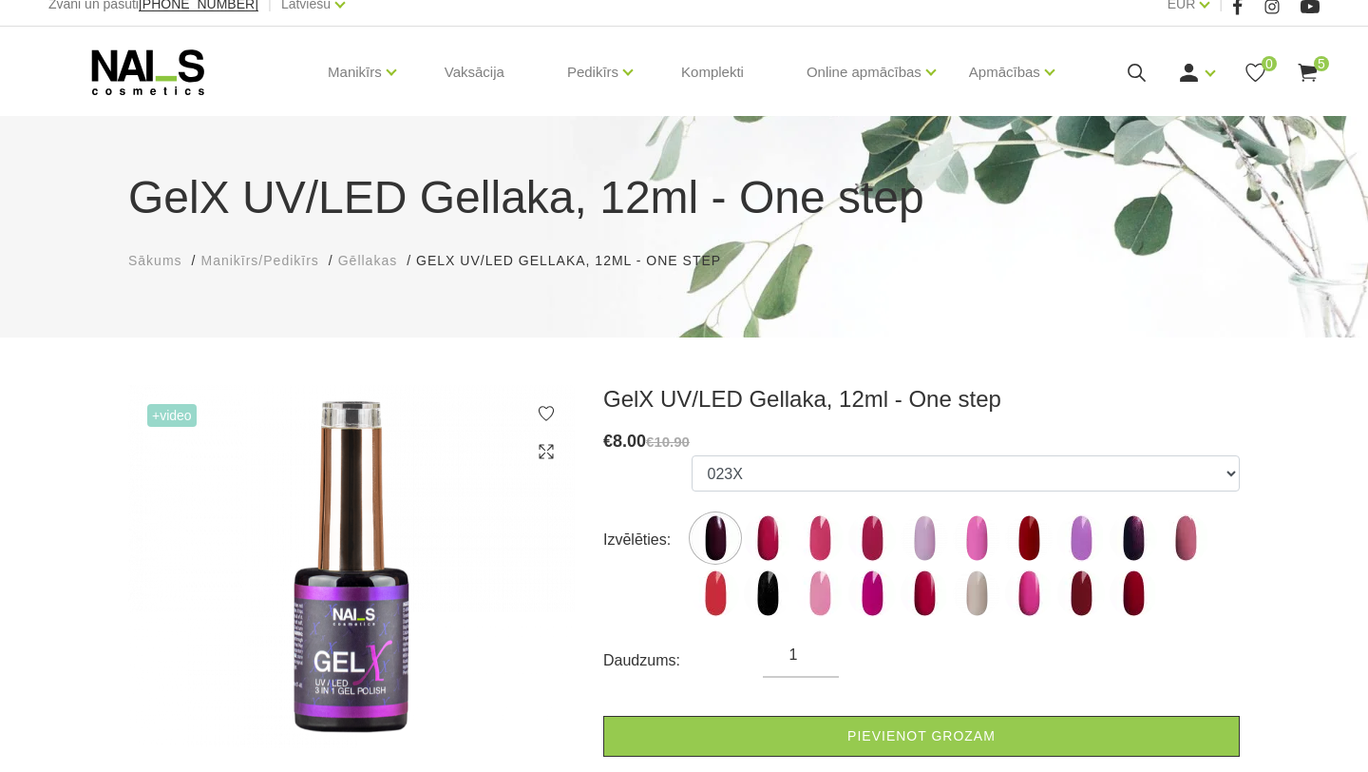
scroll to position [38, 0]
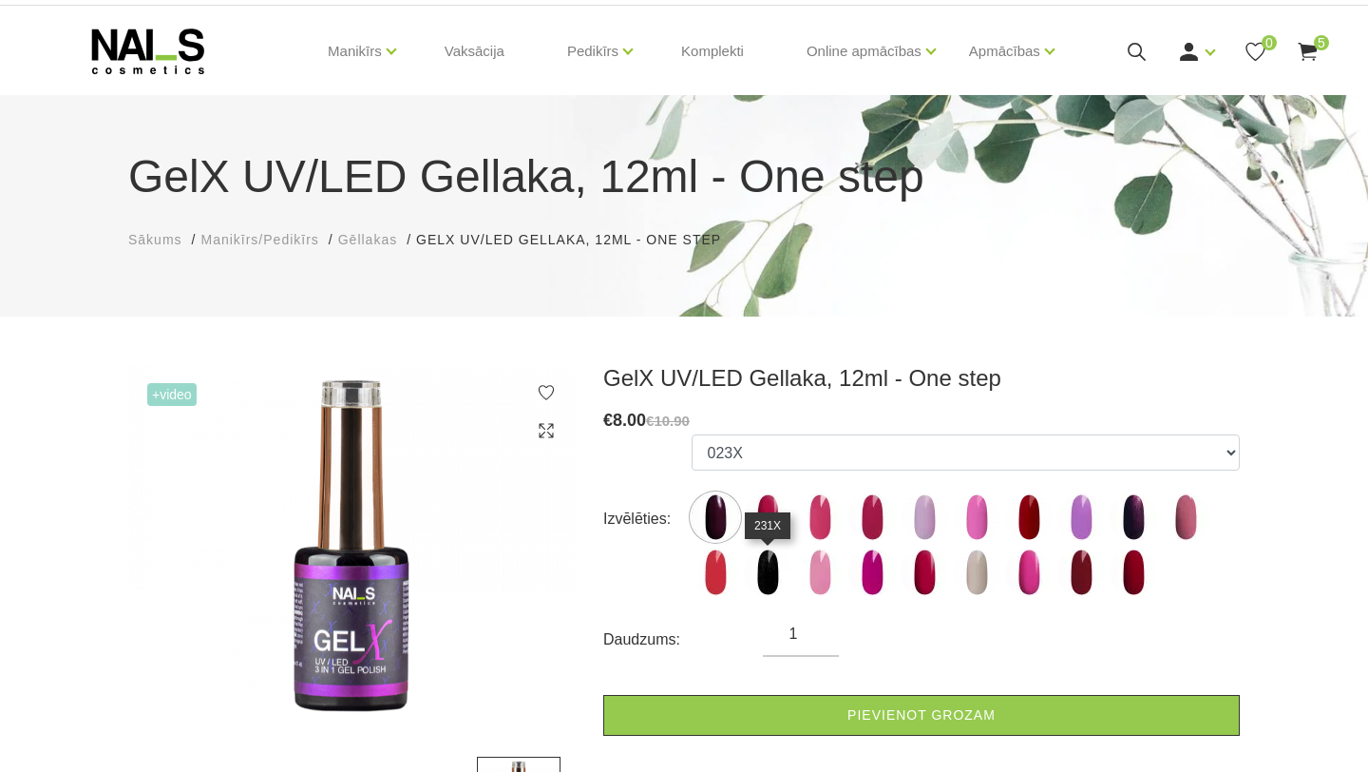
click at [777, 559] on img at bounding box center [768, 572] width 48 height 48
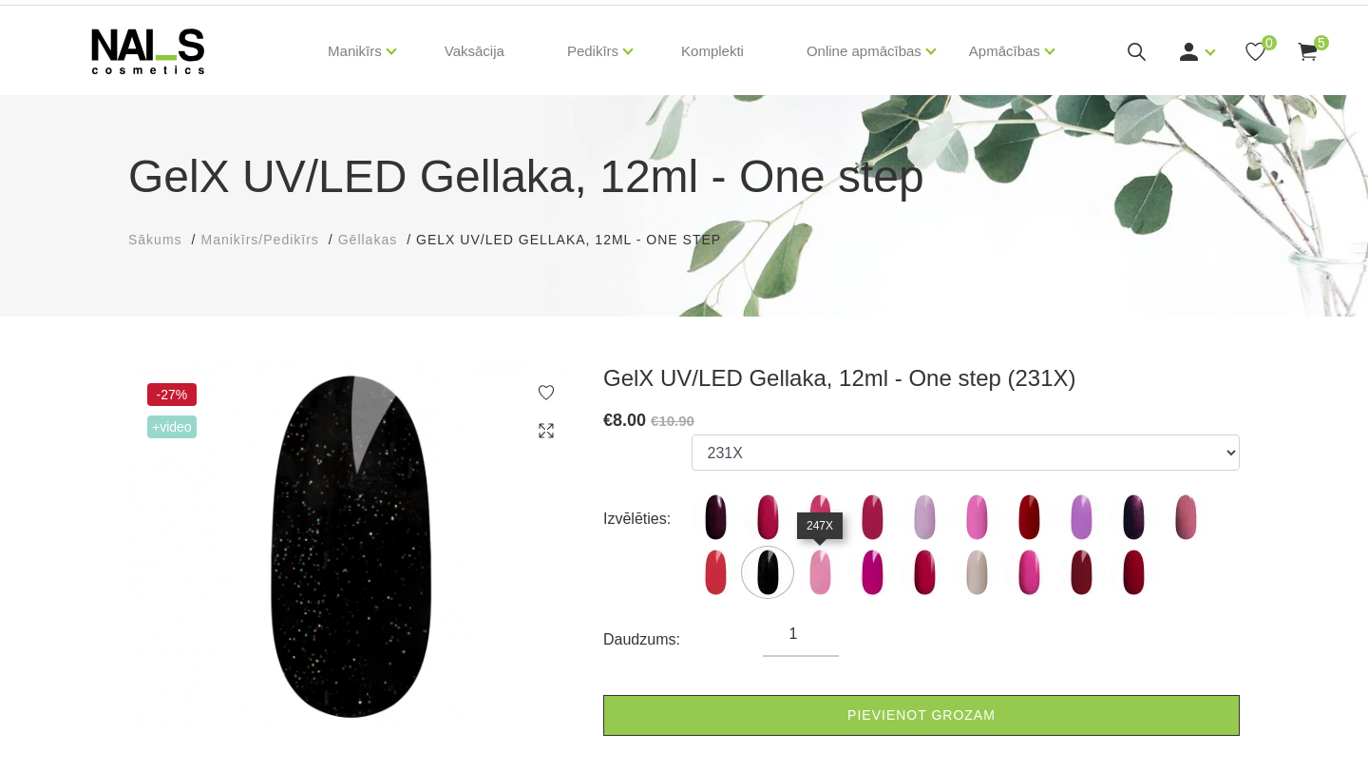
click at [830, 562] on img at bounding box center [820, 572] width 48 height 48
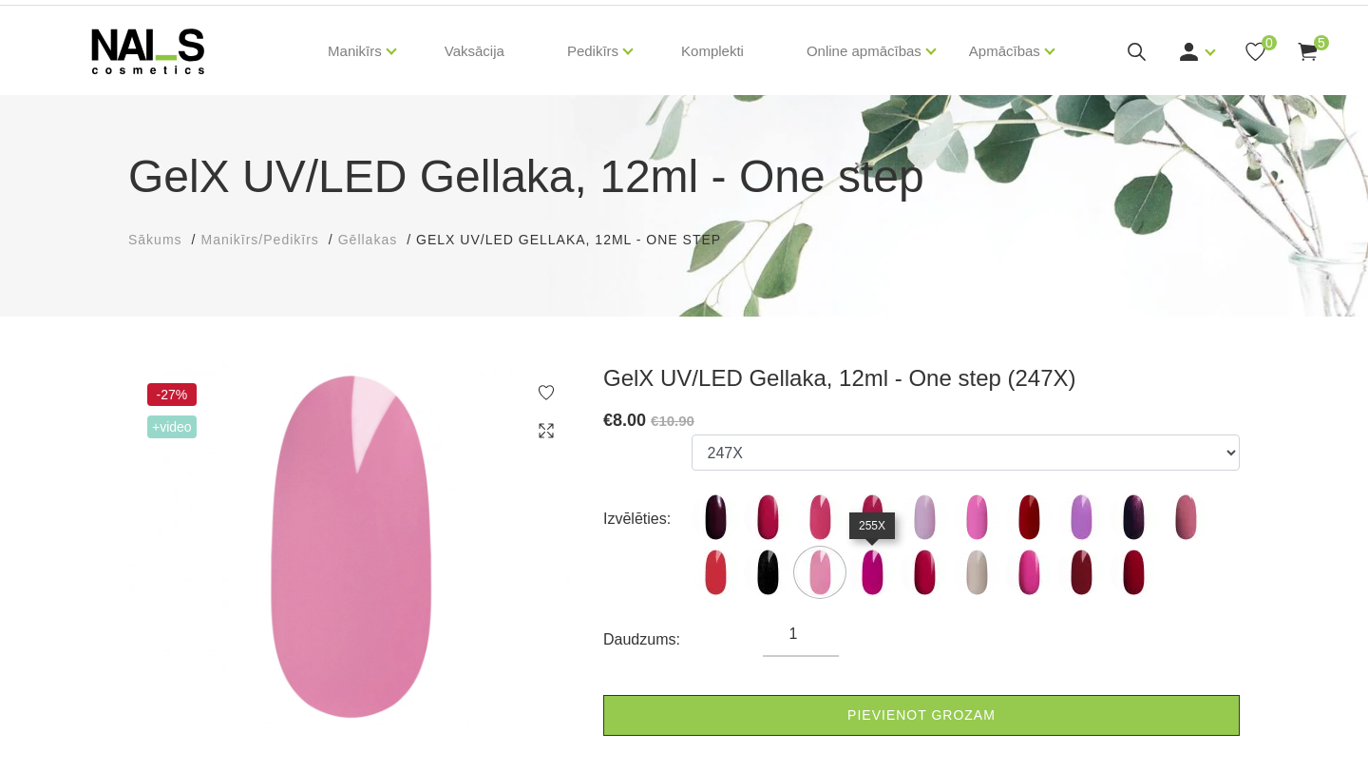
click at [868, 562] on img at bounding box center [872, 572] width 48 height 48
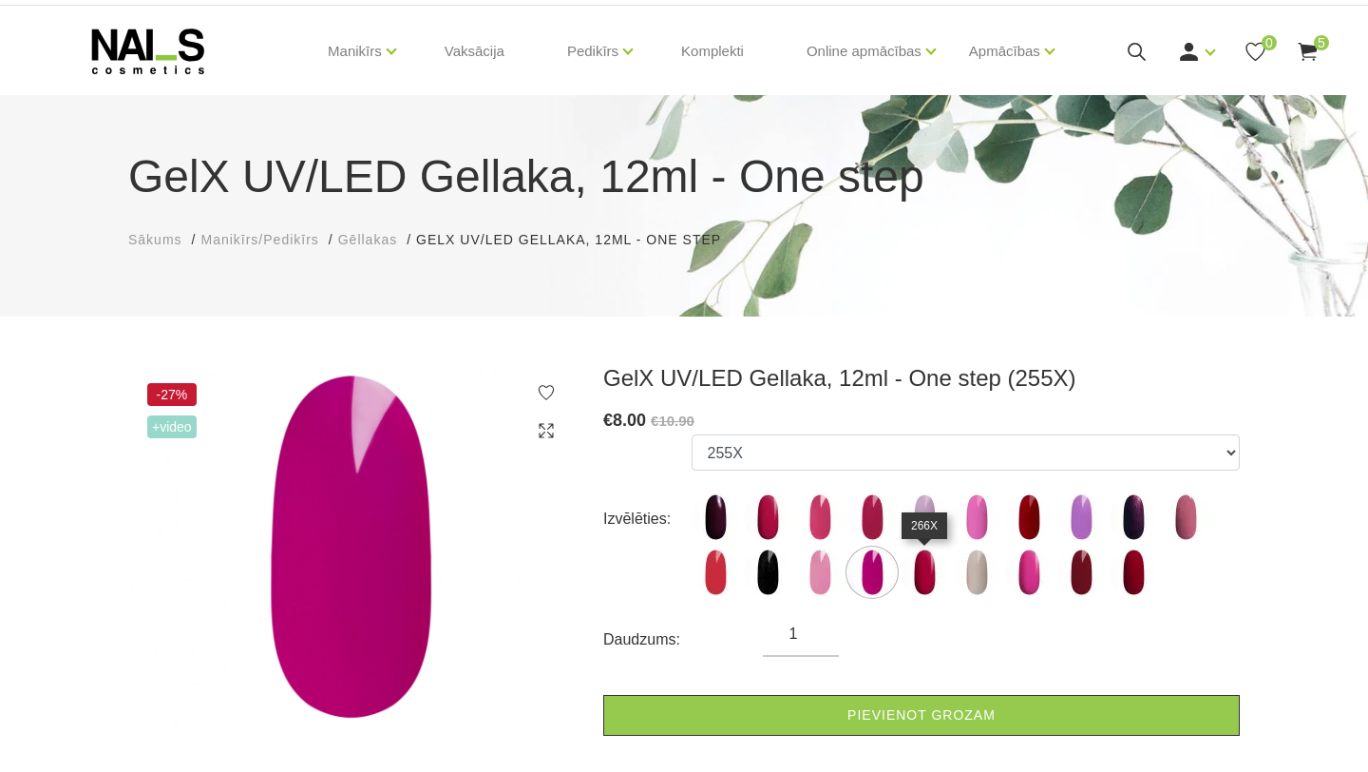
click at [937, 581] on img at bounding box center [925, 572] width 48 height 48
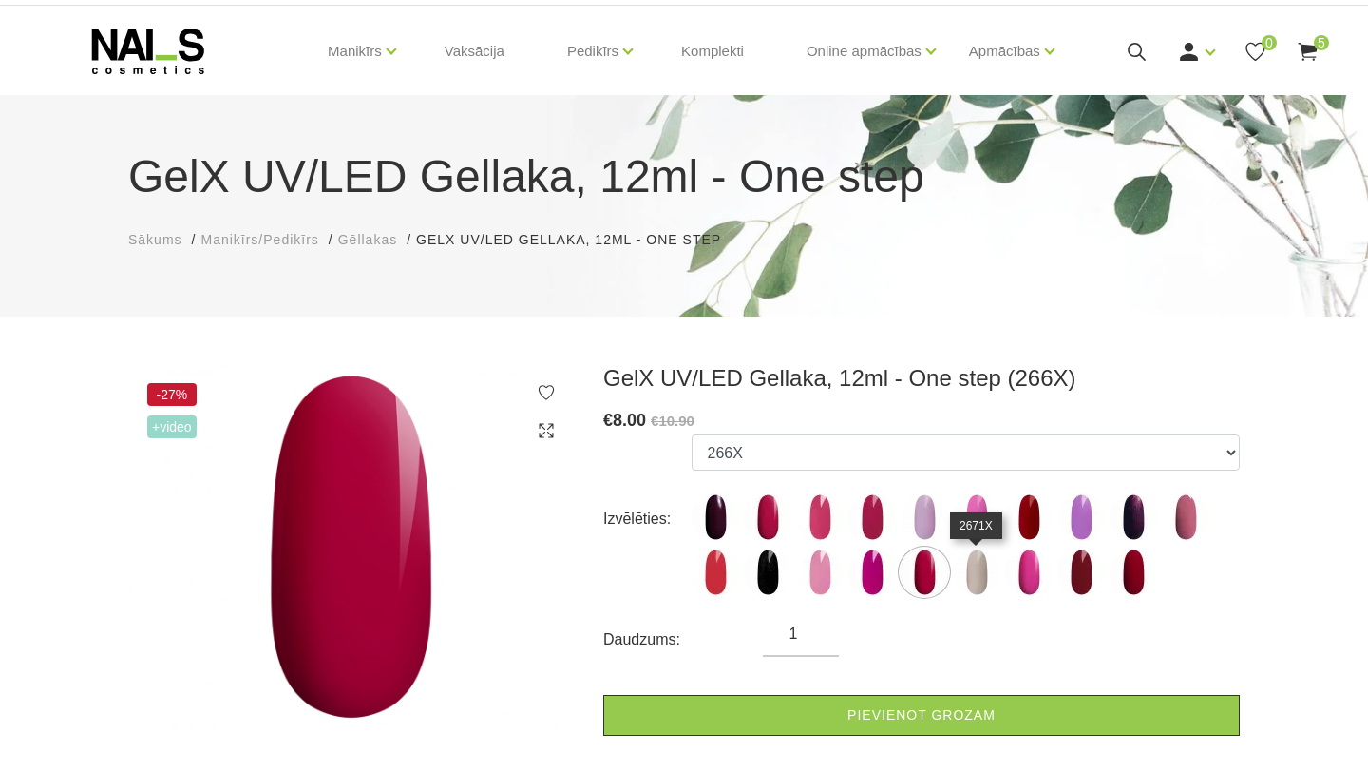
click at [995, 575] on img at bounding box center [977, 572] width 48 height 48
select select "6402"
